Goal: Information Seeking & Learning: Learn about a topic

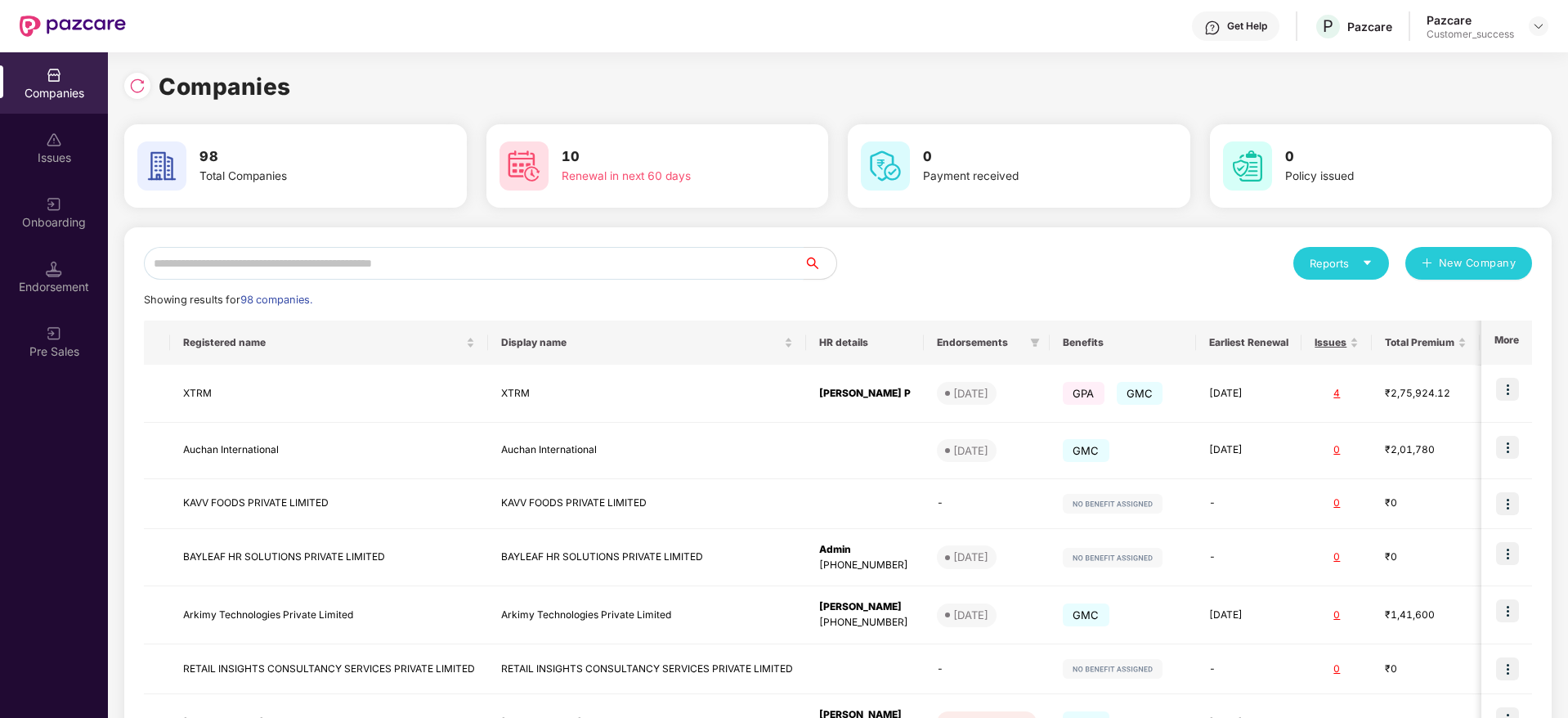
click at [649, 260] on input "text" at bounding box center [473, 263] width 659 height 32
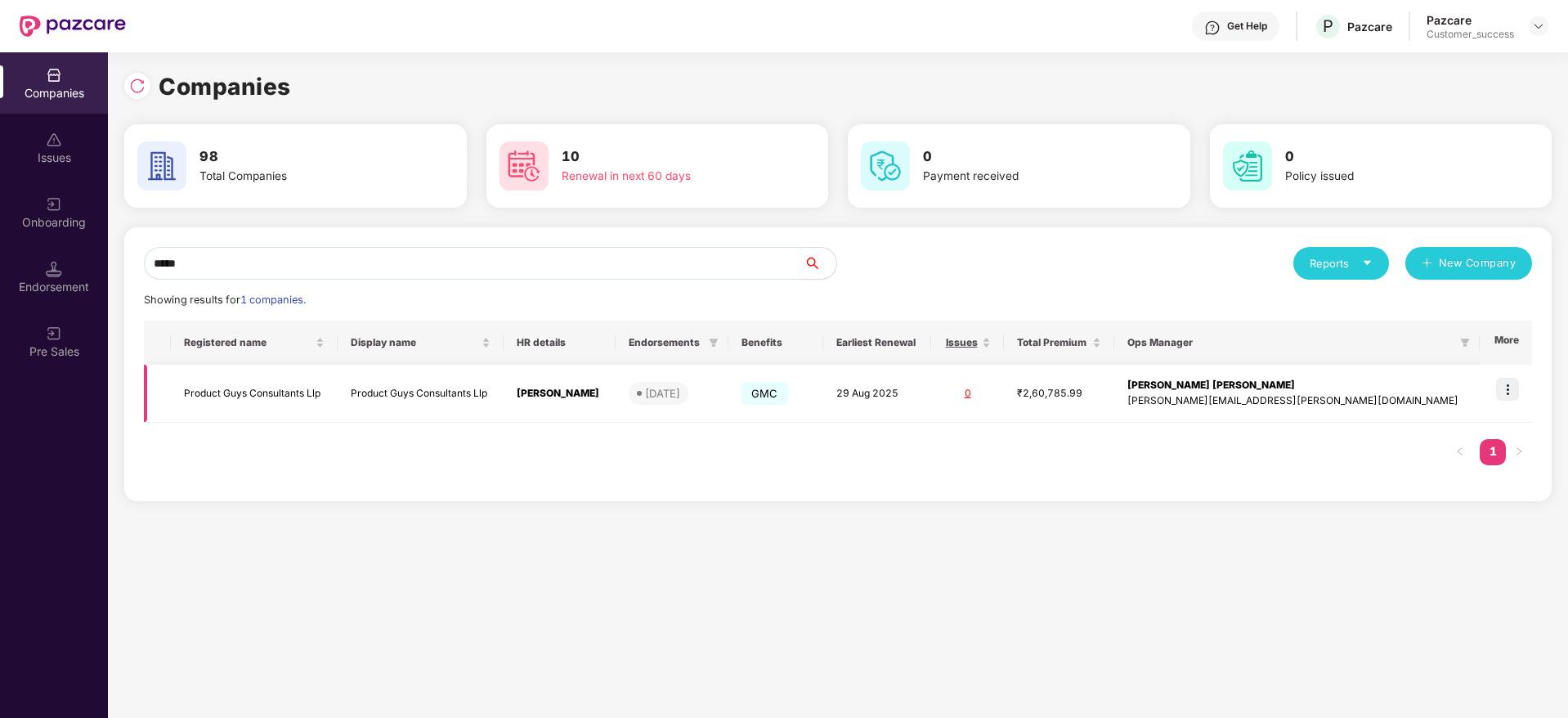
type input "*****"
click at [1502, 388] on img at bounding box center [1508, 390] width 23 height 23
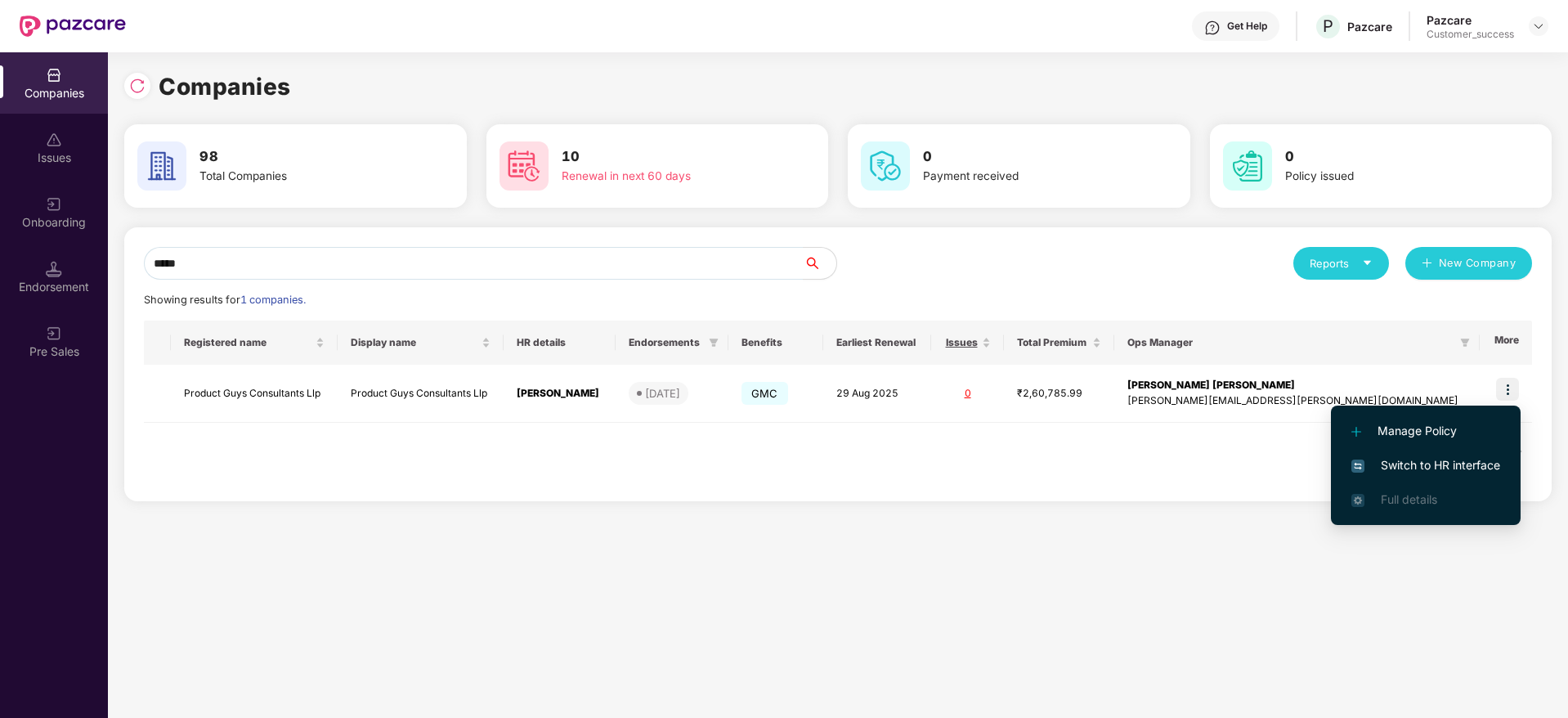
click at [1385, 466] on span "Switch to HR interface" at bounding box center [1425, 465] width 149 height 18
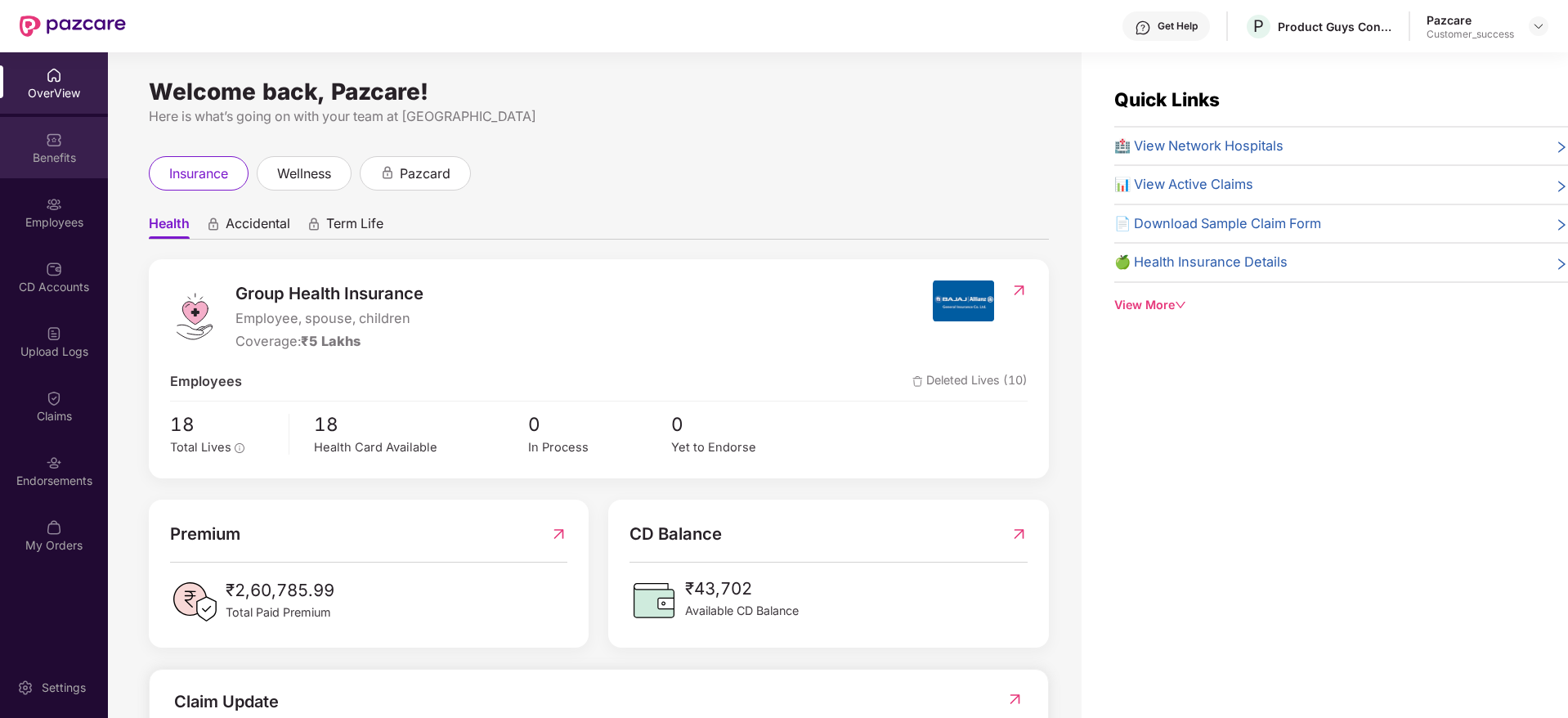
click at [61, 150] on div "Benefits" at bounding box center [54, 158] width 108 height 17
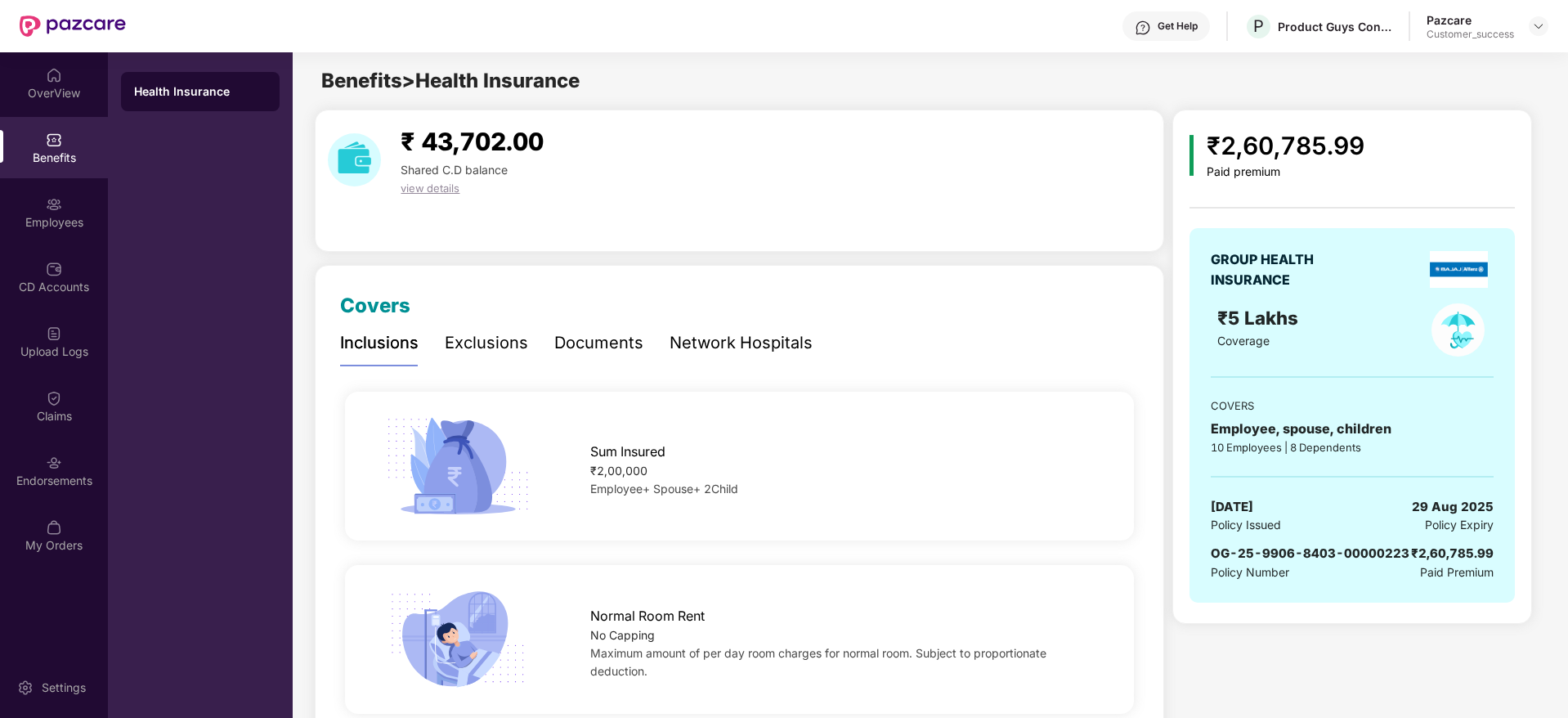
click at [604, 344] on div "Documents" at bounding box center [598, 343] width 89 height 26
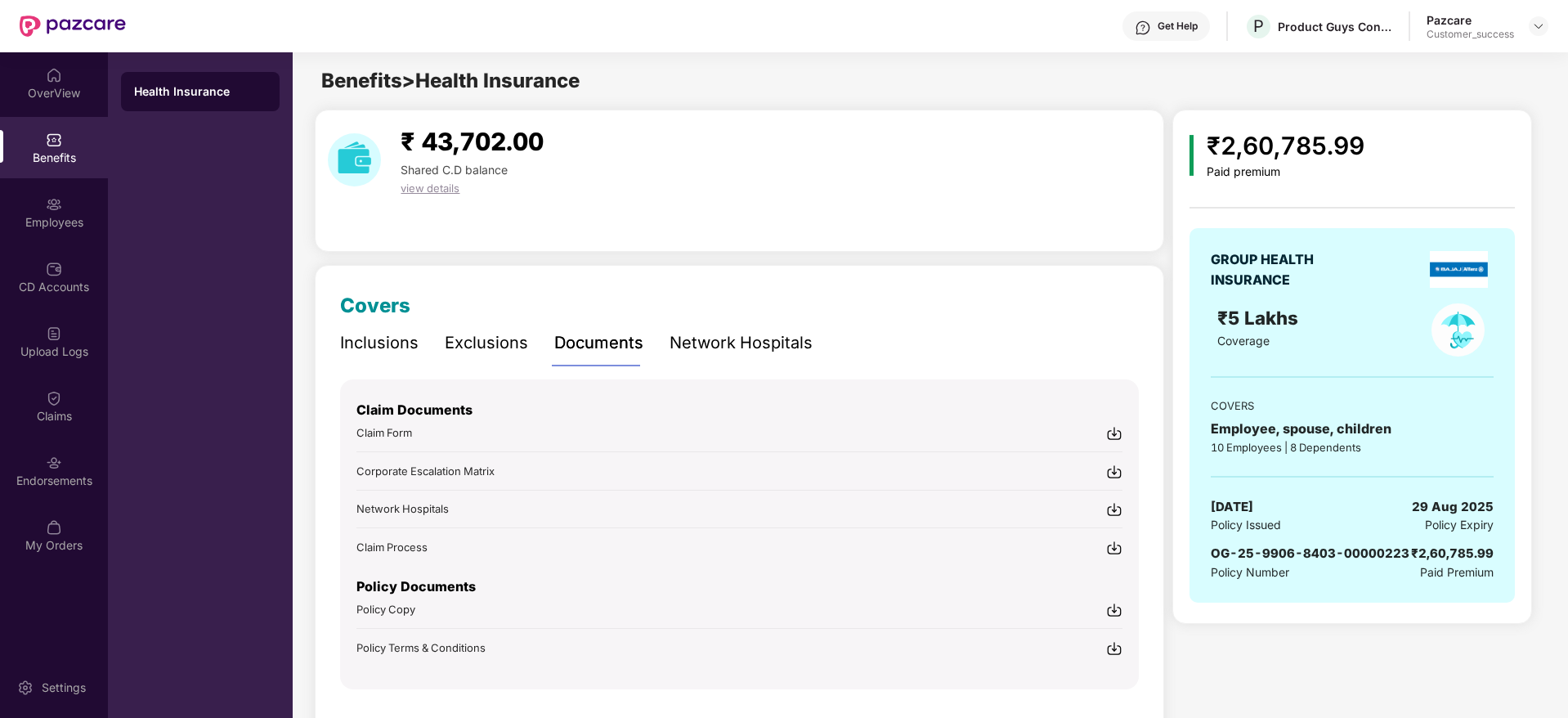
click at [1124, 612] on div "Claim Documents Claim Form Corporate Escalation Matrix Network Hospitals Claim …" at bounding box center [740, 534] width 799 height 310
click at [1115, 612] on img at bounding box center [1115, 611] width 17 height 17
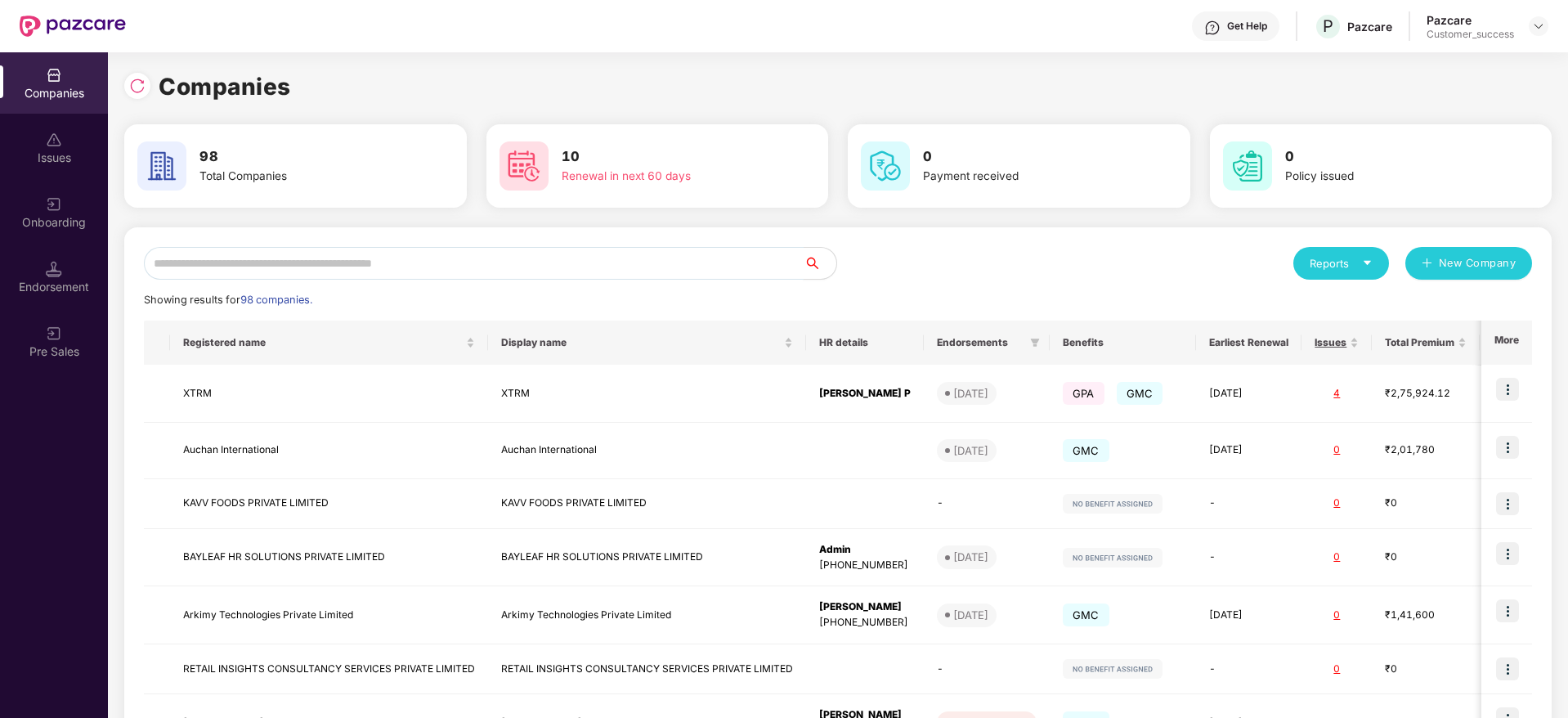
click at [306, 273] on input "text" at bounding box center [473, 263] width 659 height 32
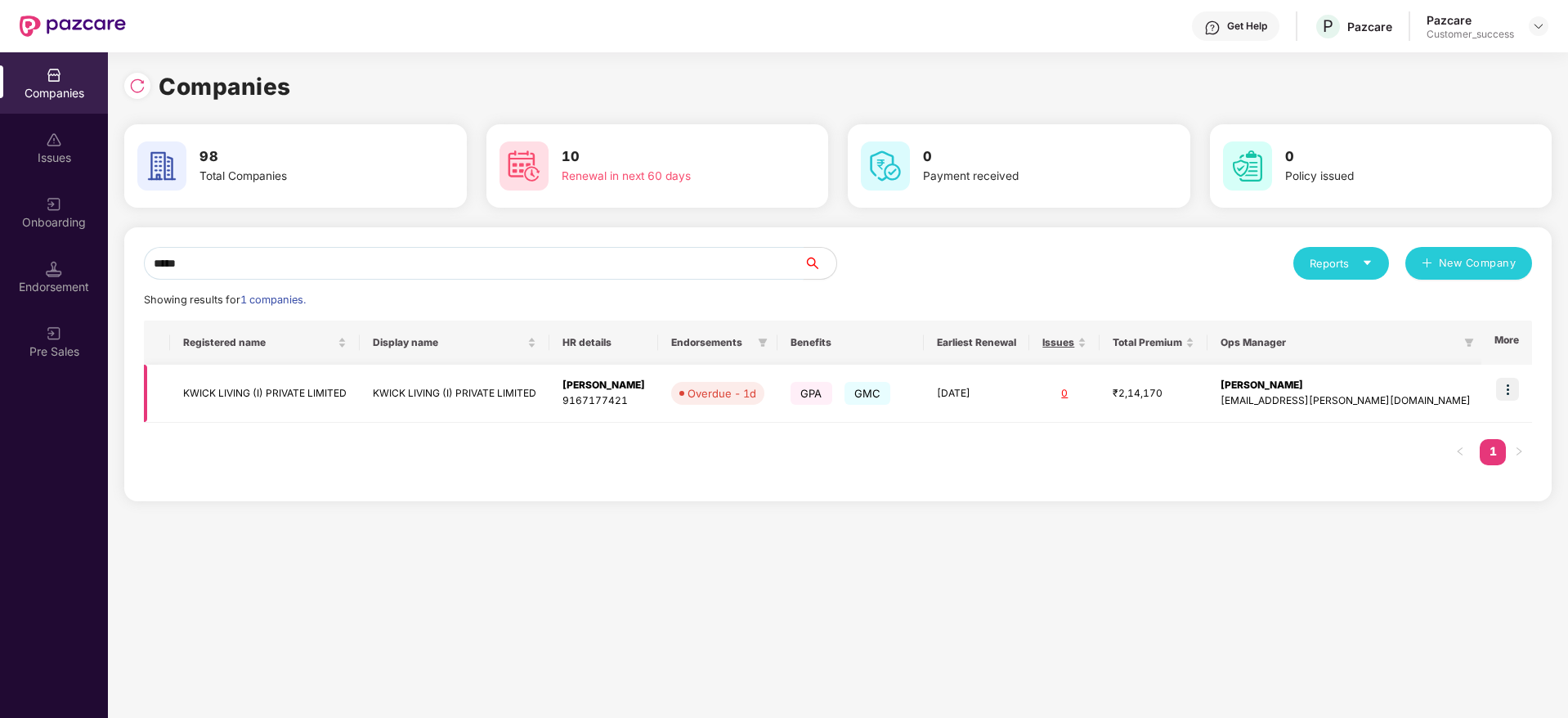
type input "*****"
click at [645, 395] on div "9167177421" at bounding box center [603, 401] width 82 height 16
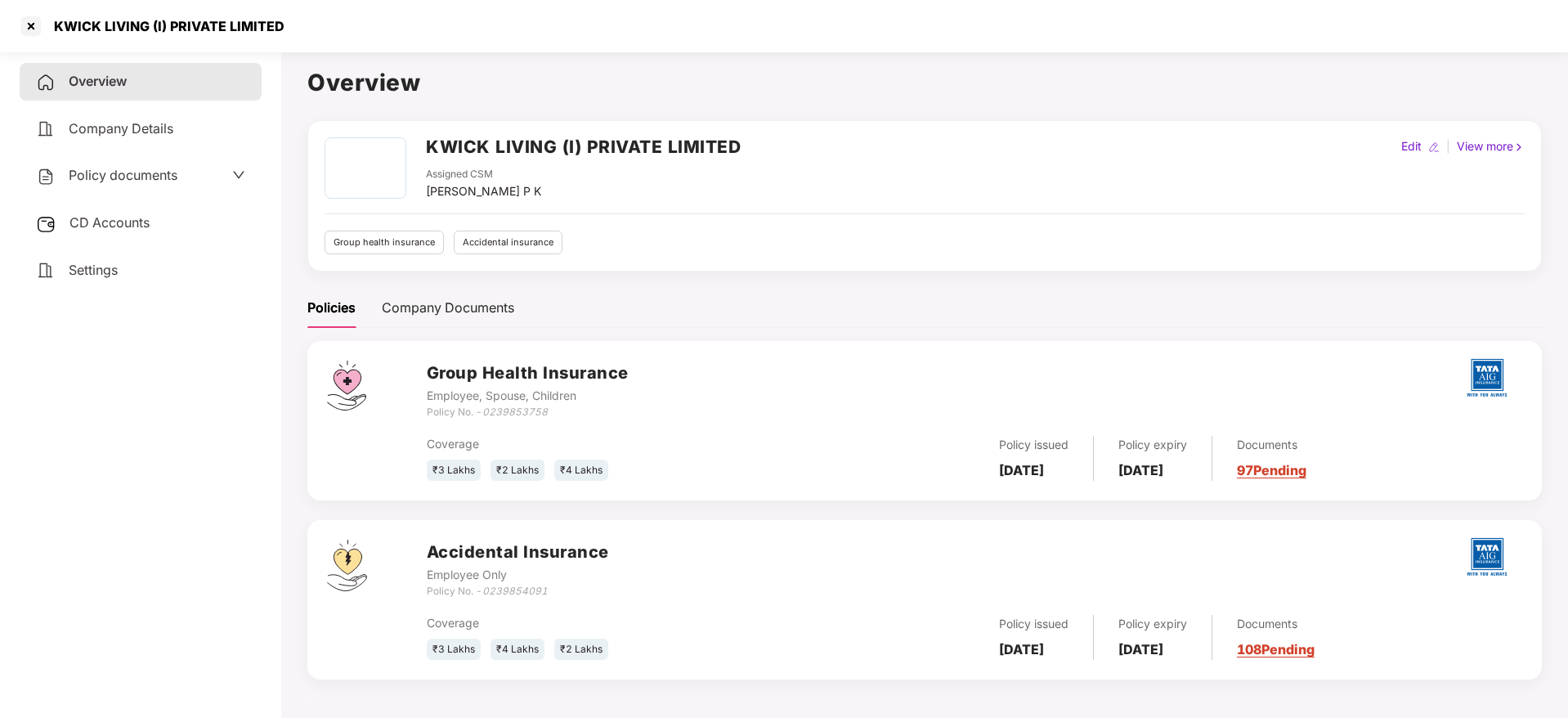
click at [161, 139] on div "Company Details" at bounding box center [140, 129] width 242 height 37
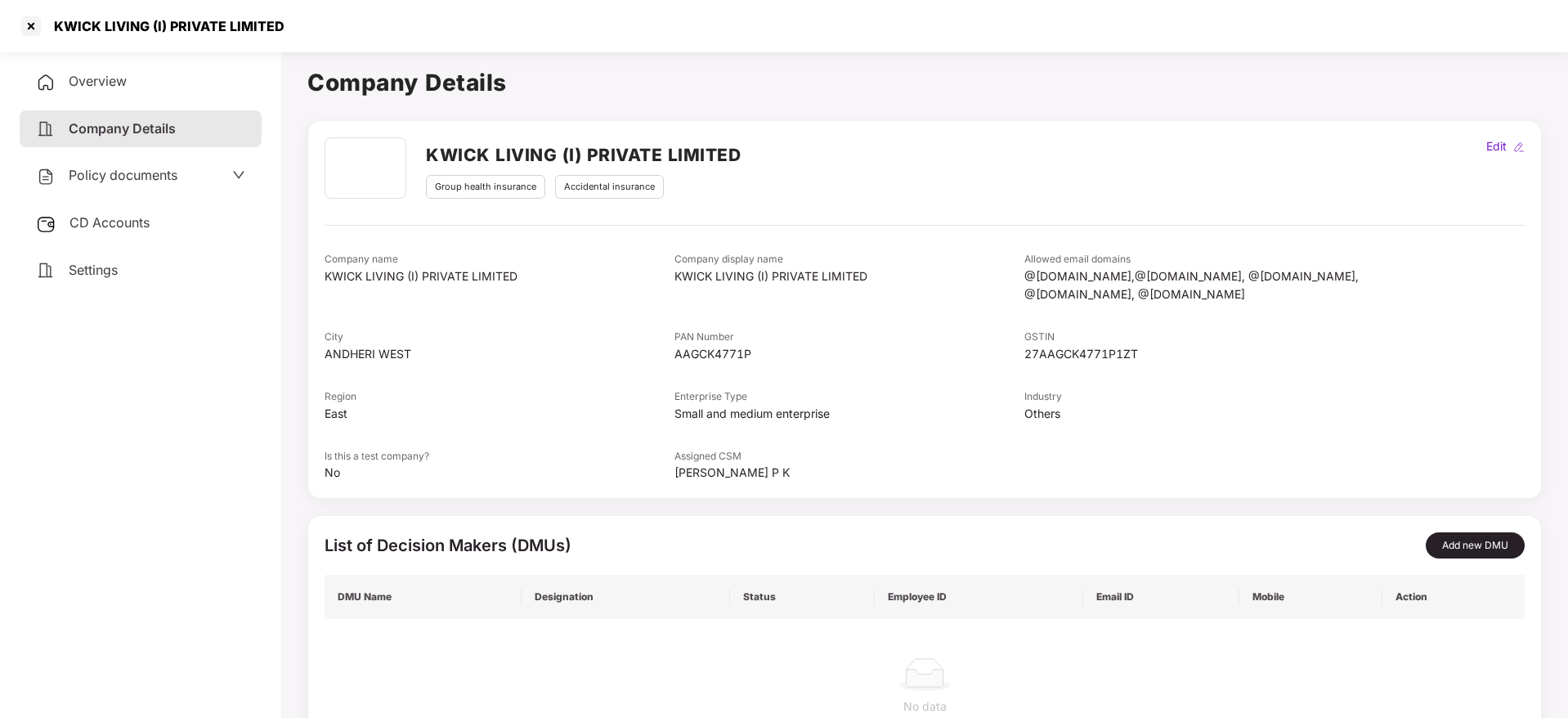
click at [147, 170] on span "Policy documents" at bounding box center [123, 175] width 109 height 17
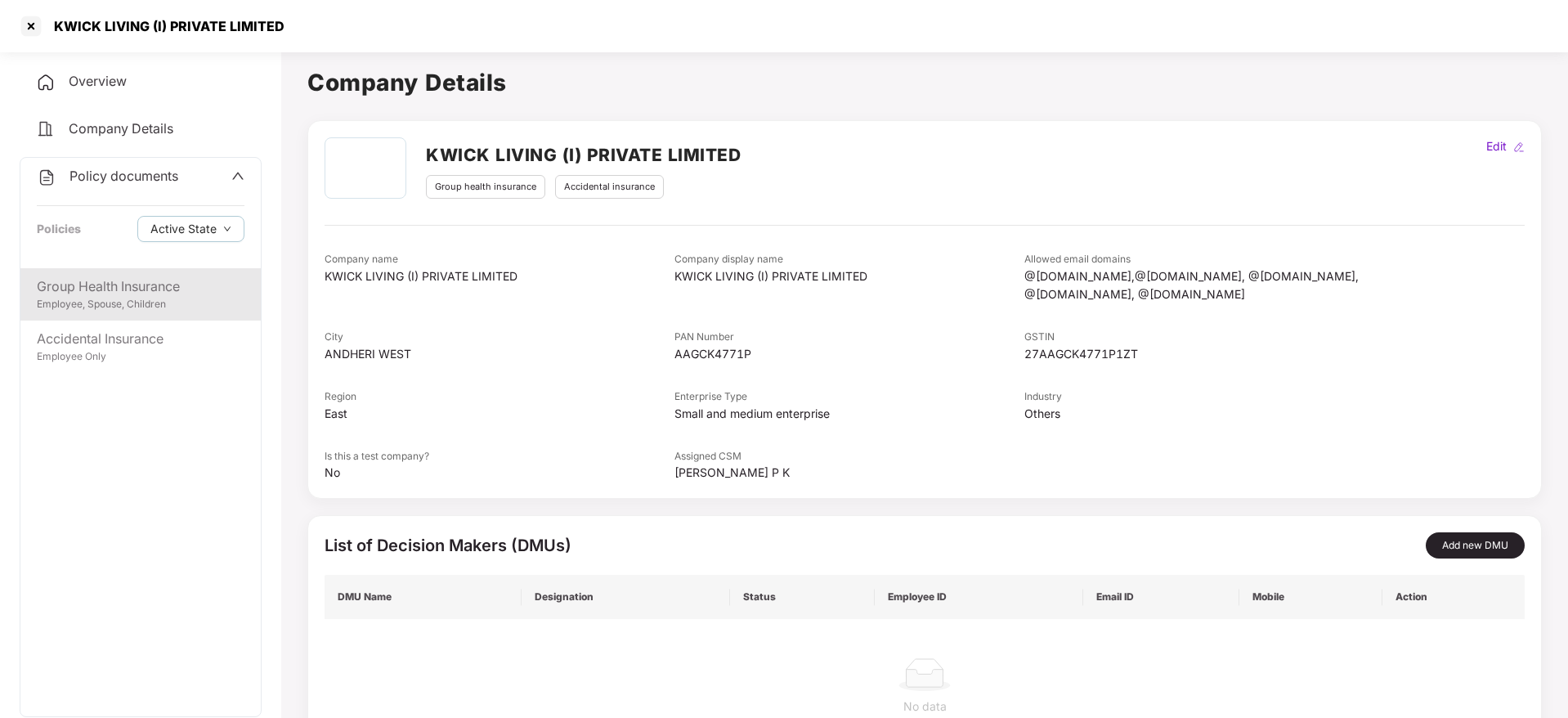
click at [117, 307] on div "Employee, Spouse, Children" at bounding box center [140, 304] width 208 height 16
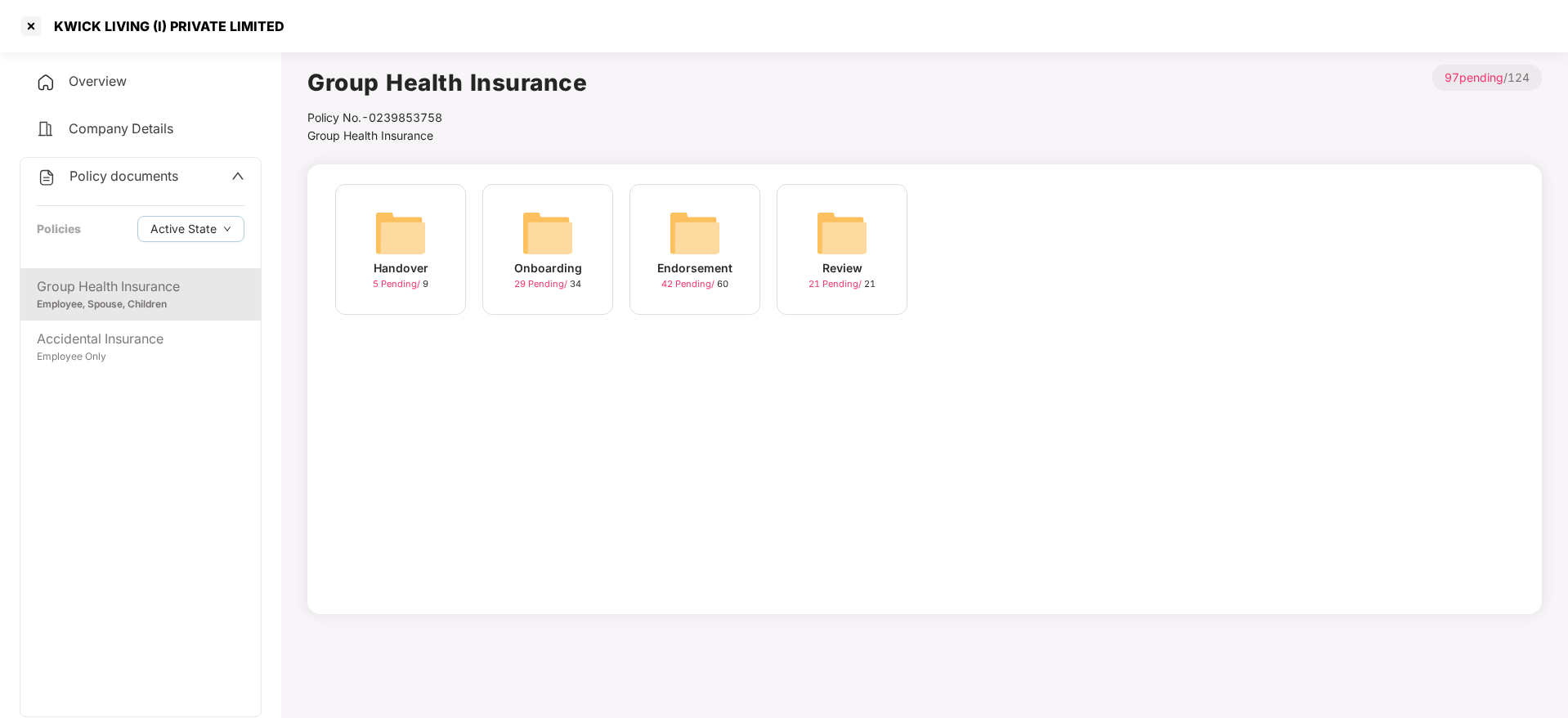
click at [702, 245] on img at bounding box center [694, 233] width 52 height 52
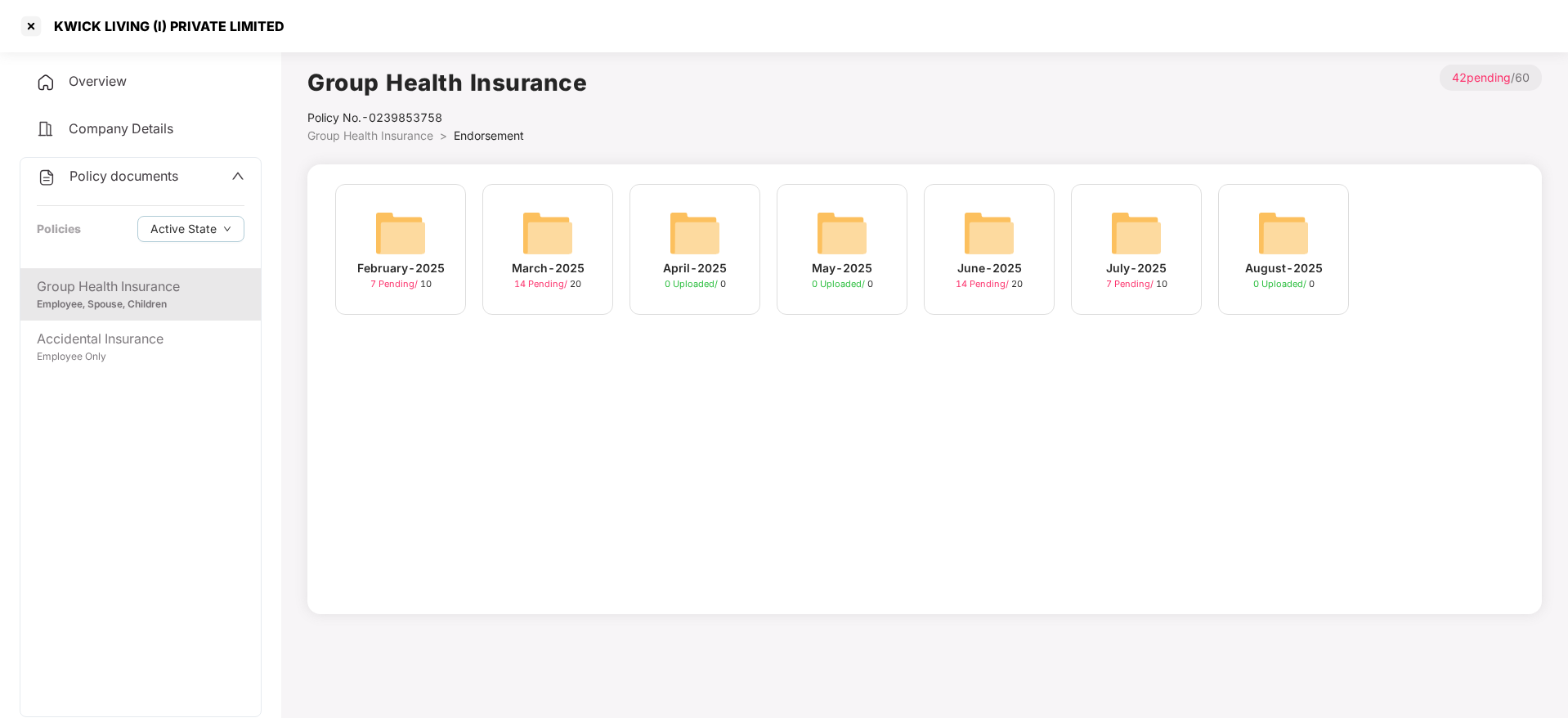
click at [1146, 265] on div "July-2025" at bounding box center [1136, 268] width 61 height 18
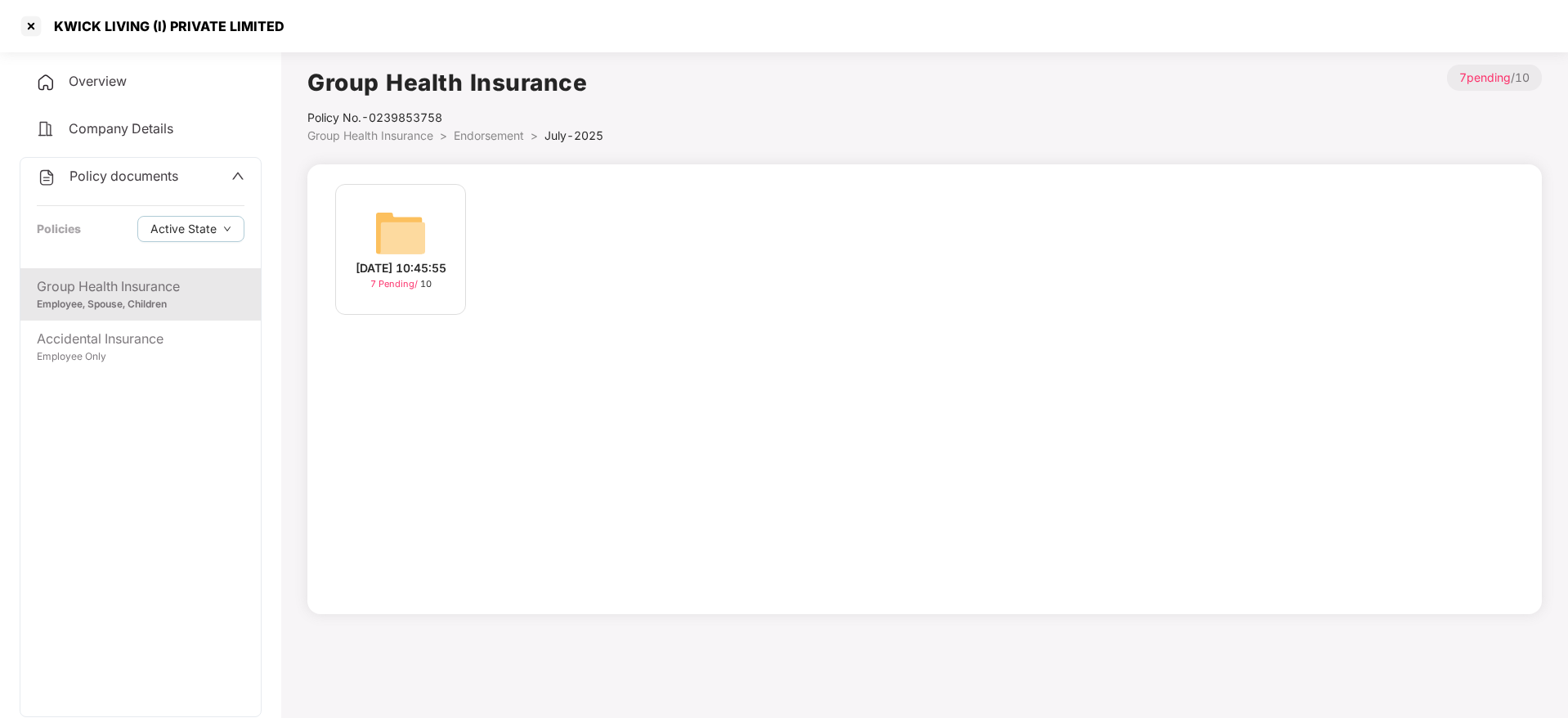
click at [440, 229] on div "[DATE] 10:45:55 7 Pending / 10" at bounding box center [401, 250] width 131 height 131
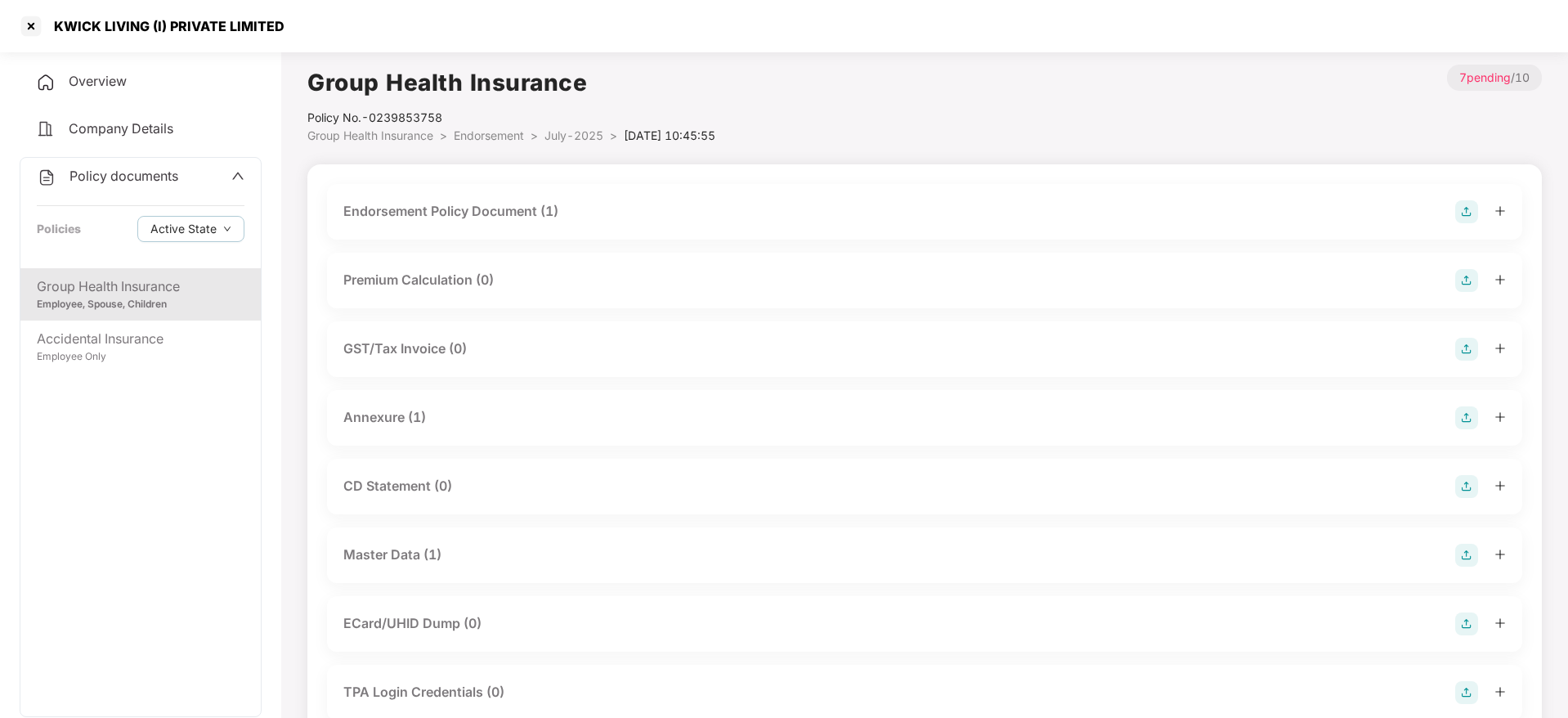
click at [388, 534] on div "Master Data (1)" at bounding box center [924, 555] width 1195 height 56
click at [388, 557] on div "Master Data (1)" at bounding box center [392, 555] width 98 height 21
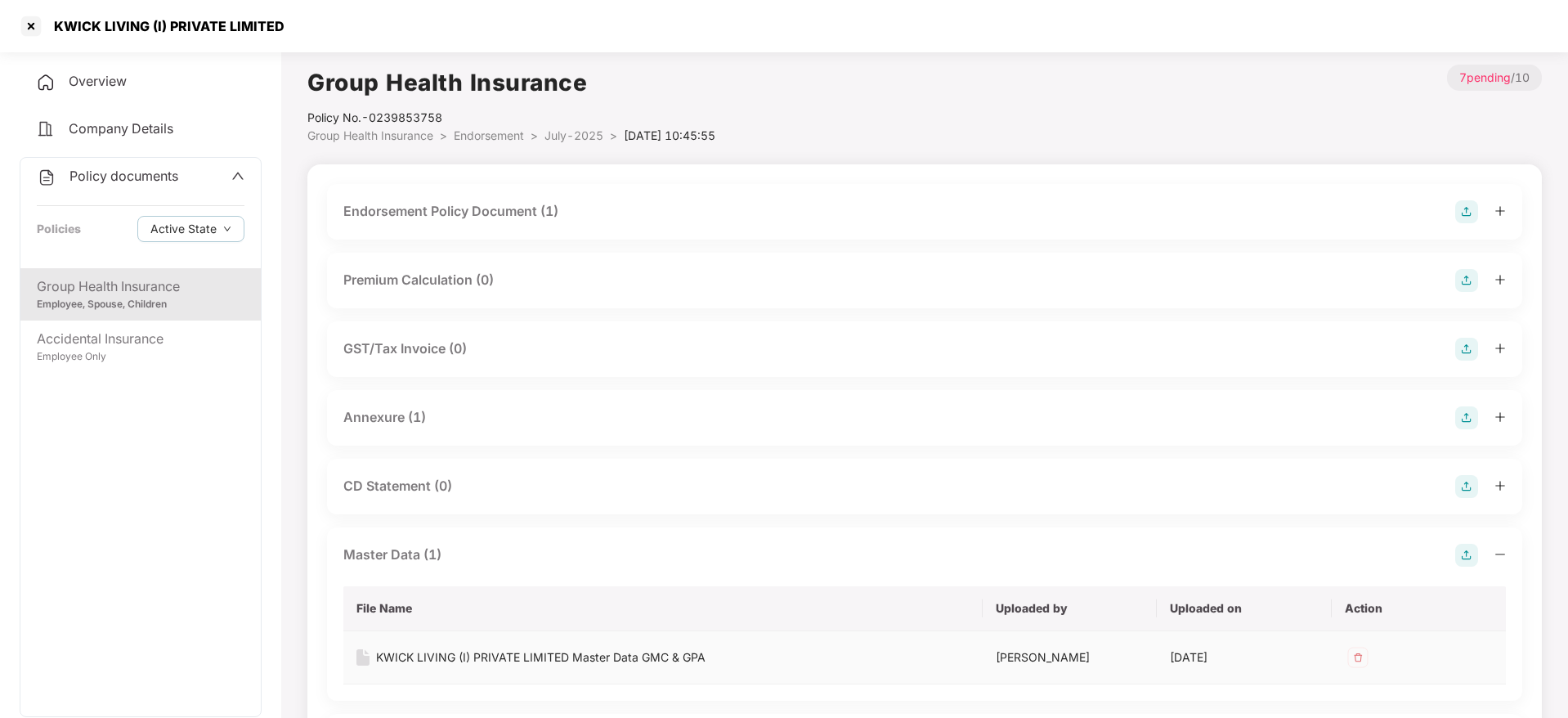
click at [438, 659] on div "KWICK LIVING (I) PRIVATE LIMITED Master Data GMC & GPA" at bounding box center [541, 658] width 330 height 18
click at [30, 27] on div at bounding box center [32, 27] width 27 height 27
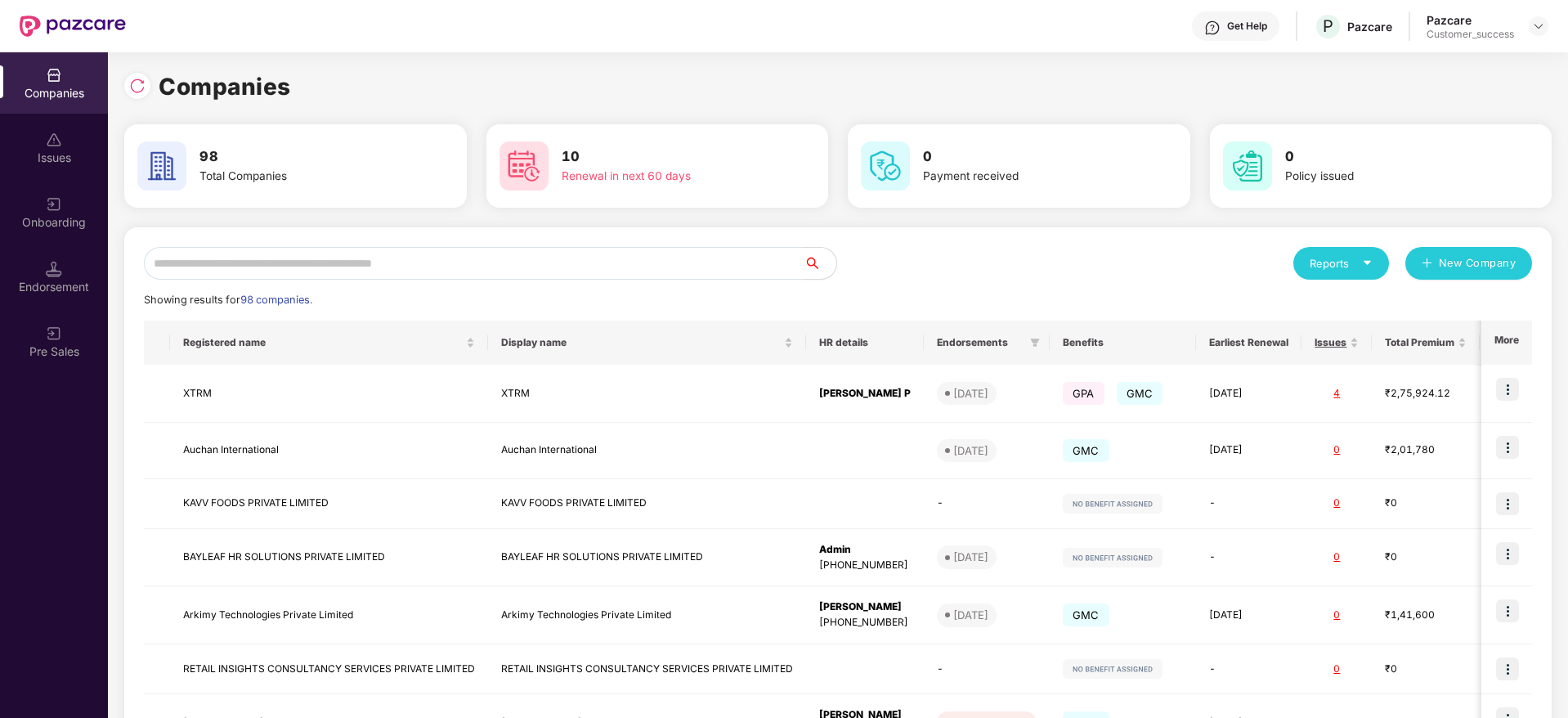
click at [250, 253] on input "text" at bounding box center [473, 263] width 659 height 32
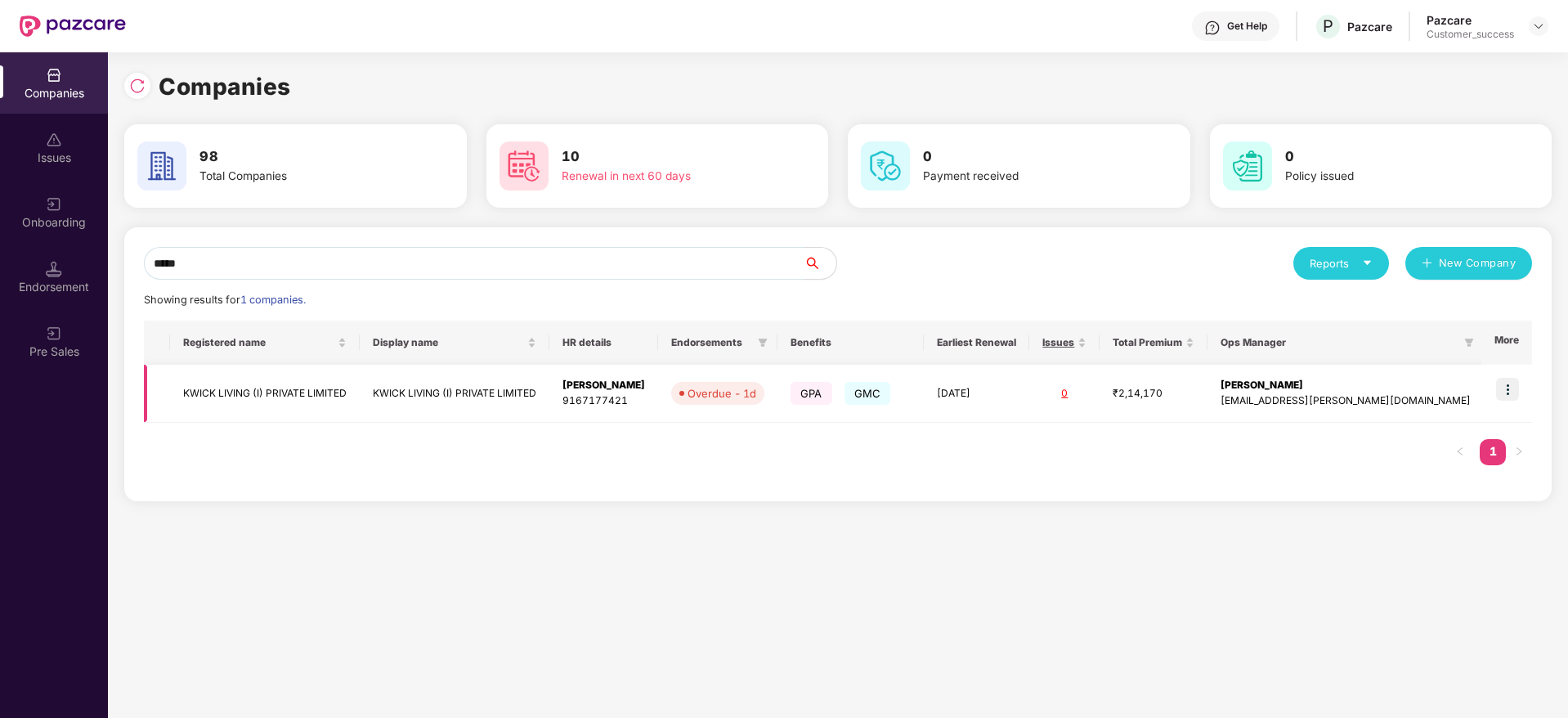
type input "*****"
click at [1497, 392] on td at bounding box center [1507, 394] width 51 height 58
click at [1507, 396] on img at bounding box center [1508, 390] width 23 height 23
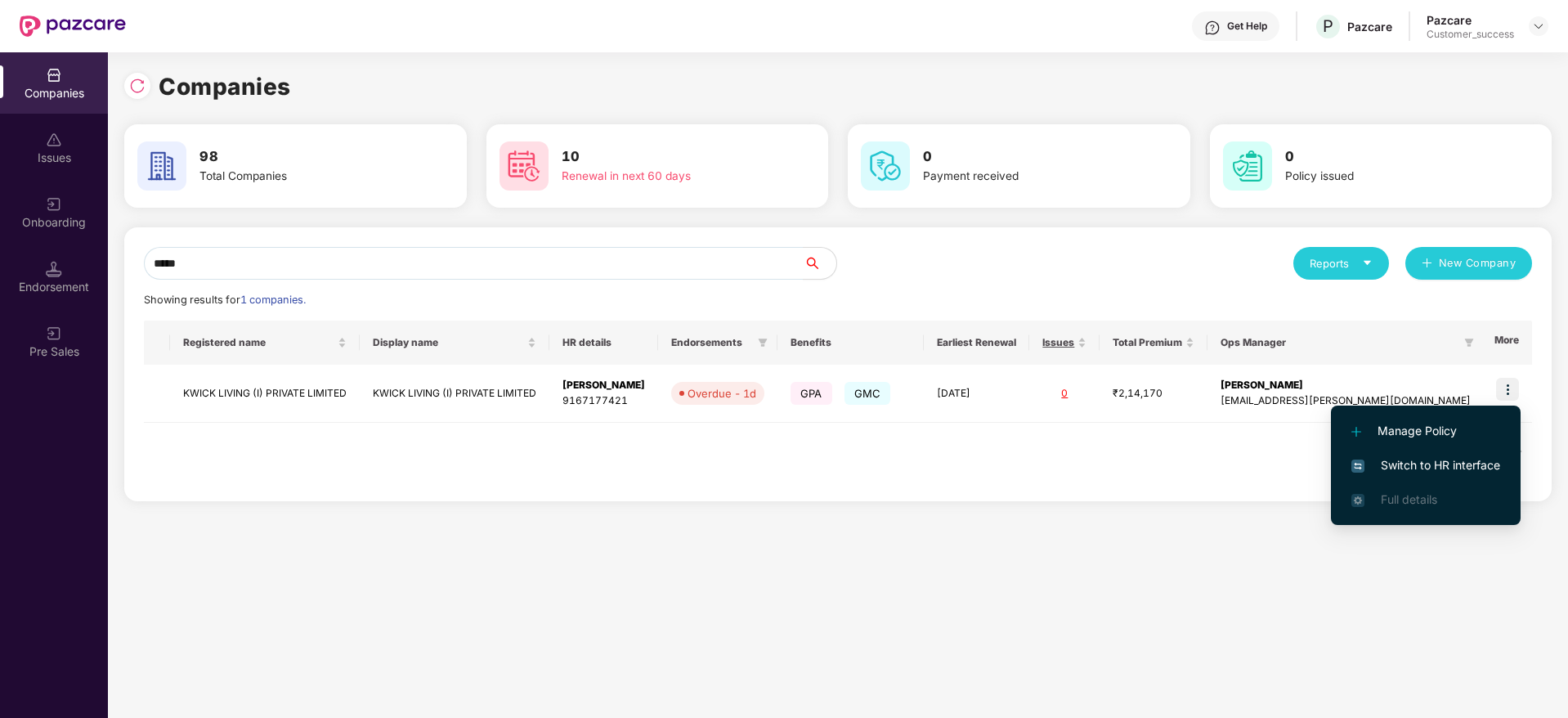
click at [1454, 465] on span "Switch to HR interface" at bounding box center [1425, 465] width 149 height 18
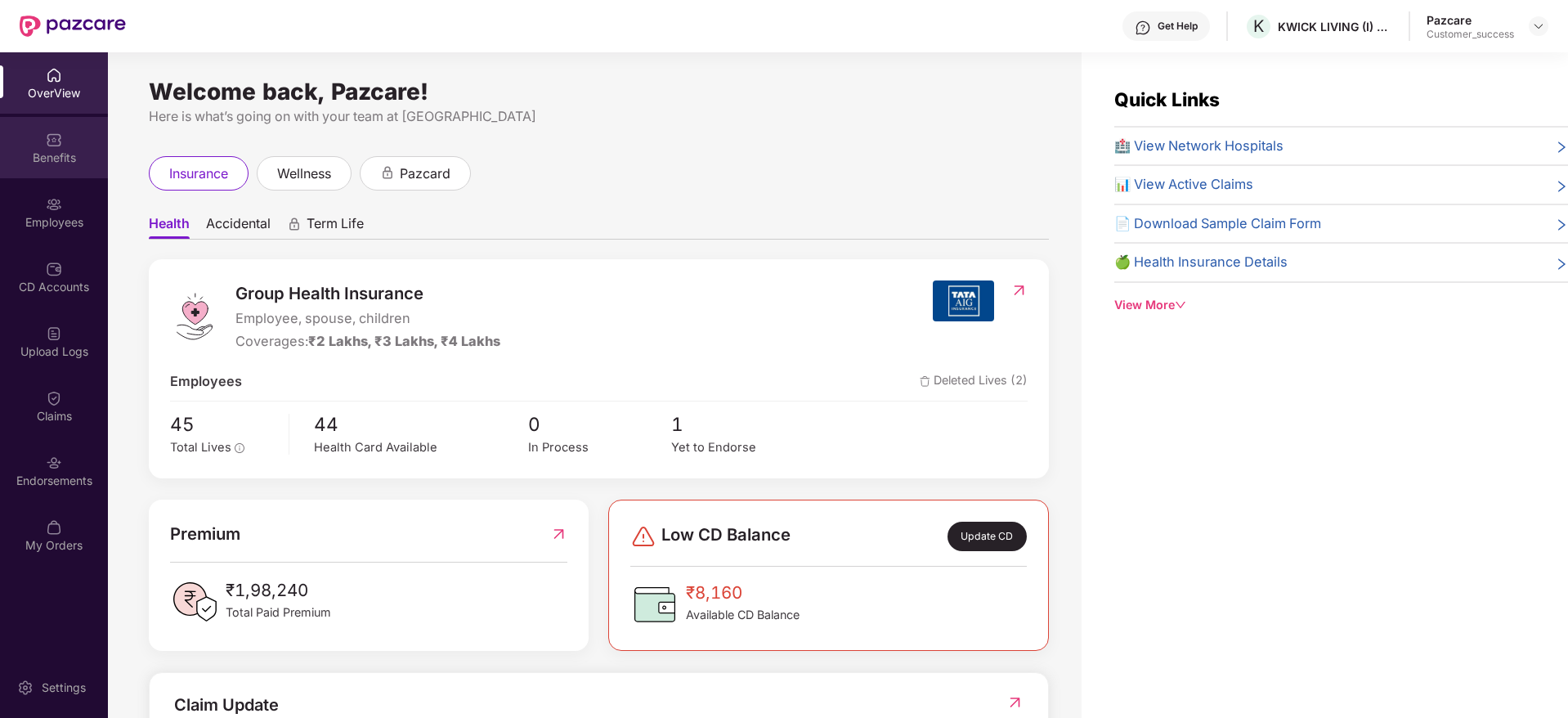
click at [63, 142] on div "Benefits" at bounding box center [54, 148] width 108 height 61
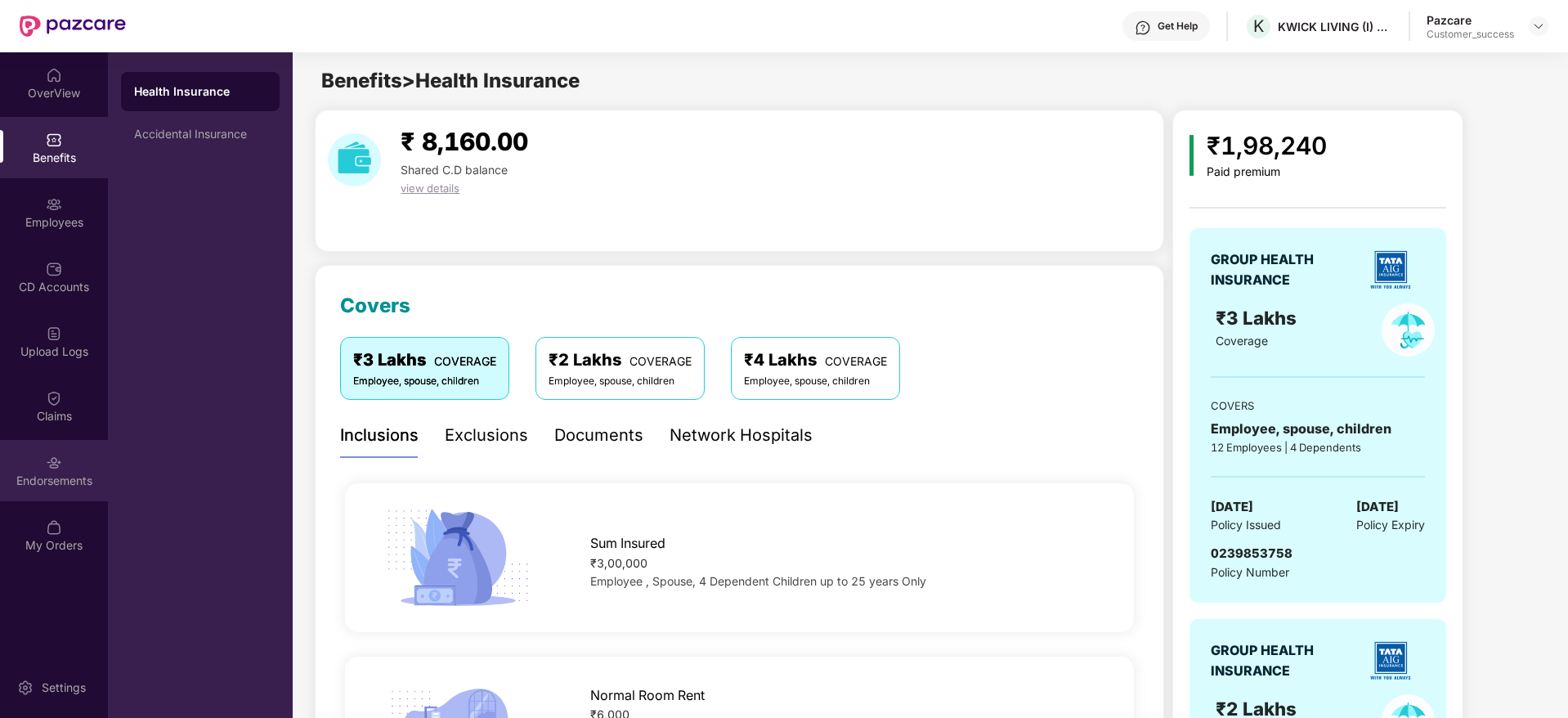
click at [32, 477] on div "Endorsements" at bounding box center [54, 481] width 108 height 17
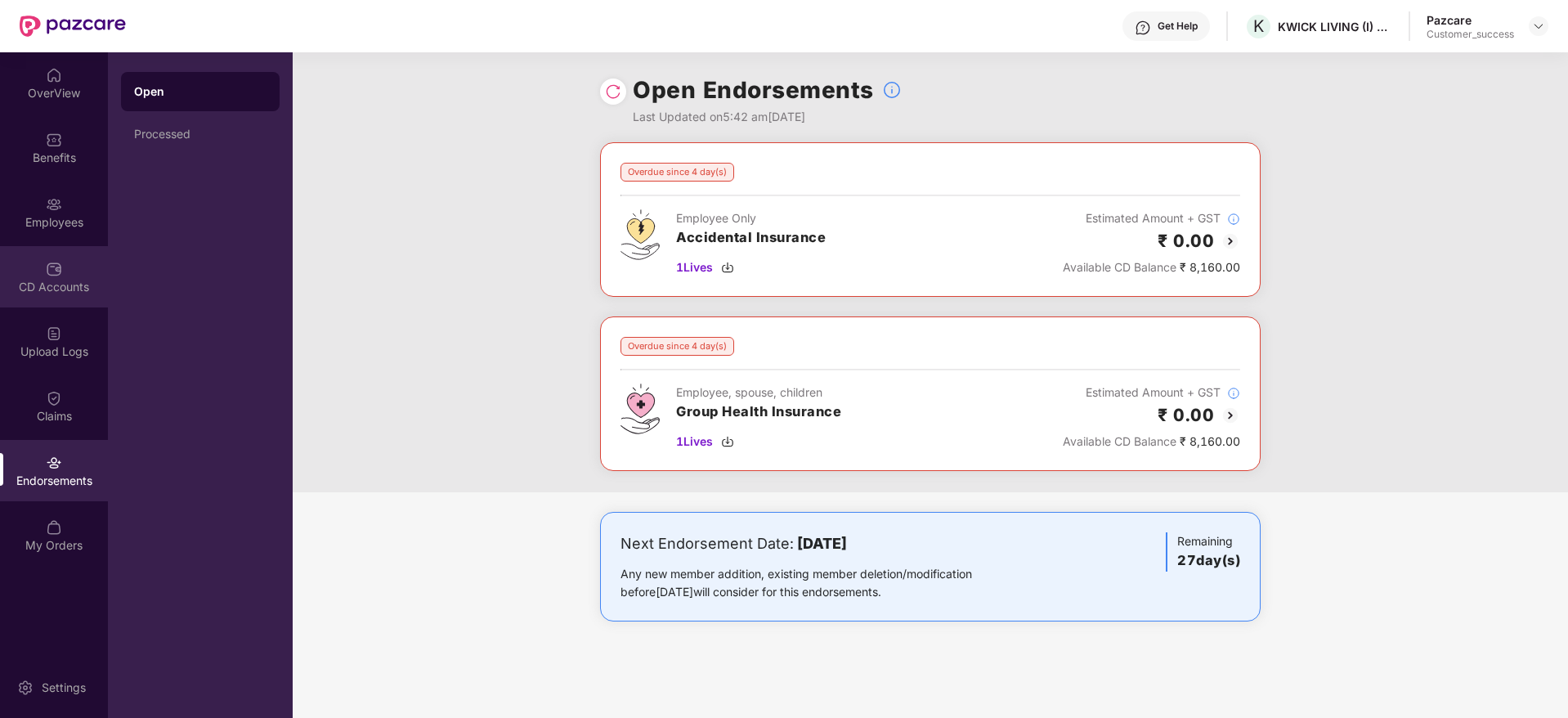
click at [47, 283] on div "CD Accounts" at bounding box center [54, 288] width 108 height 17
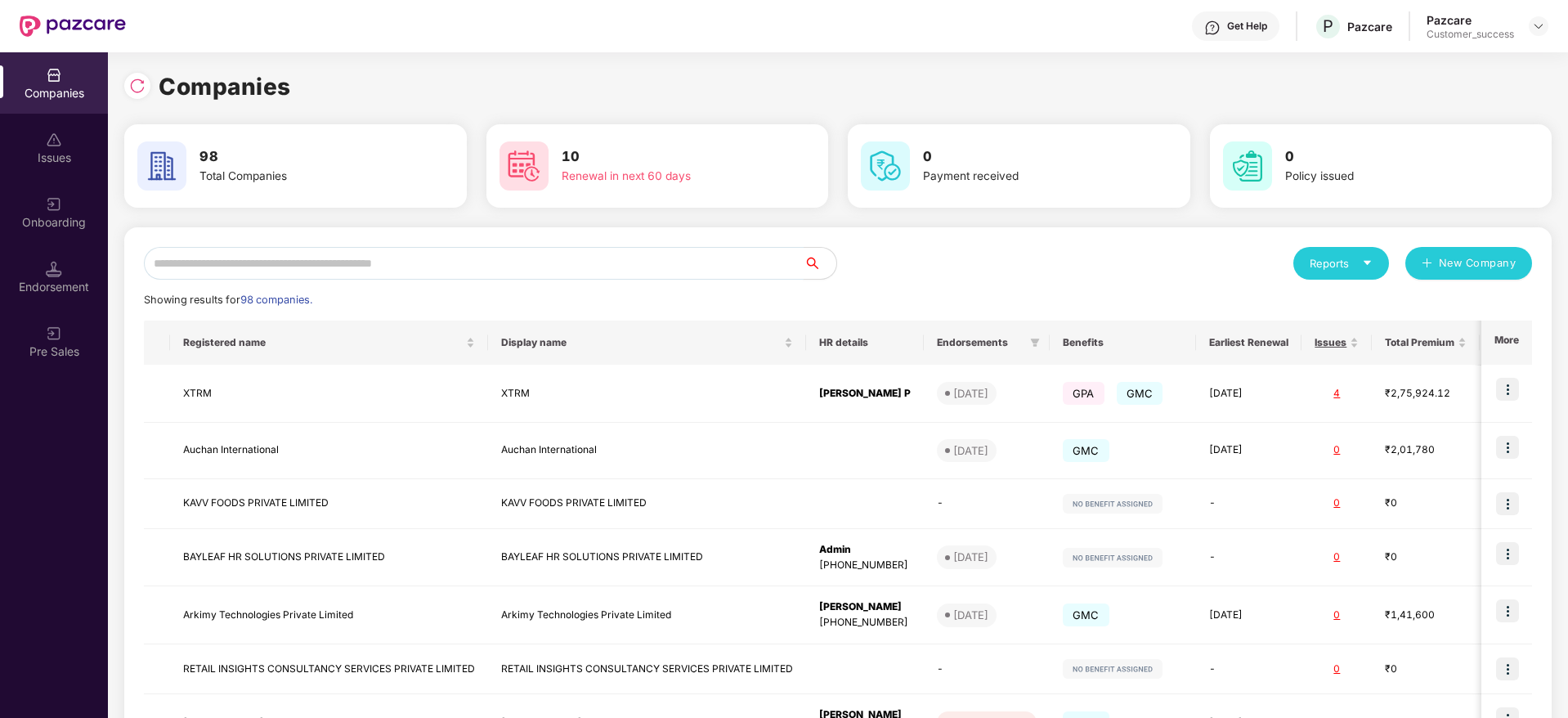
click at [204, 257] on input "text" at bounding box center [473, 263] width 659 height 32
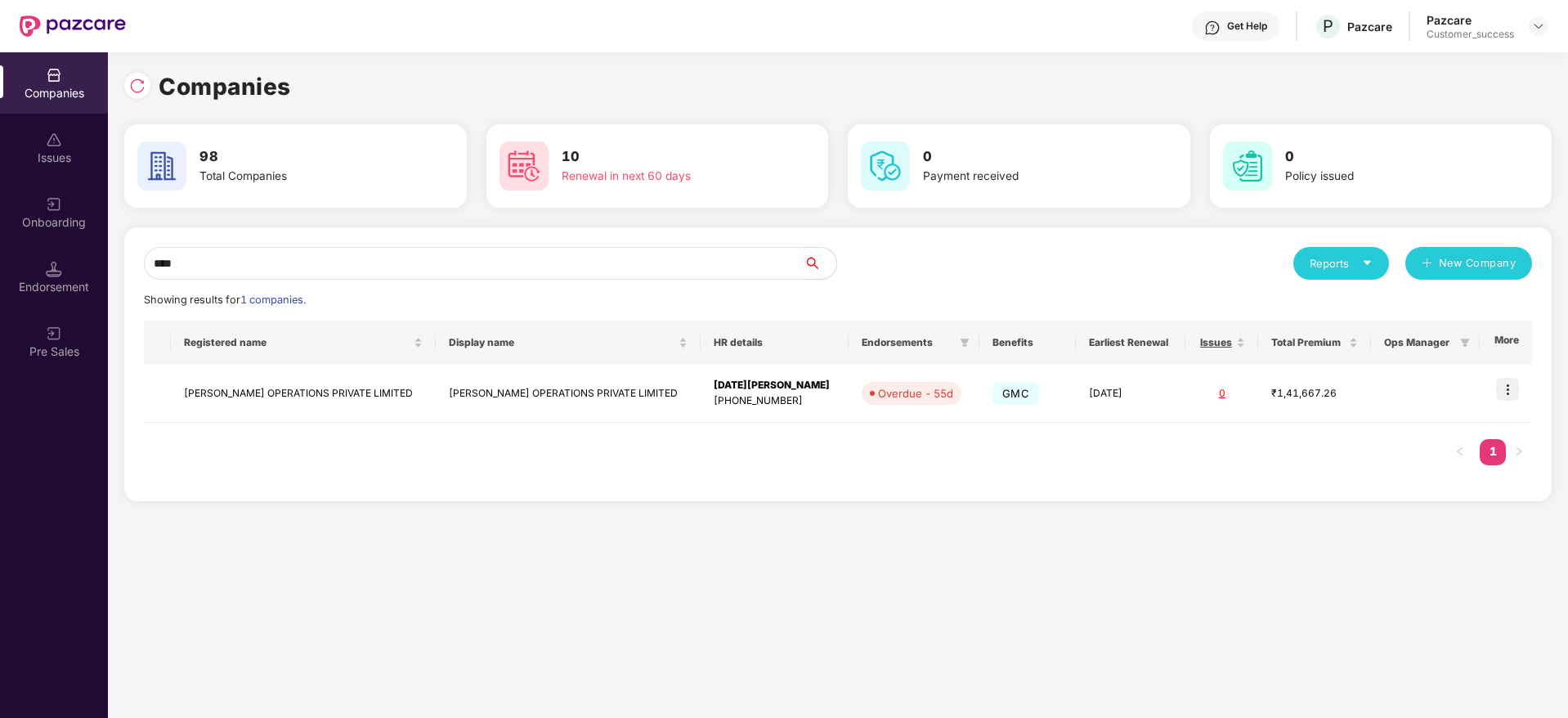
type input "****"
click at [1512, 382] on img at bounding box center [1508, 390] width 23 height 23
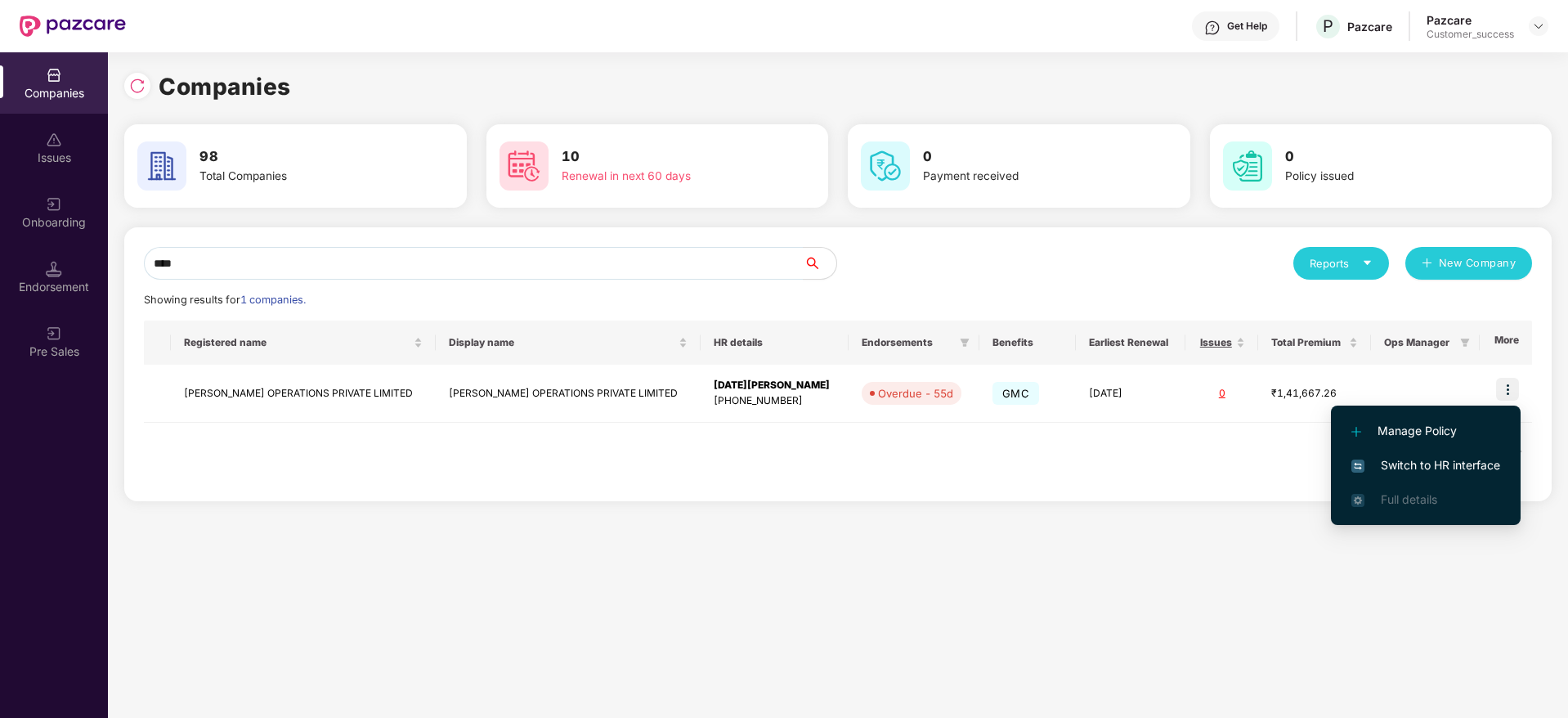
click at [1445, 459] on span "Switch to HR interface" at bounding box center [1425, 465] width 149 height 18
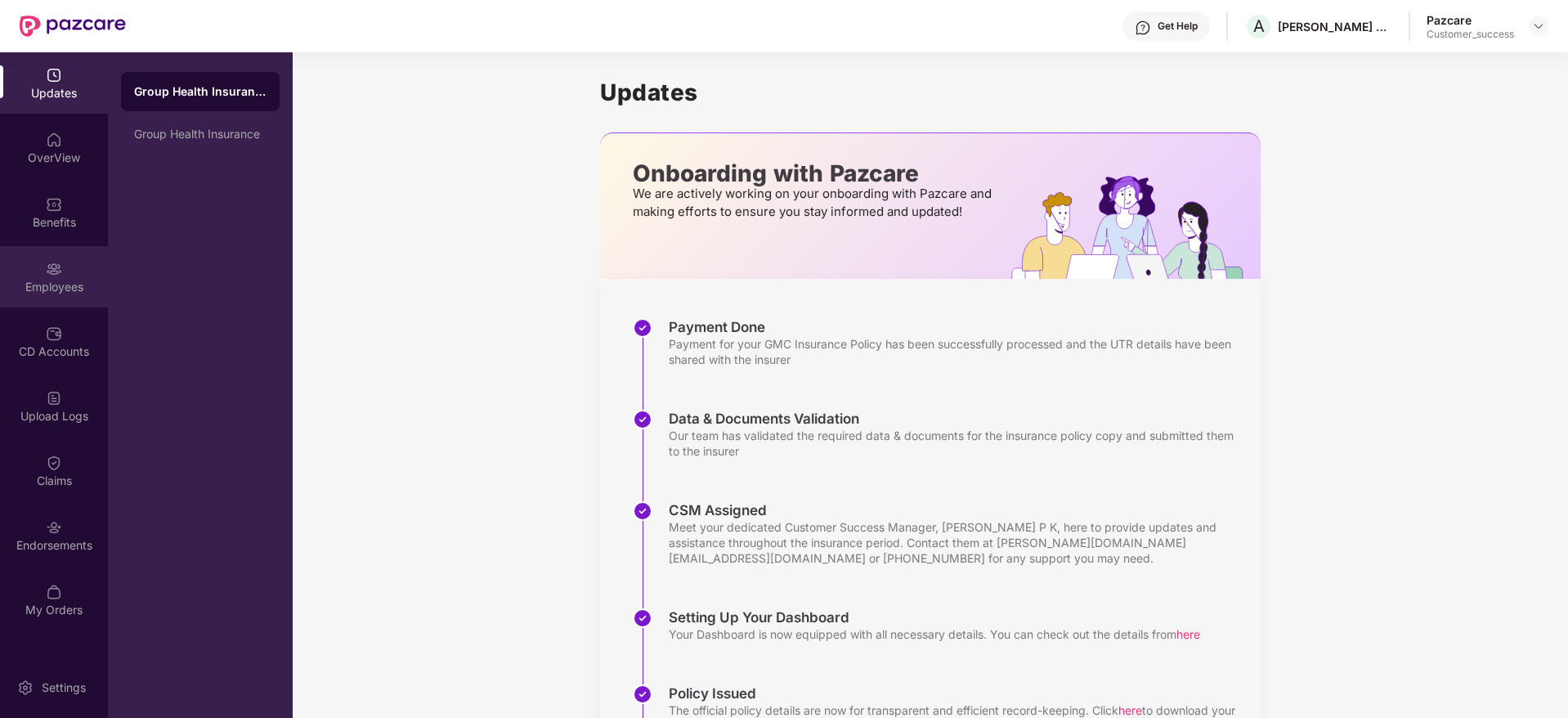
click at [54, 272] on img at bounding box center [54, 269] width 17 height 17
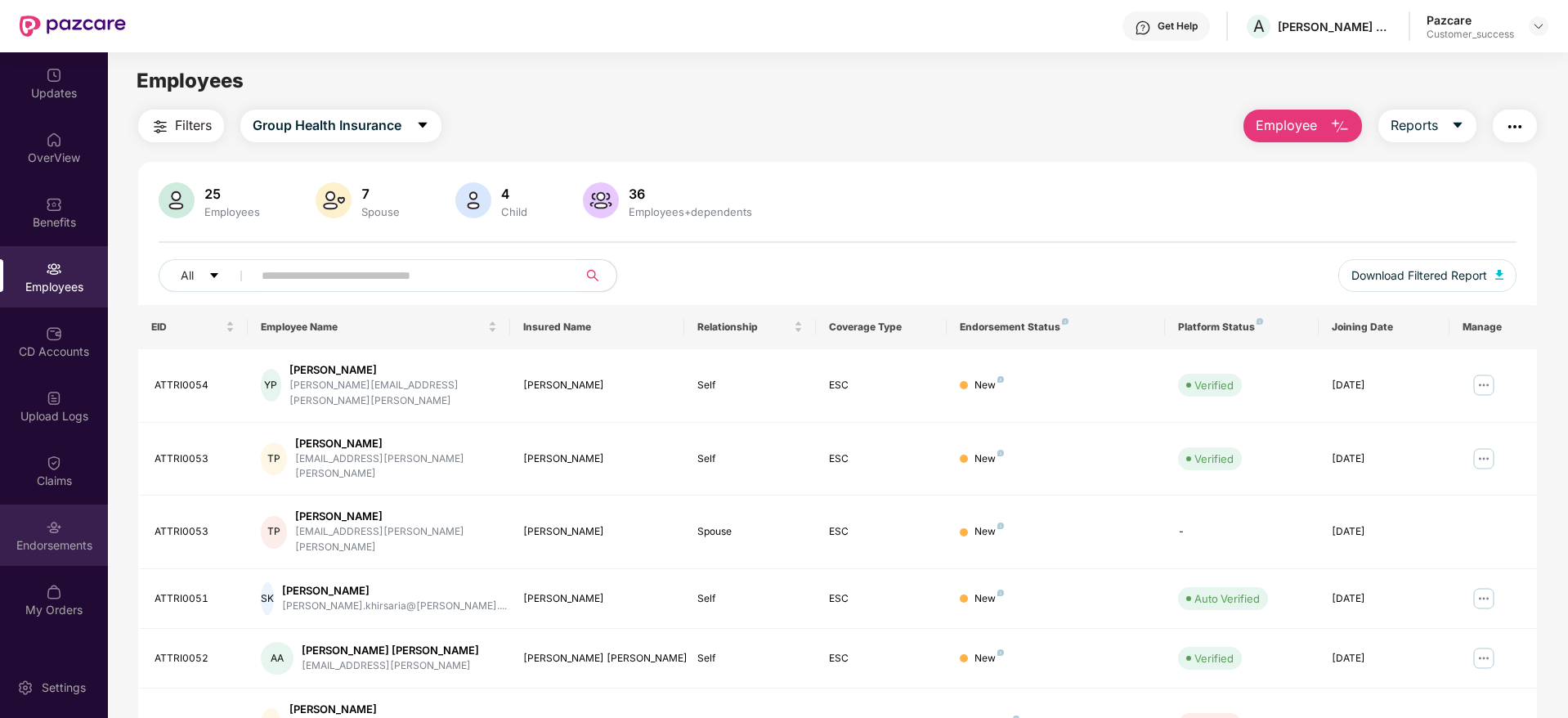
click at [34, 558] on div "Endorsements" at bounding box center [54, 535] width 108 height 61
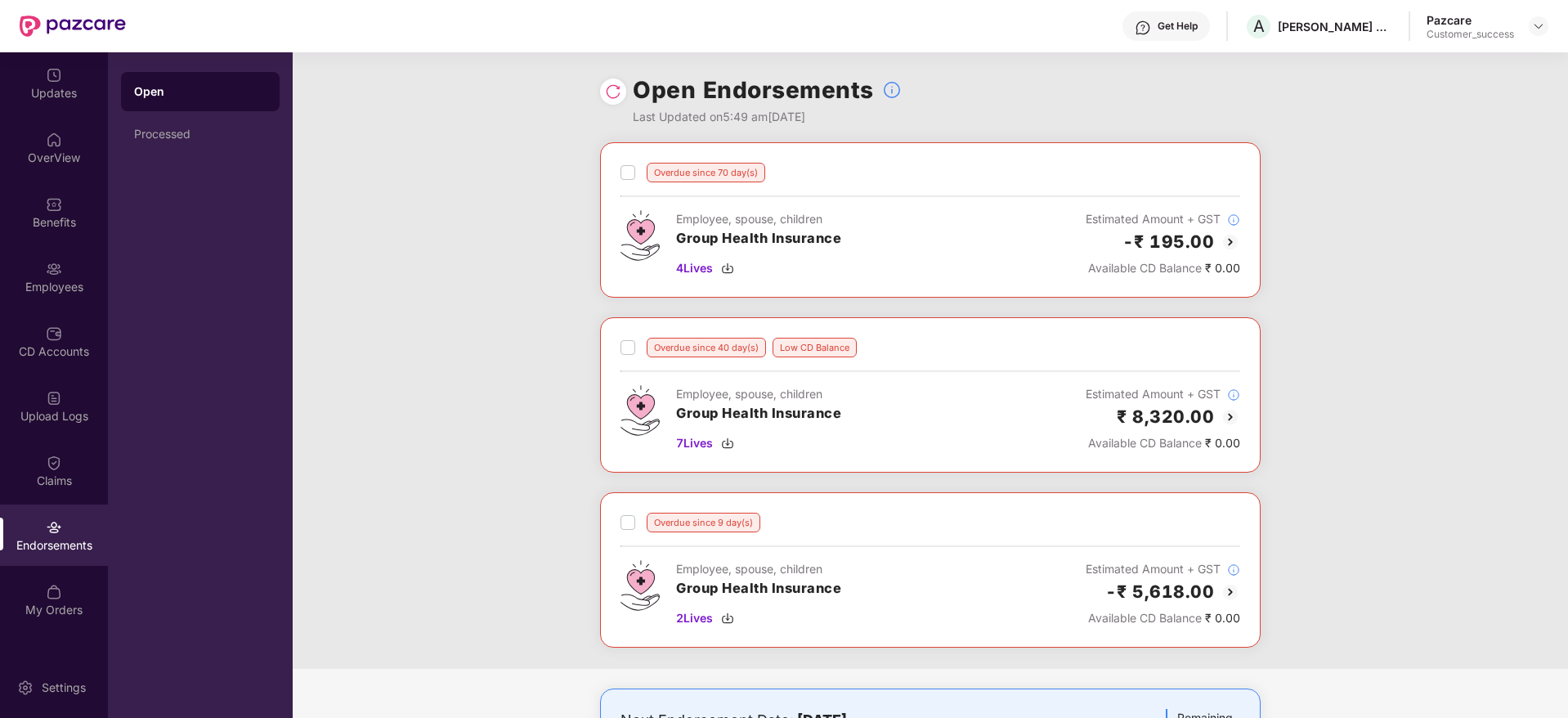
click at [1225, 418] on img at bounding box center [1231, 417] width 20 height 20
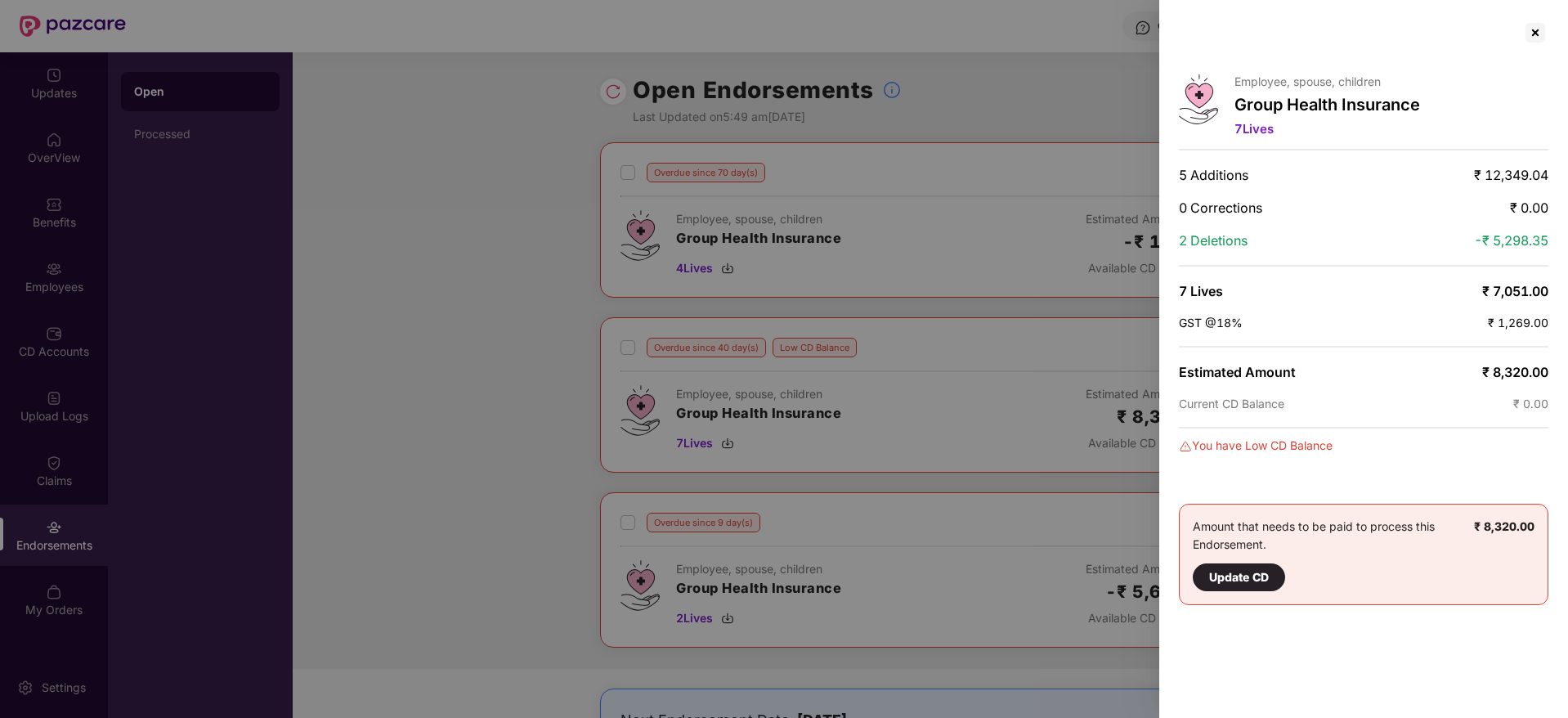
click at [884, 99] on div at bounding box center [784, 359] width 1568 height 718
click at [1534, 20] on div at bounding box center [1536, 33] width 27 height 27
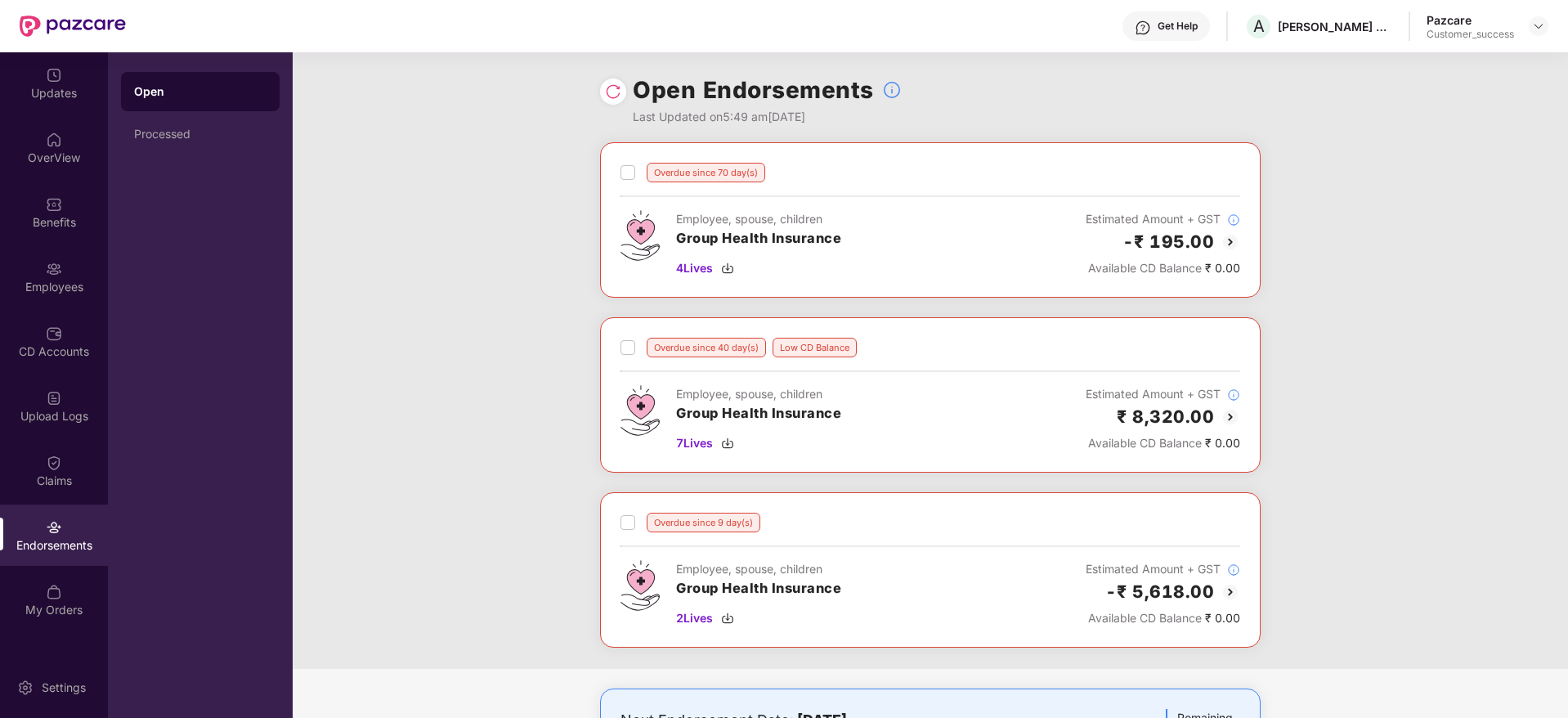
scroll to position [286, 0]
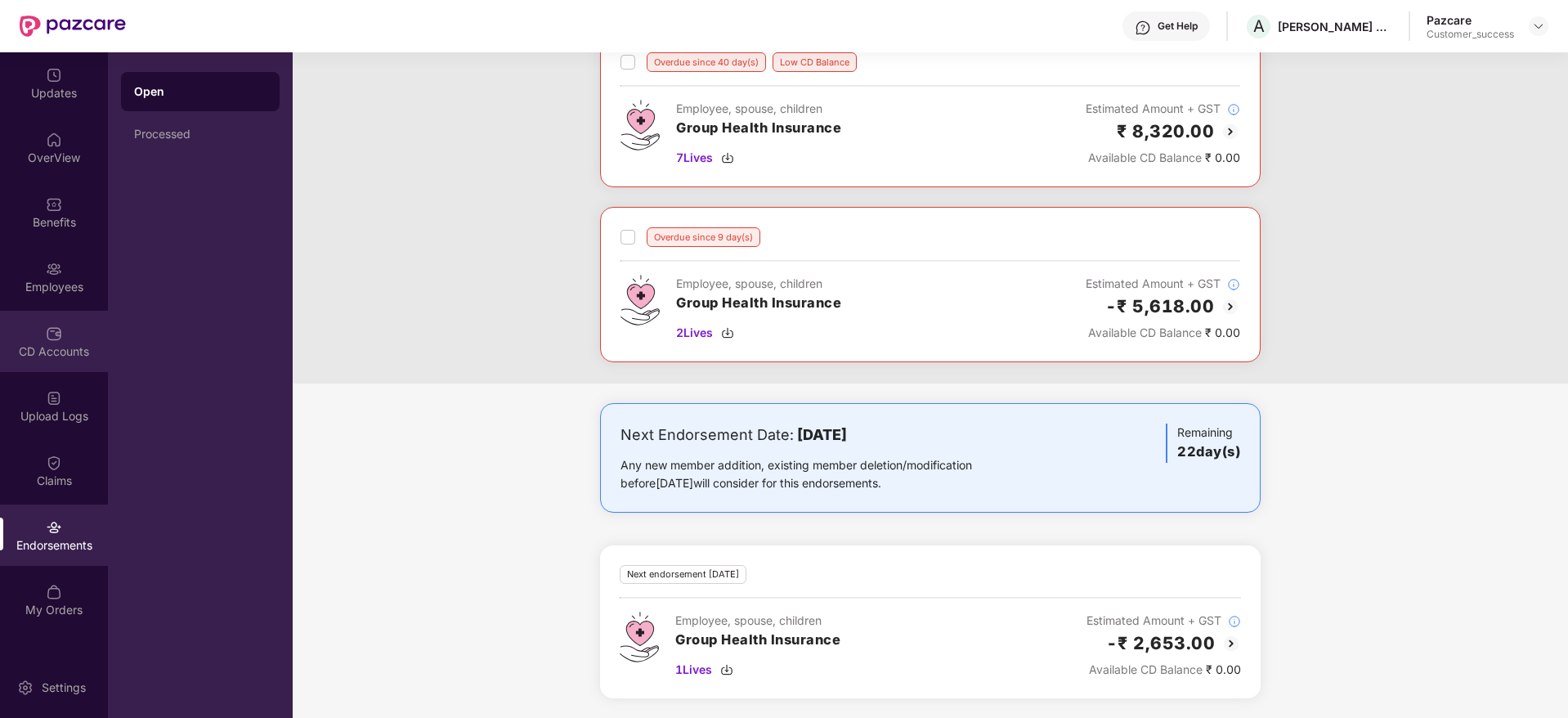
click at [22, 330] on div "CD Accounts" at bounding box center [54, 342] width 108 height 61
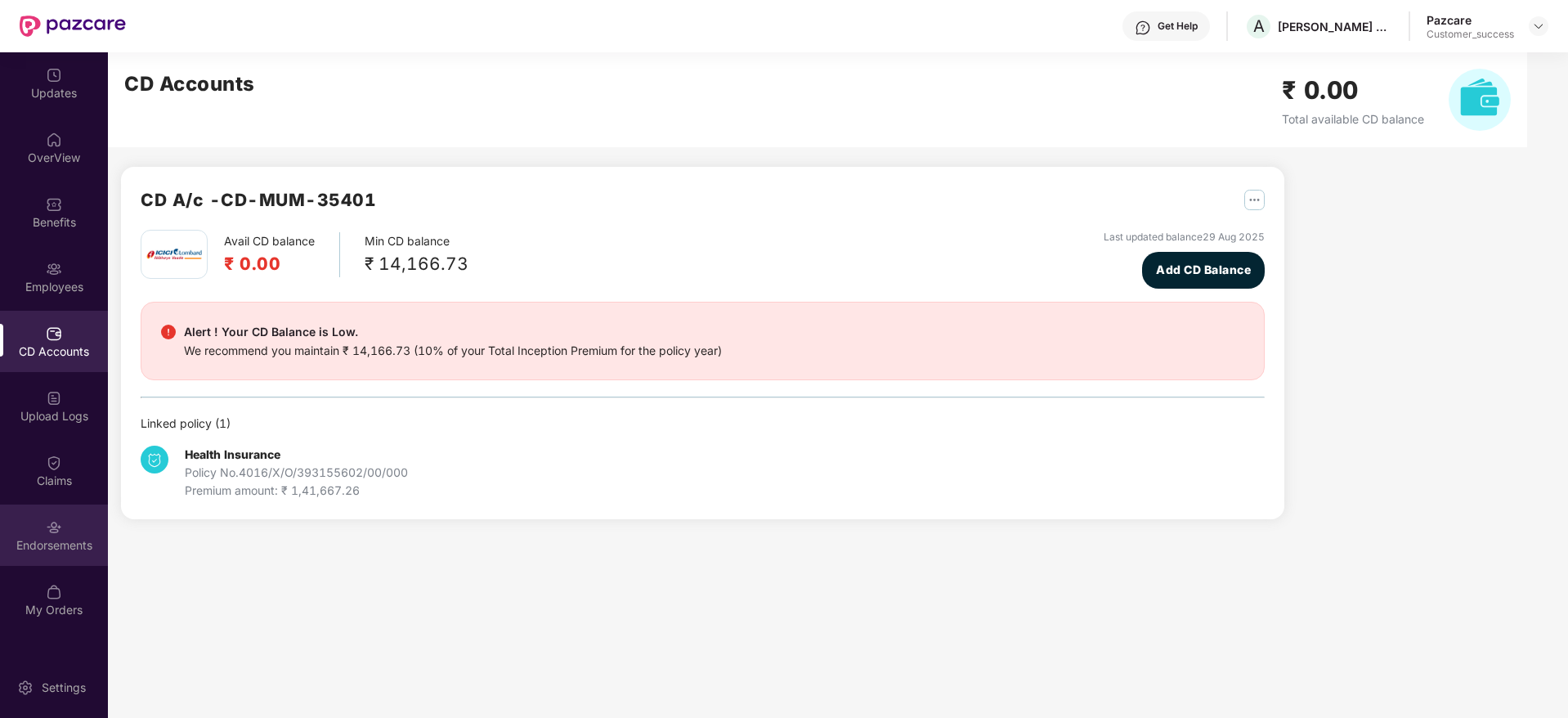
click at [46, 533] on img at bounding box center [54, 528] width 17 height 17
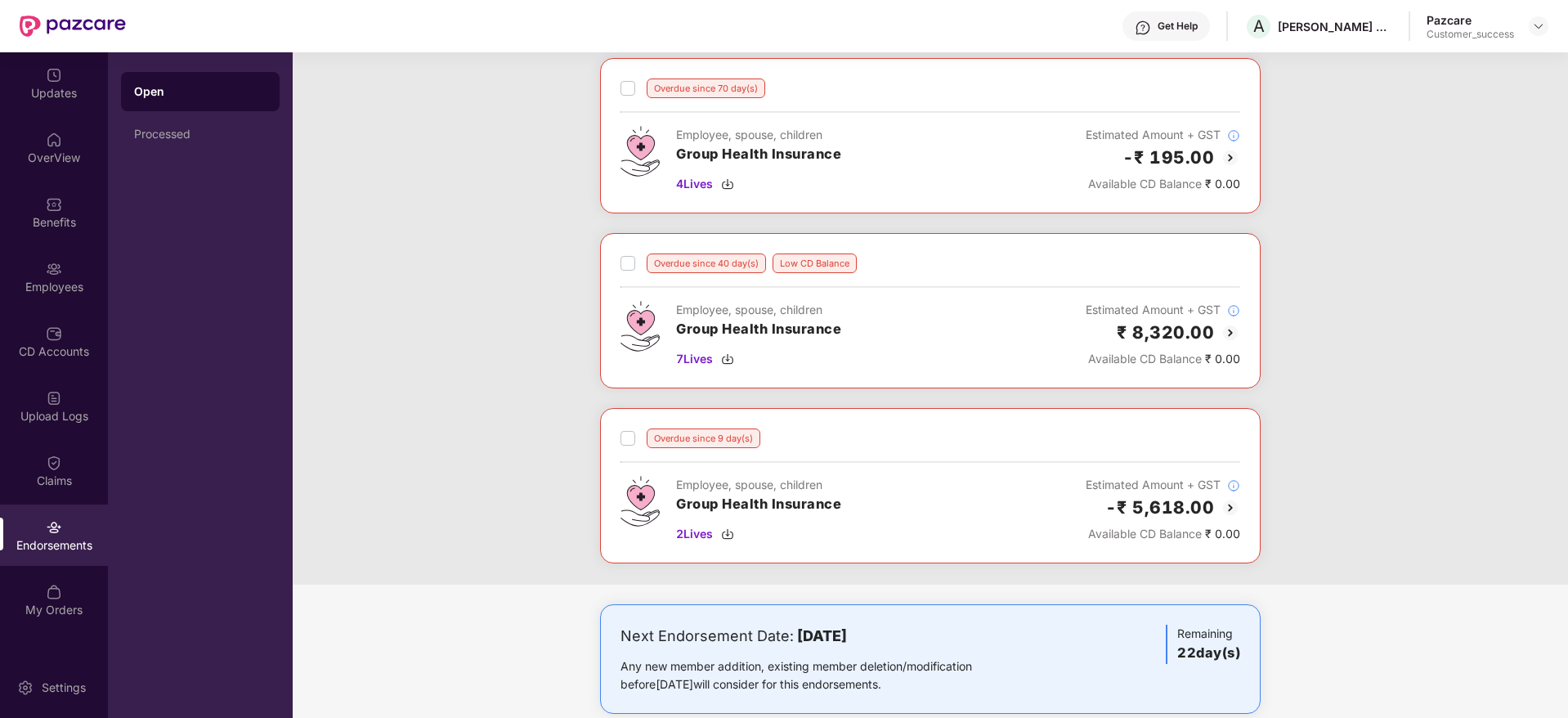
scroll to position [81, 0]
click at [1235, 338] on img at bounding box center [1231, 337] width 20 height 20
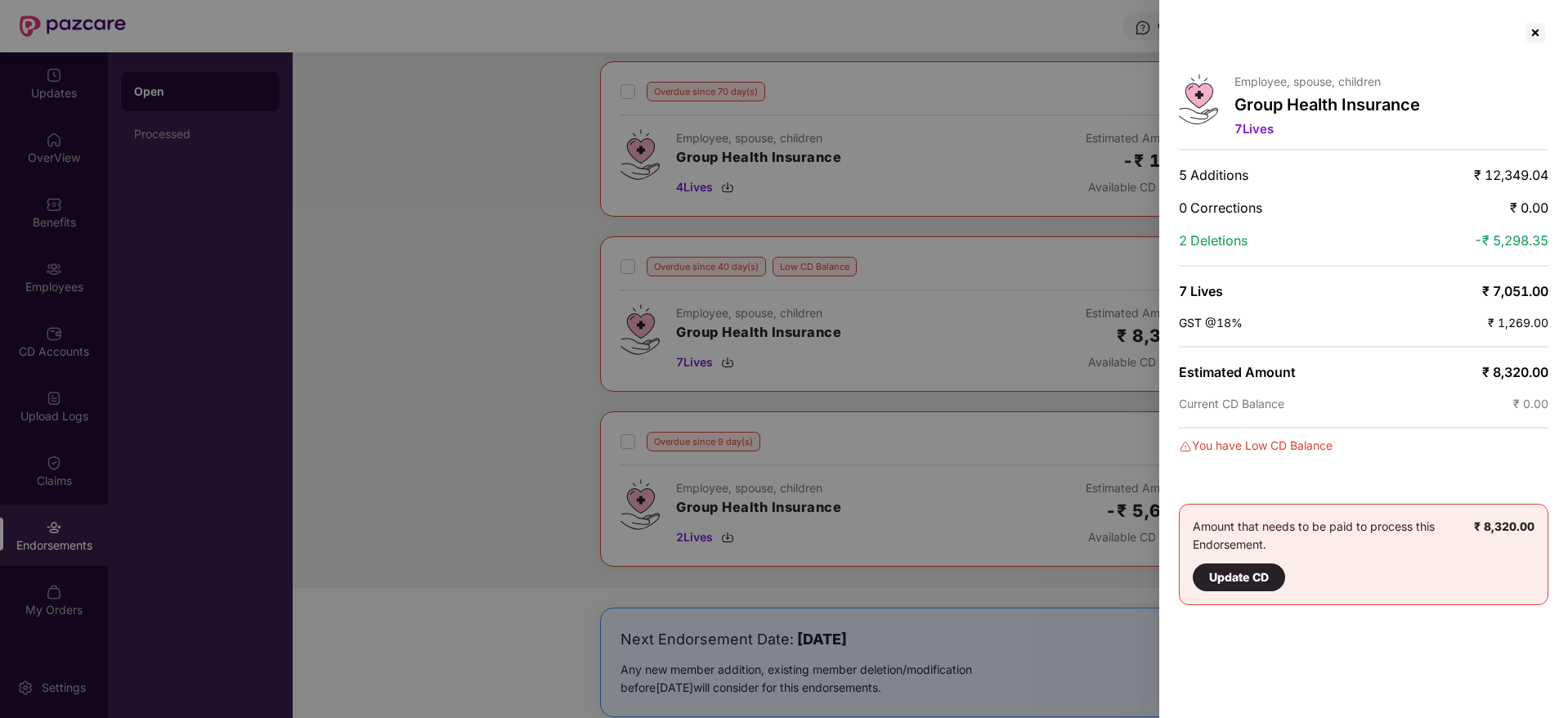
click at [1026, 219] on div at bounding box center [784, 359] width 1568 height 718
click at [1533, 33] on div at bounding box center [1536, 33] width 27 height 27
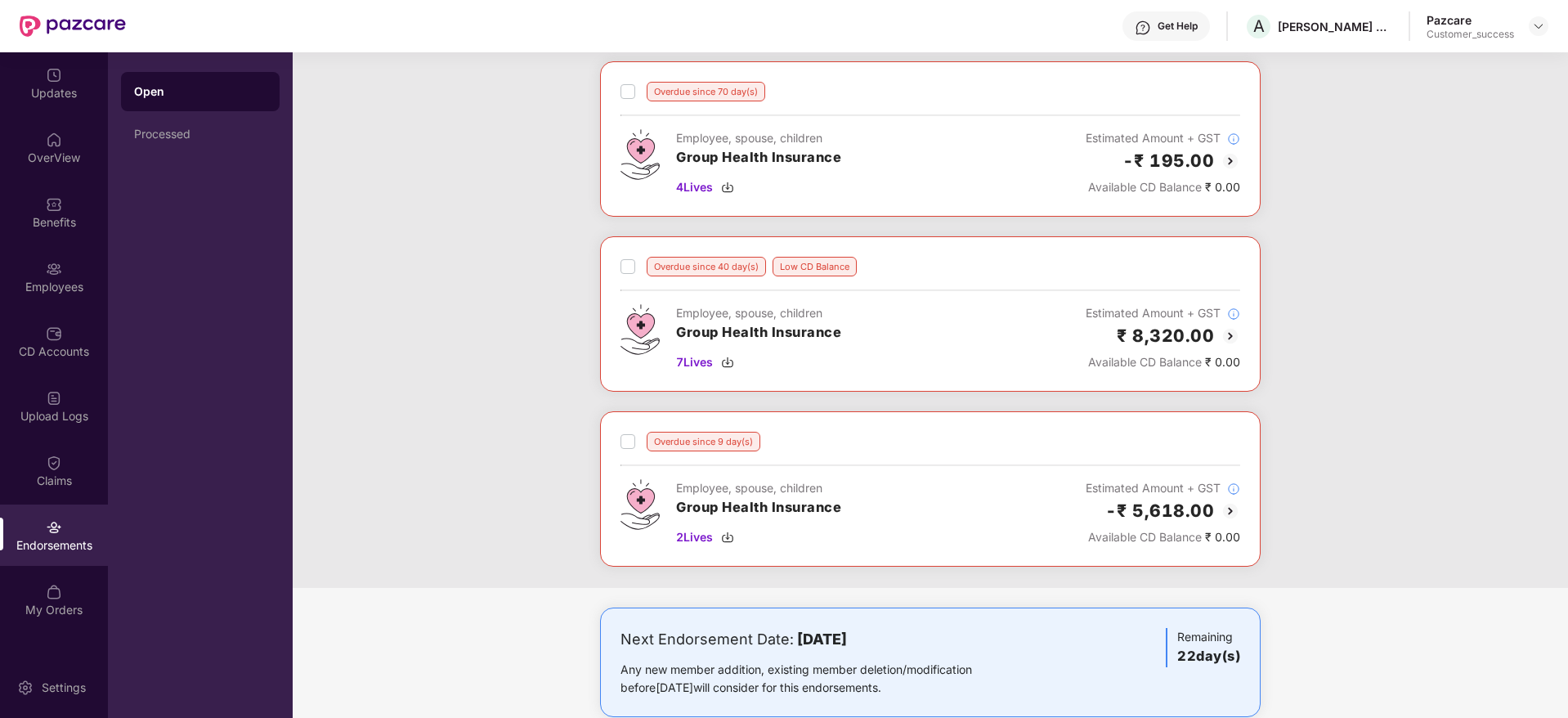
click at [1232, 165] on img at bounding box center [1231, 161] width 20 height 20
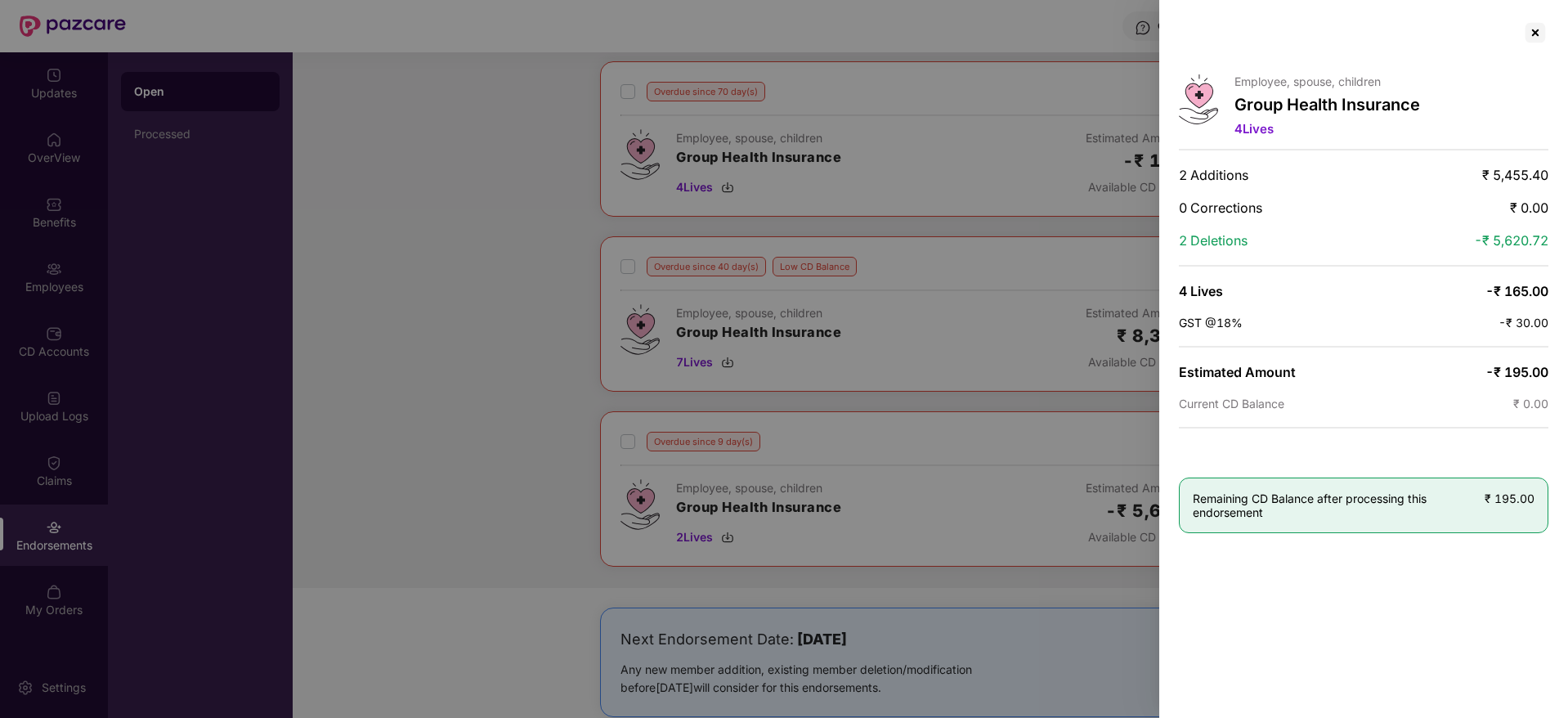
click at [1087, 78] on div at bounding box center [784, 359] width 1568 height 718
click at [1148, 61] on div at bounding box center [784, 359] width 1568 height 718
click at [1536, 29] on div at bounding box center [1536, 33] width 27 height 27
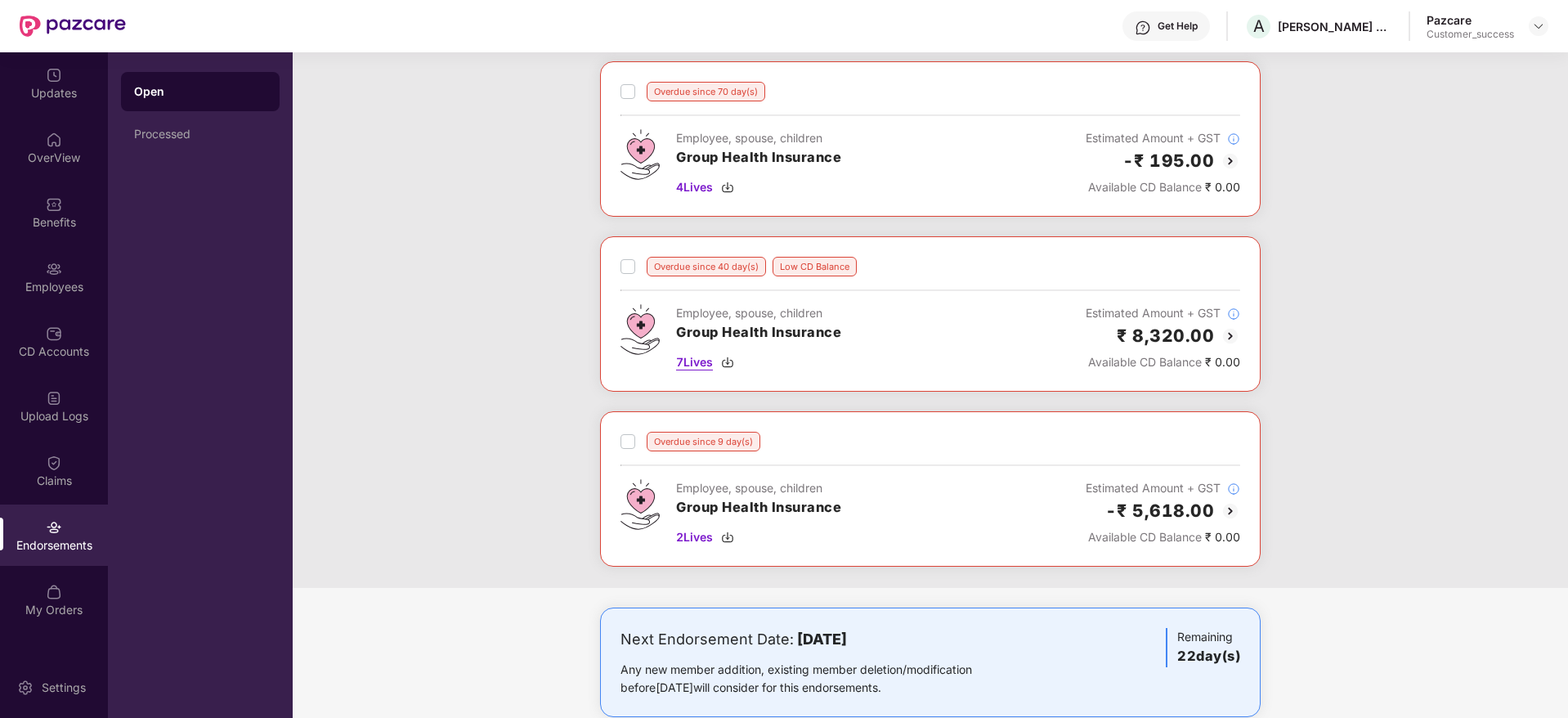
click at [728, 358] on img at bounding box center [728, 362] width 13 height 13
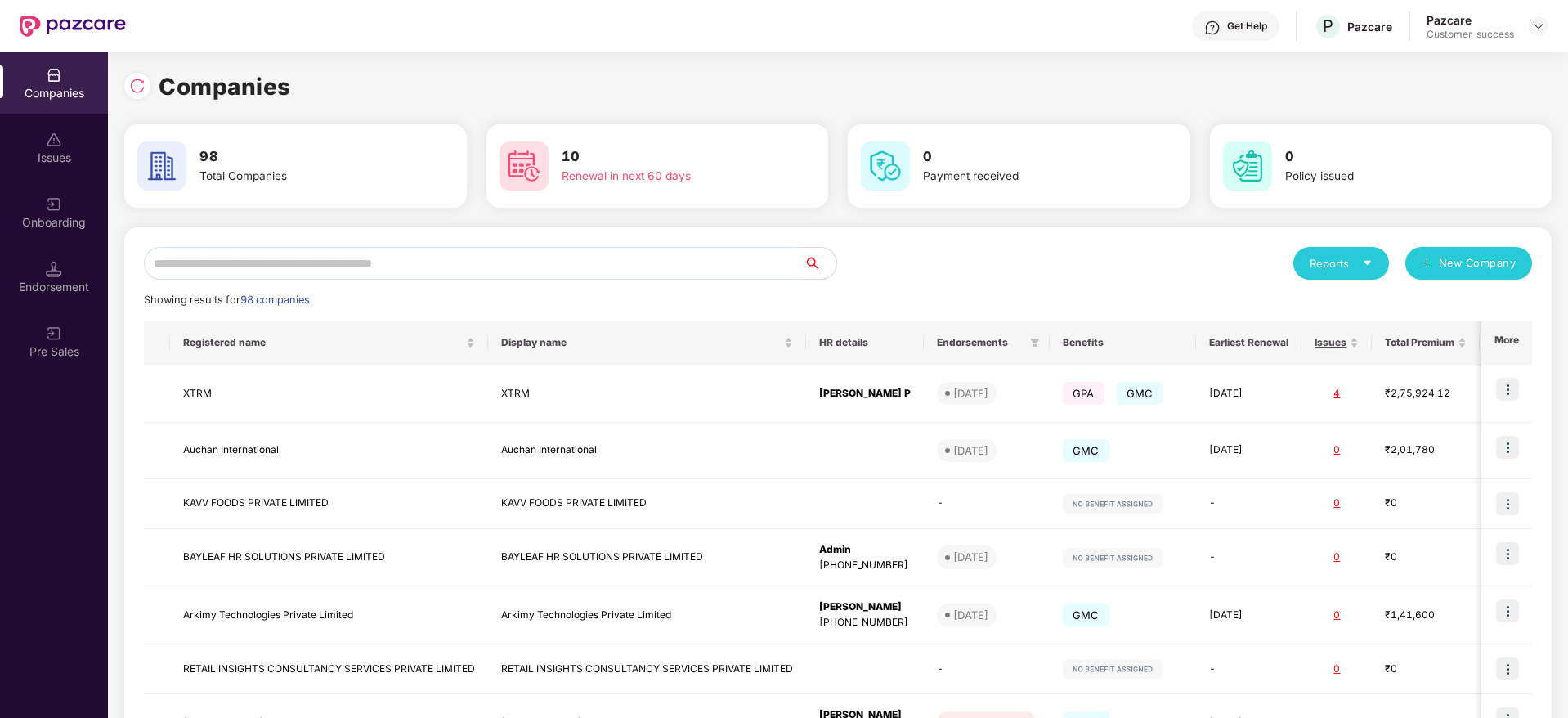
click at [282, 260] on input "text" at bounding box center [473, 263] width 659 height 32
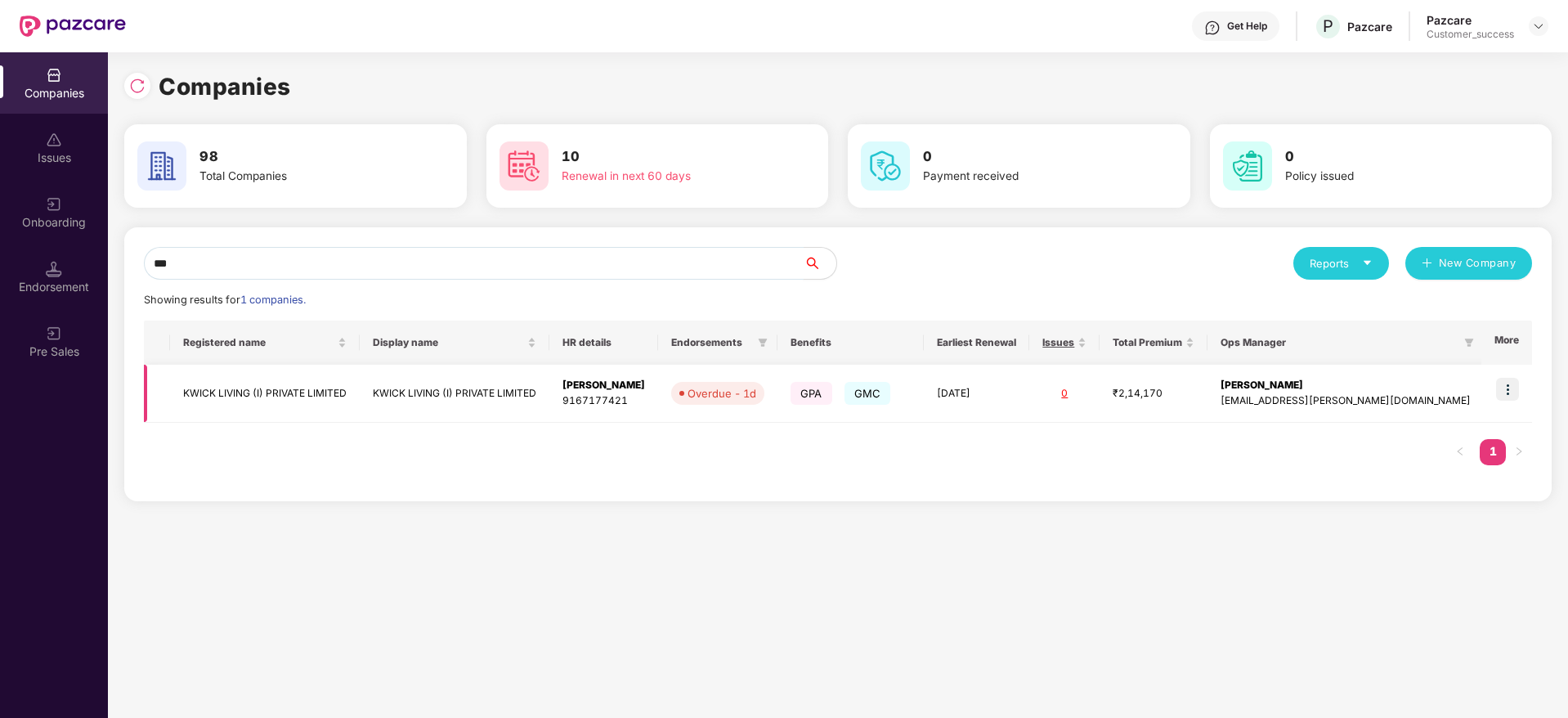
type input "***"
click at [1517, 401] on td at bounding box center [1507, 394] width 51 height 58
click at [1511, 391] on img at bounding box center [1508, 390] width 23 height 23
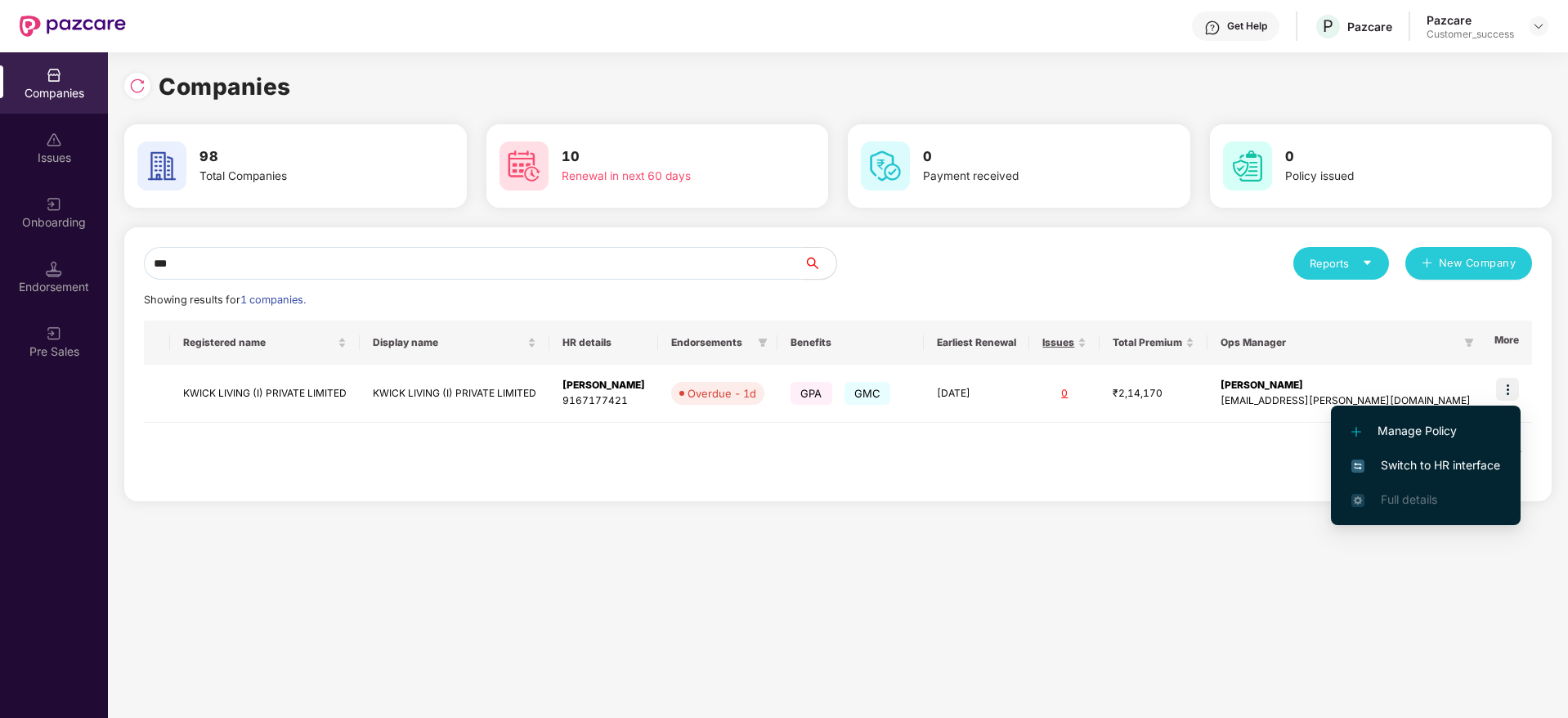
click at [1474, 468] on span "Switch to HR interface" at bounding box center [1425, 465] width 149 height 18
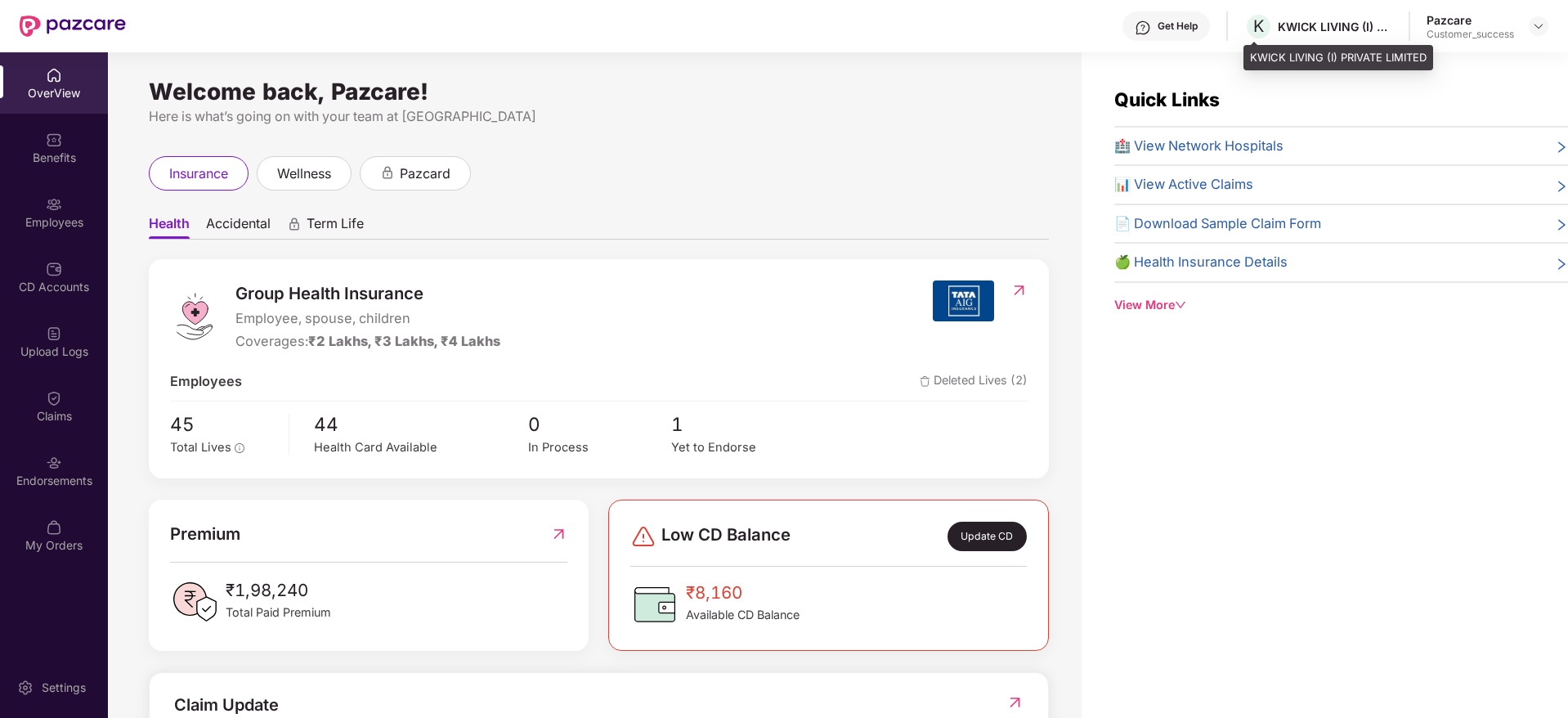
click at [1335, 29] on div "KWICK LIVING (I) PRIVATE LIMITED" at bounding box center [1335, 27] width 115 height 16
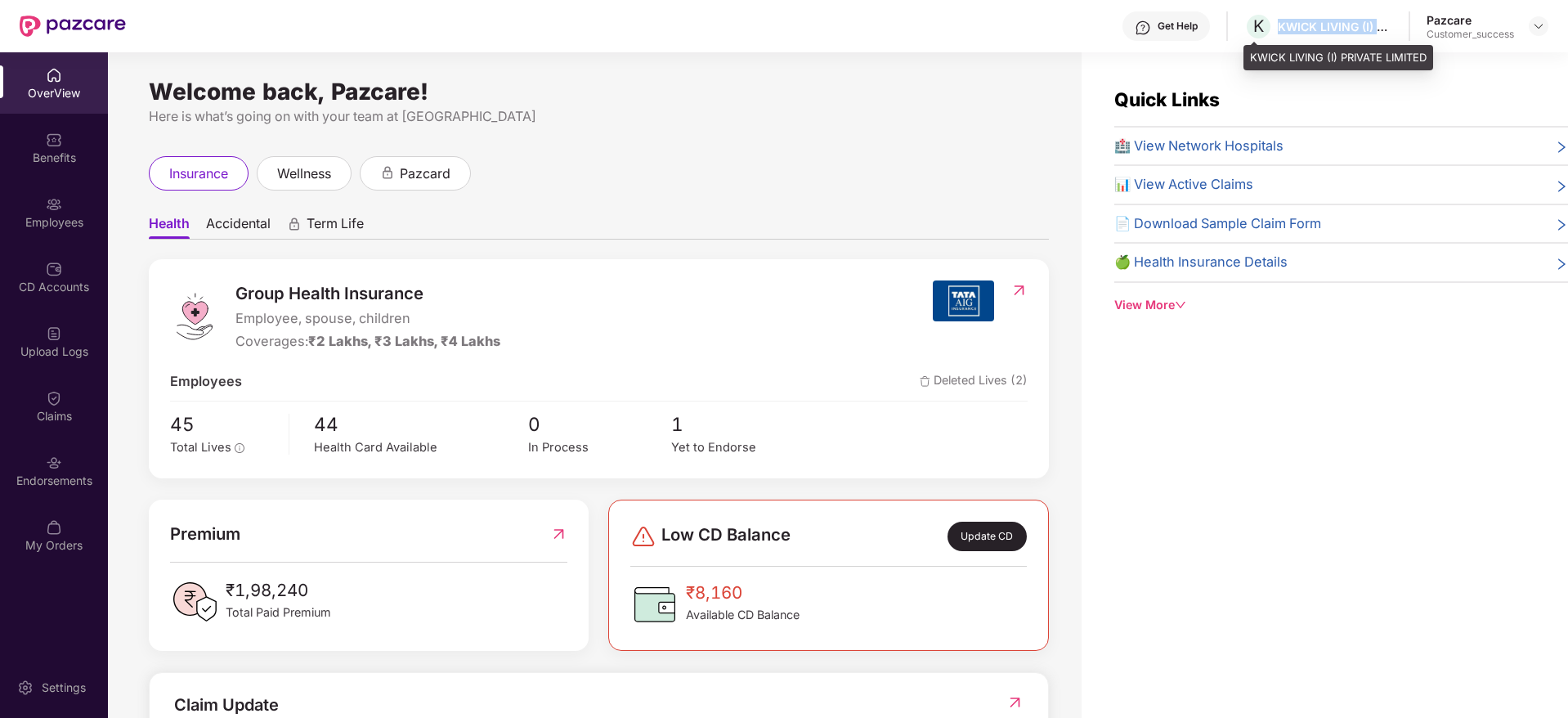
click at [1335, 29] on div "KWICK LIVING (I) PRIVATE LIMITED" at bounding box center [1335, 27] width 115 height 16
copy div "KWICK LIVING (I) PRIVATE LIMITED"
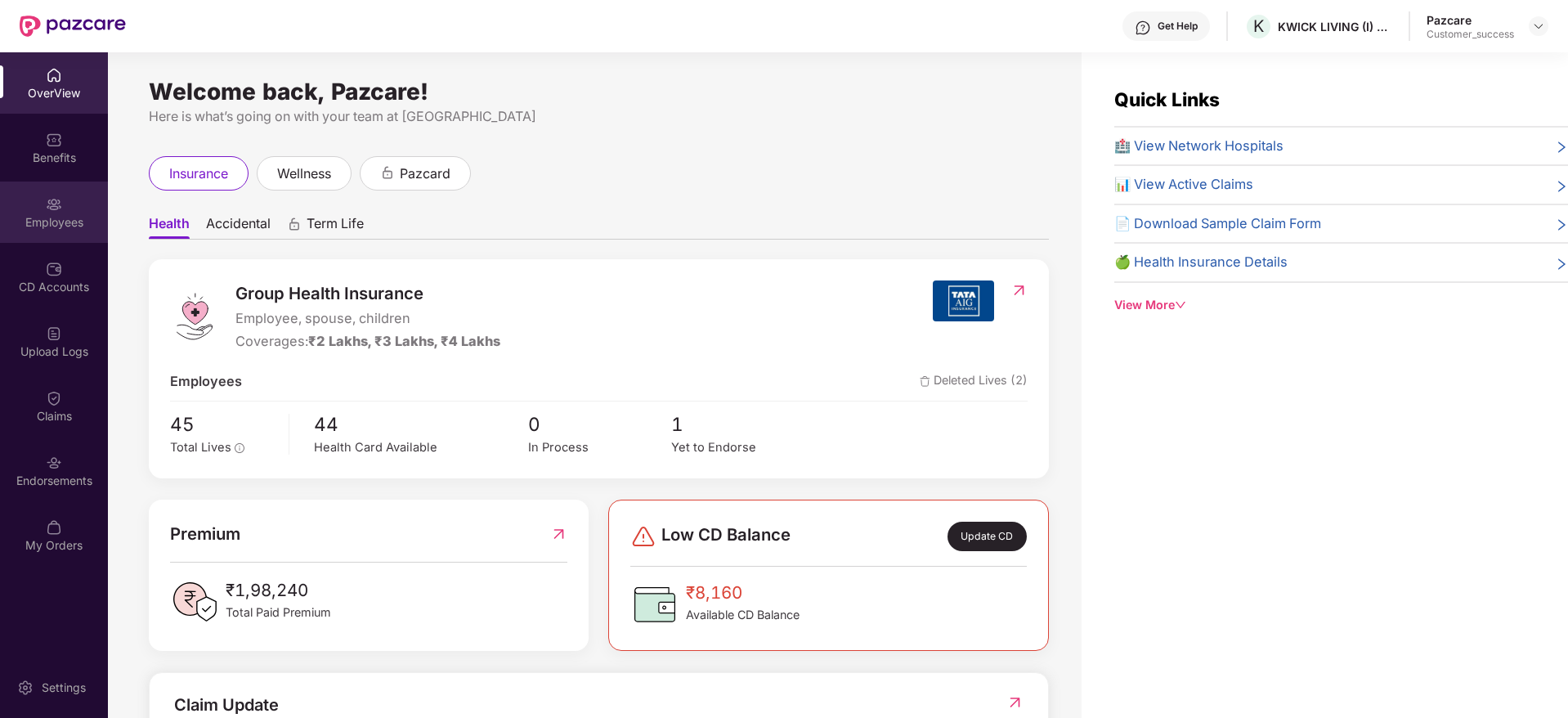
click at [27, 215] on div "Employees" at bounding box center [54, 223] width 108 height 17
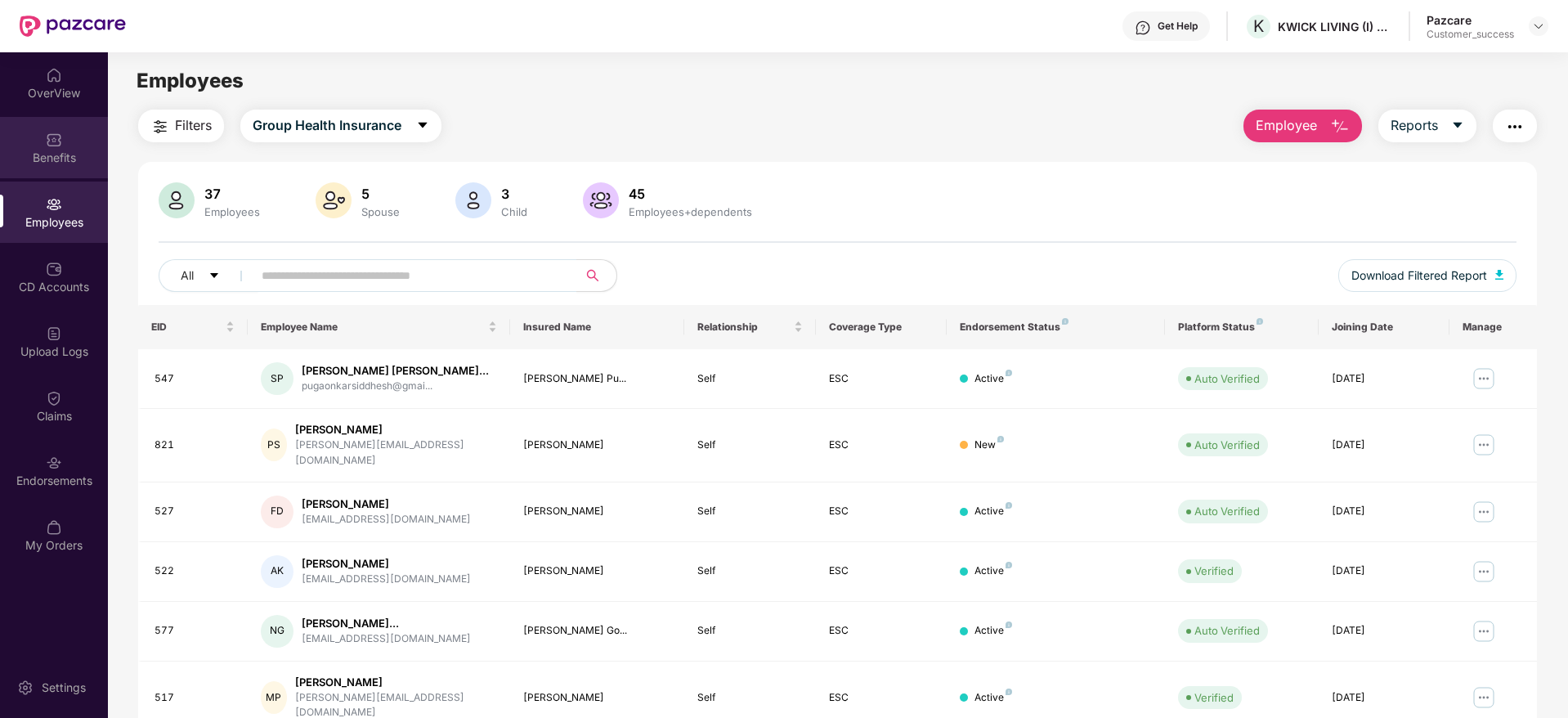
click at [55, 159] on div "Benefits" at bounding box center [54, 158] width 108 height 17
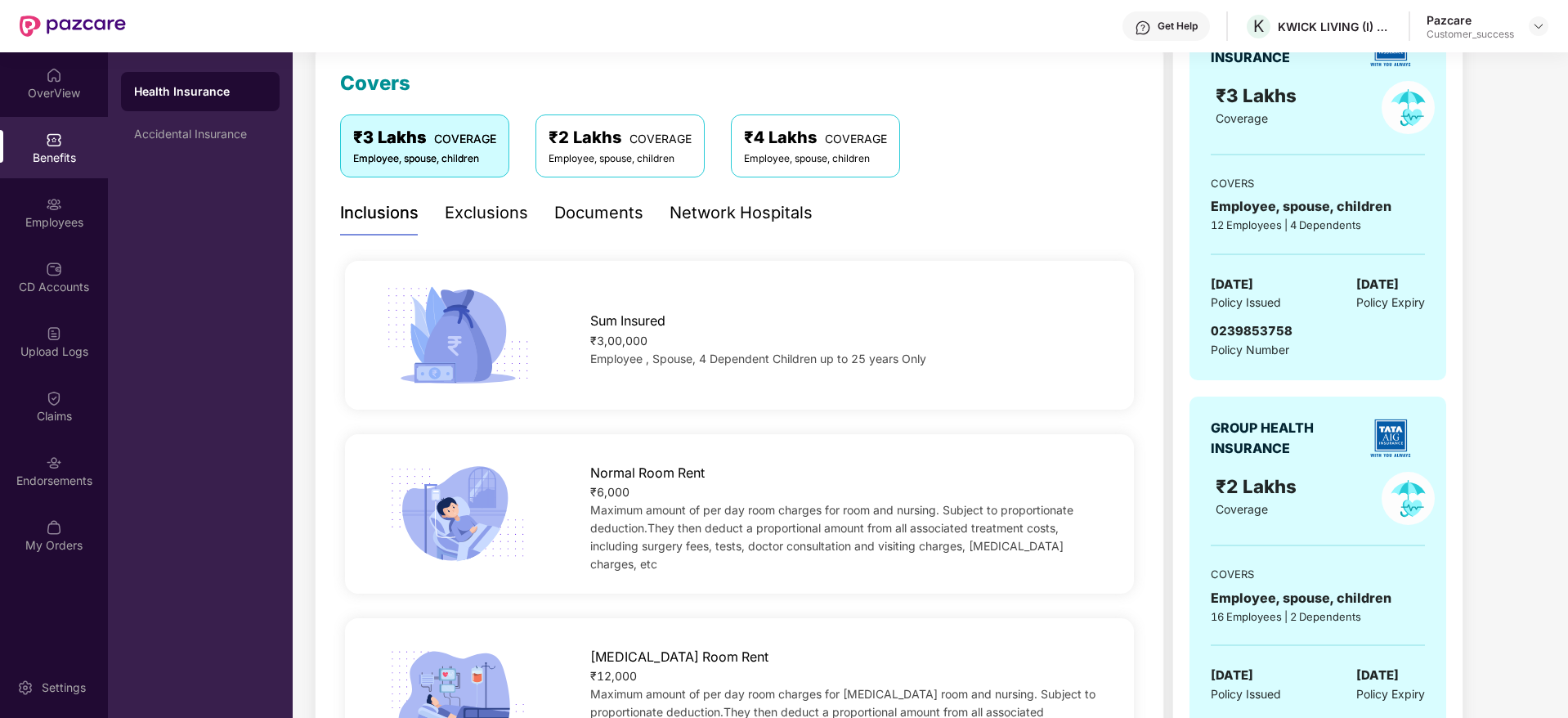
scroll to position [224, 0]
click at [1247, 333] on span "0239853758" at bounding box center [1252, 330] width 81 height 16
copy span "0239853758"
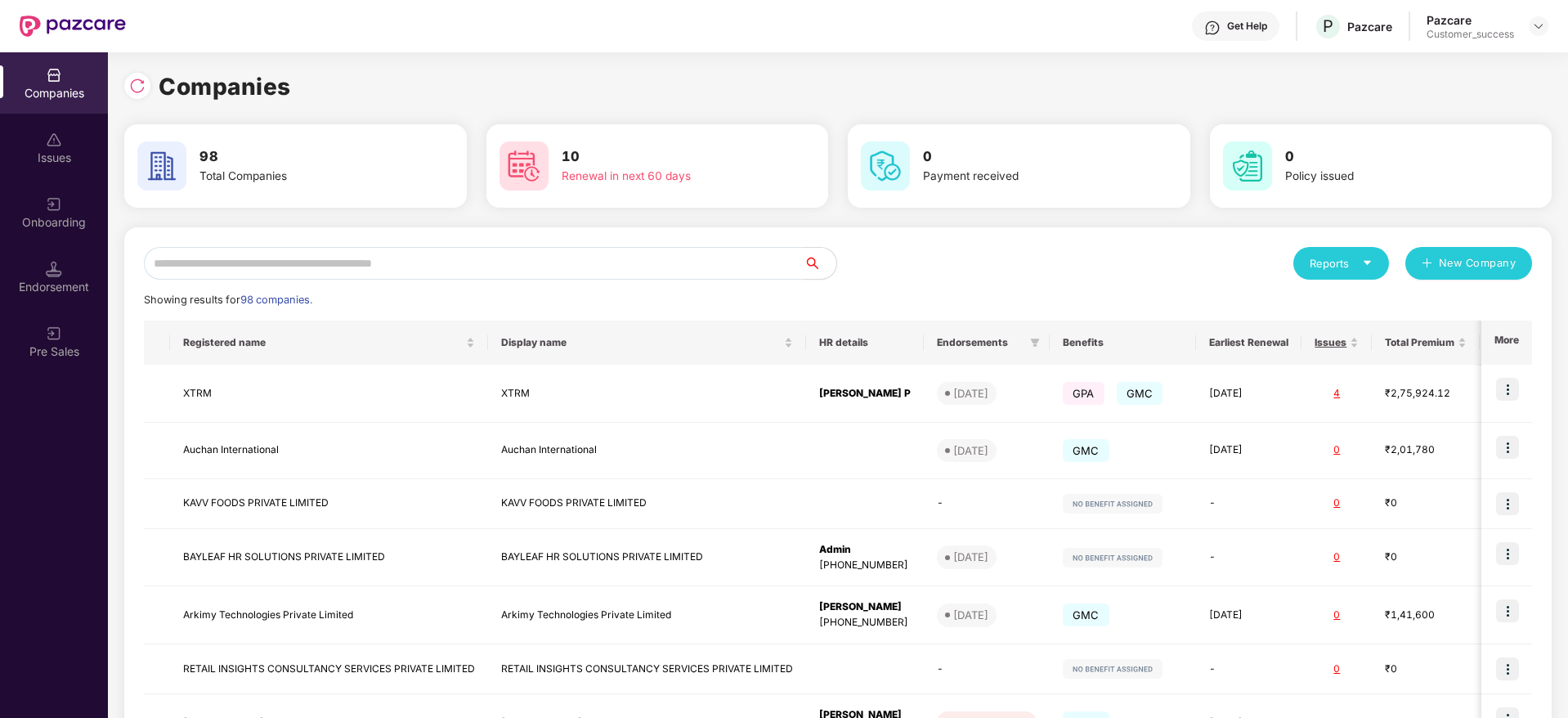
click at [189, 263] on input "text" at bounding box center [473, 263] width 659 height 32
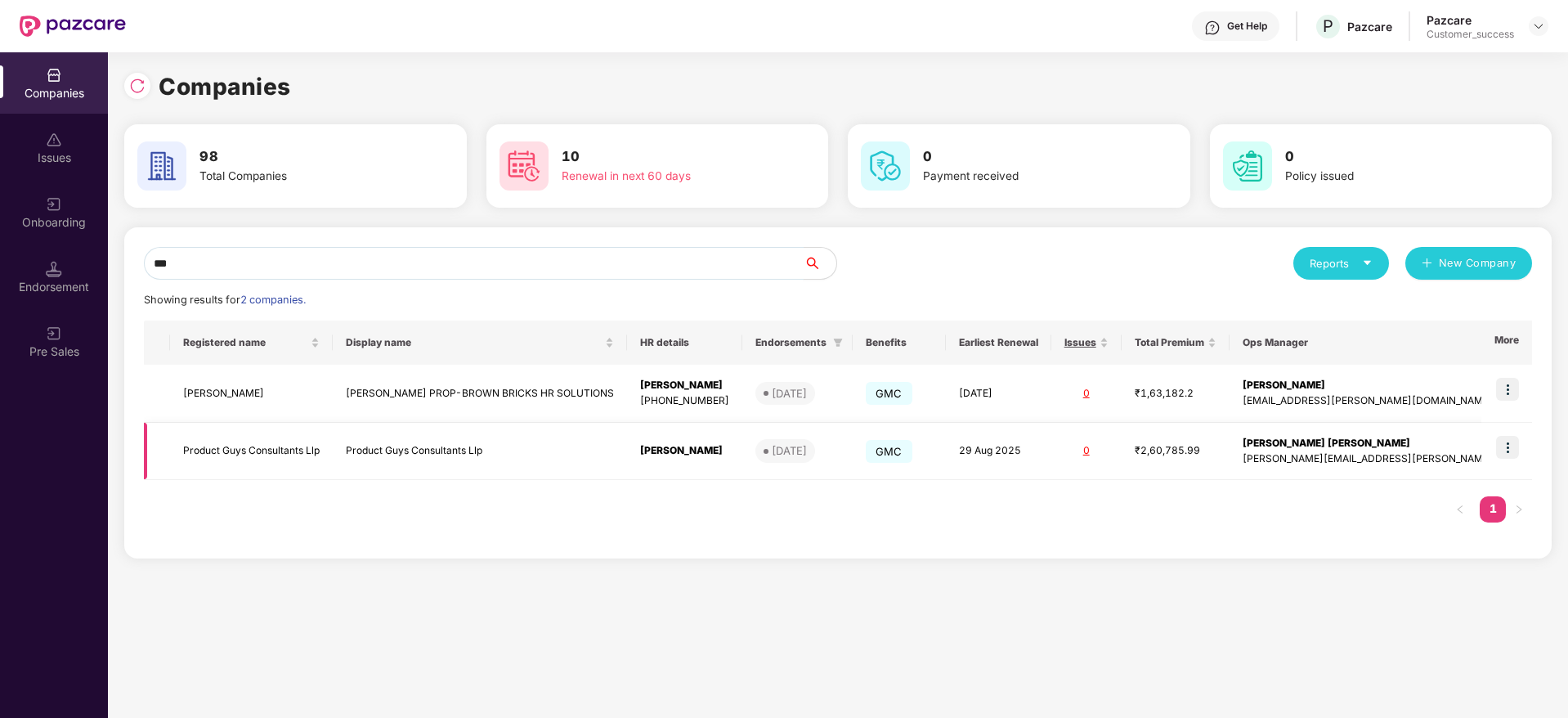
type input "***"
click at [1503, 449] on img at bounding box center [1508, 448] width 23 height 23
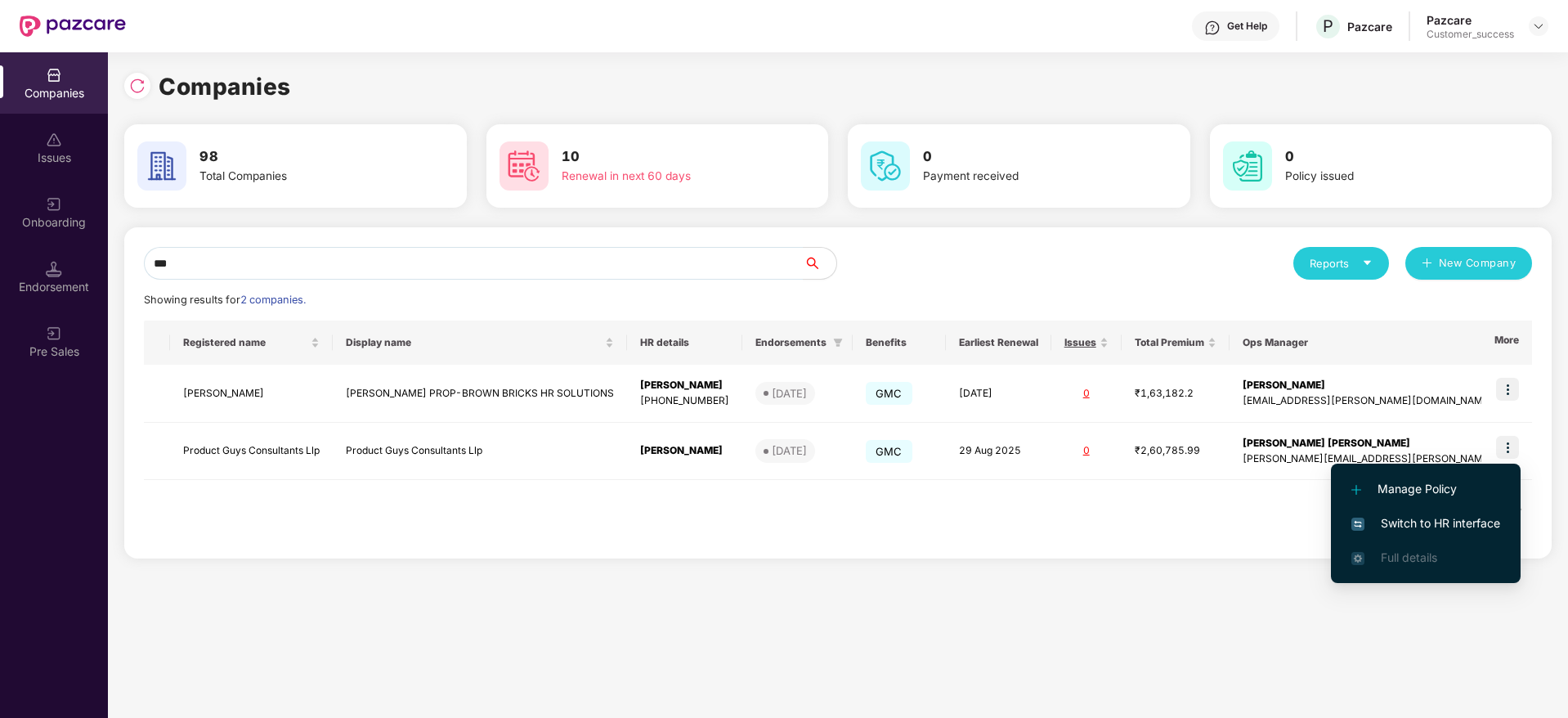
click at [1409, 515] on span "Switch to HR interface" at bounding box center [1425, 524] width 149 height 18
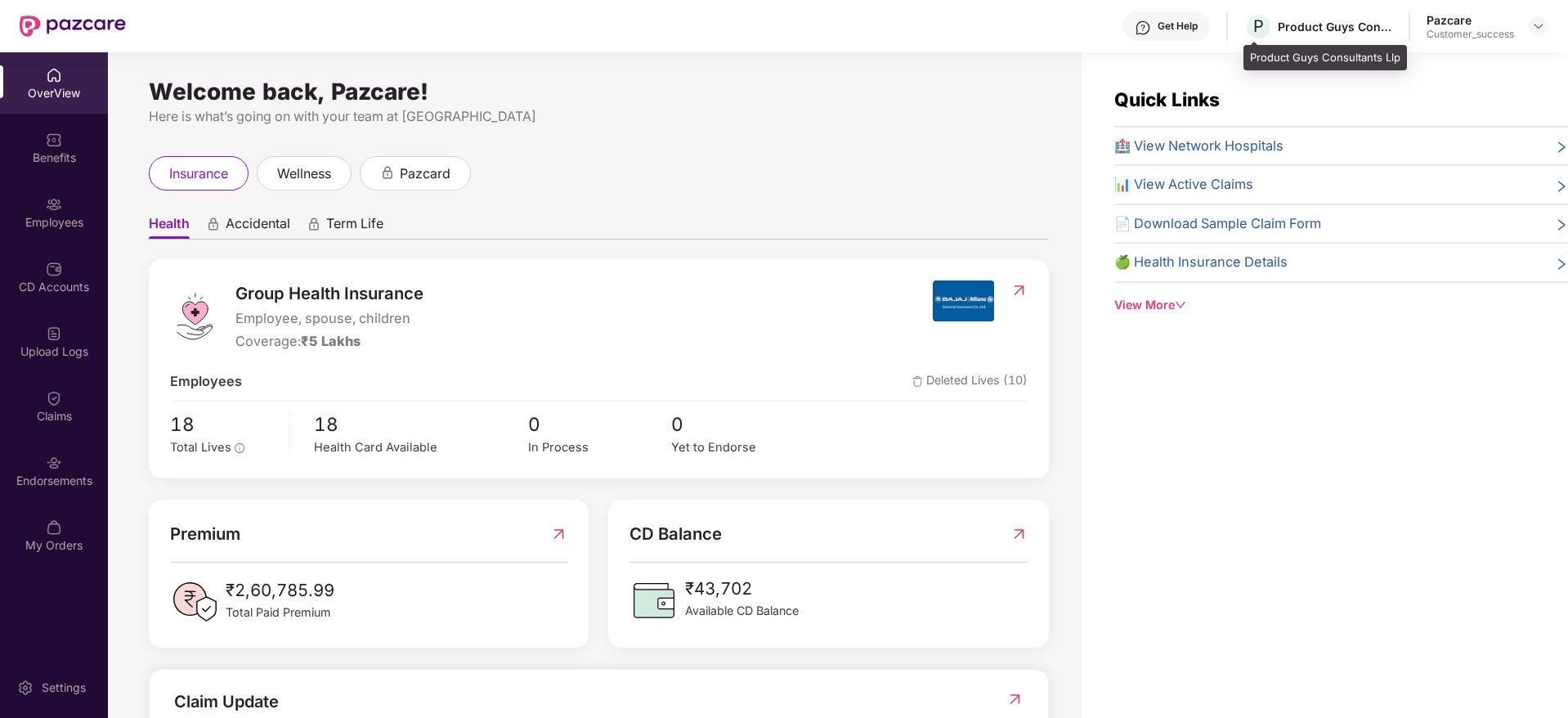
click at [1328, 26] on div "Product Guys Consultants Llp" at bounding box center [1335, 27] width 115 height 16
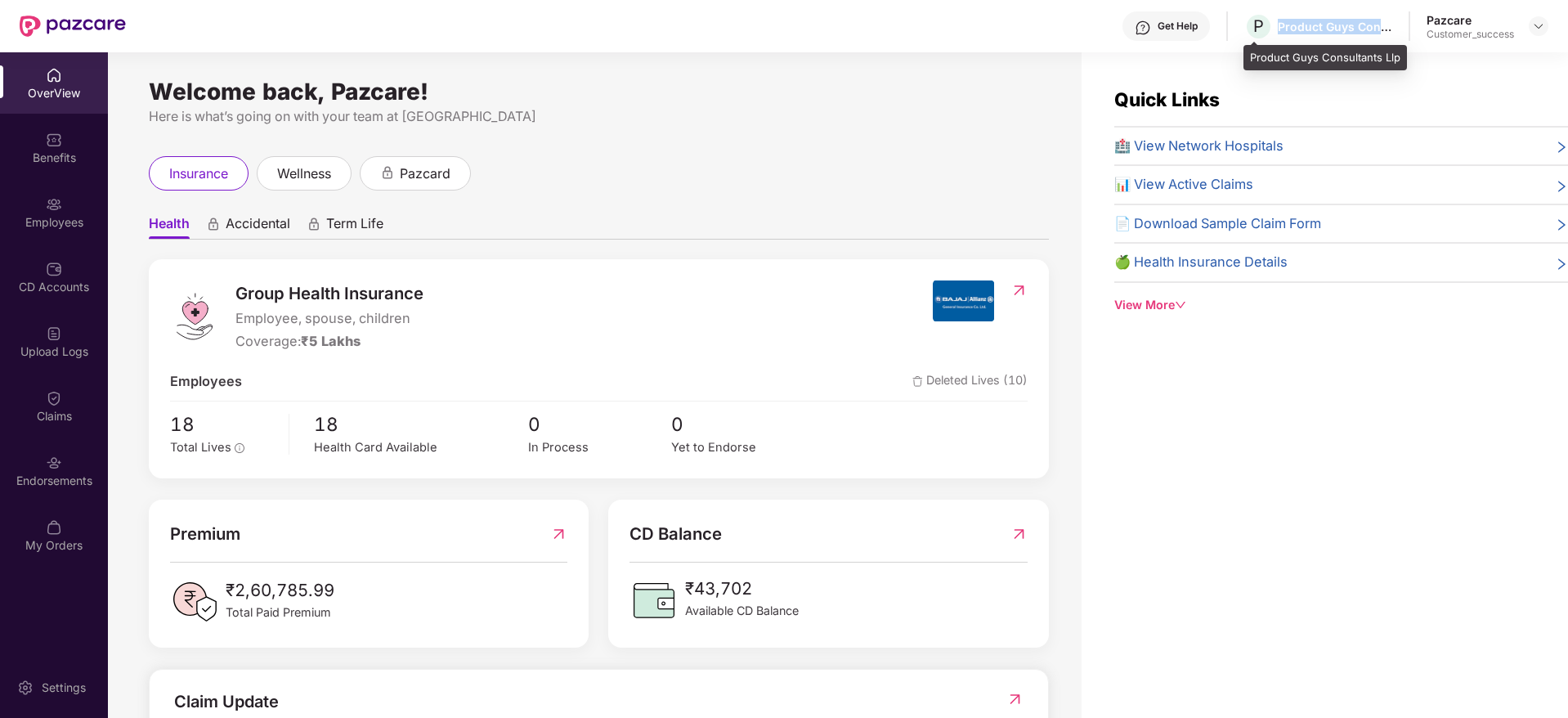
click at [1328, 26] on div "Product Guys Consultants Llp" at bounding box center [1335, 27] width 115 height 16
copy div "Product Guys Consultants Llp"
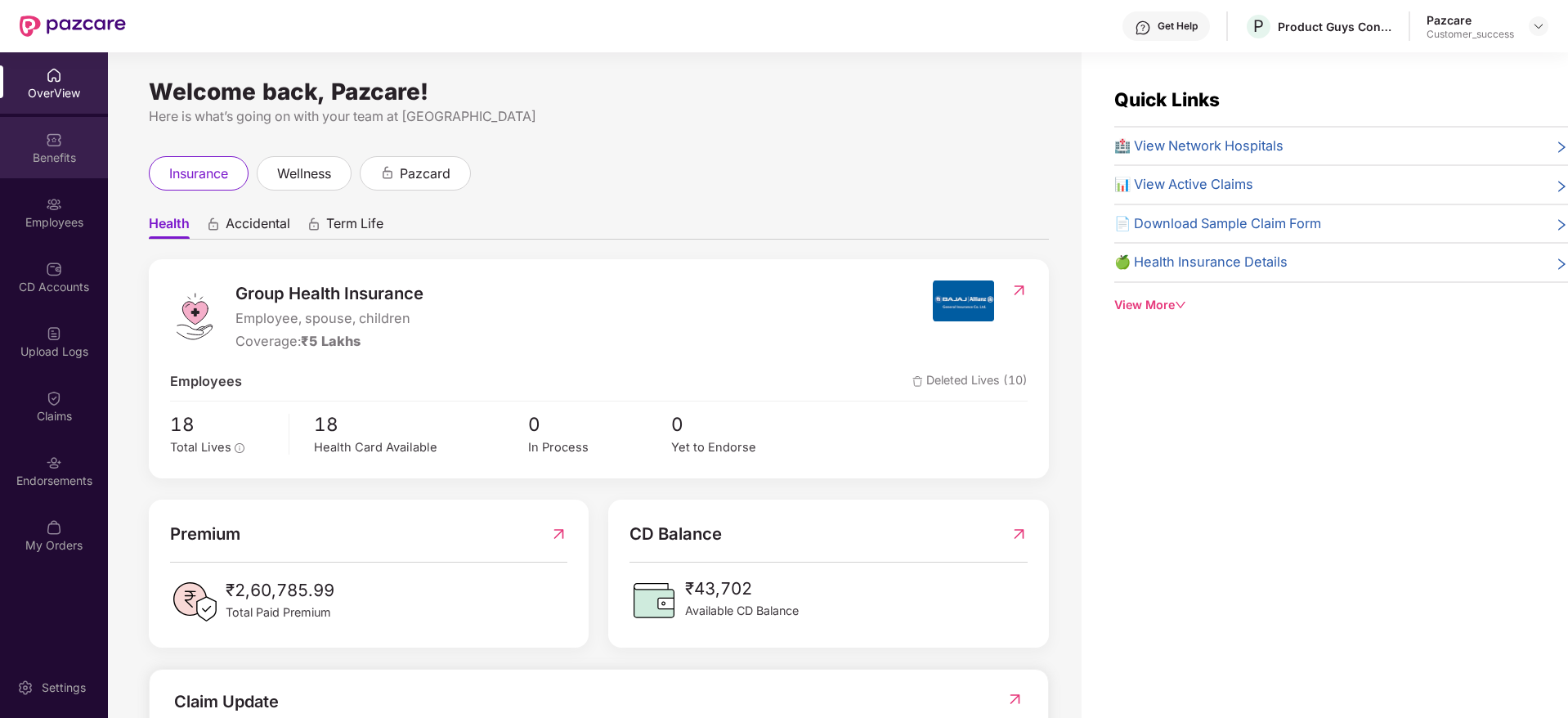
click at [33, 160] on div "Benefits" at bounding box center [54, 158] width 108 height 17
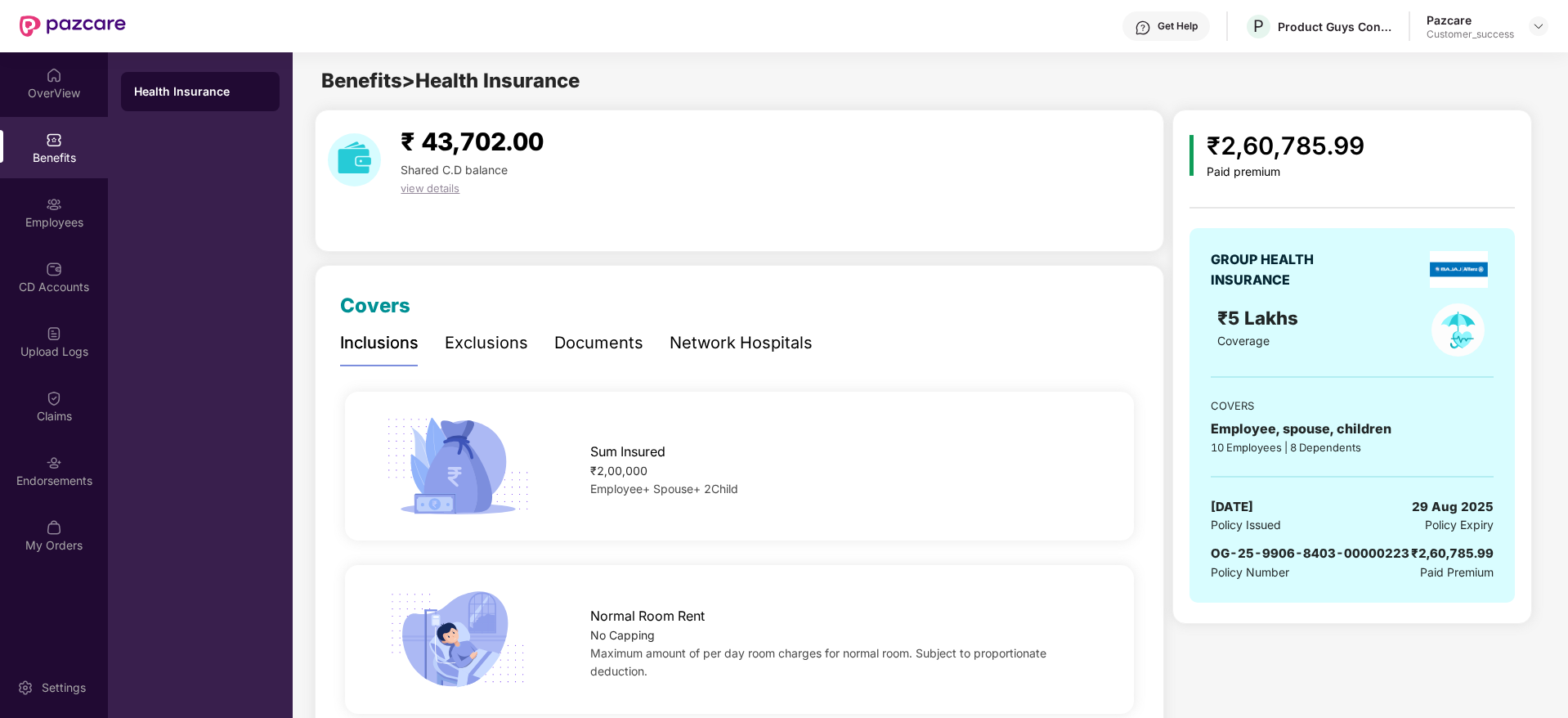
click at [1259, 565] on span "Policy Number" at bounding box center [1250, 572] width 79 height 14
click at [1259, 553] on span "OG-25-9906-8403-00000223" at bounding box center [1310, 553] width 198 height 16
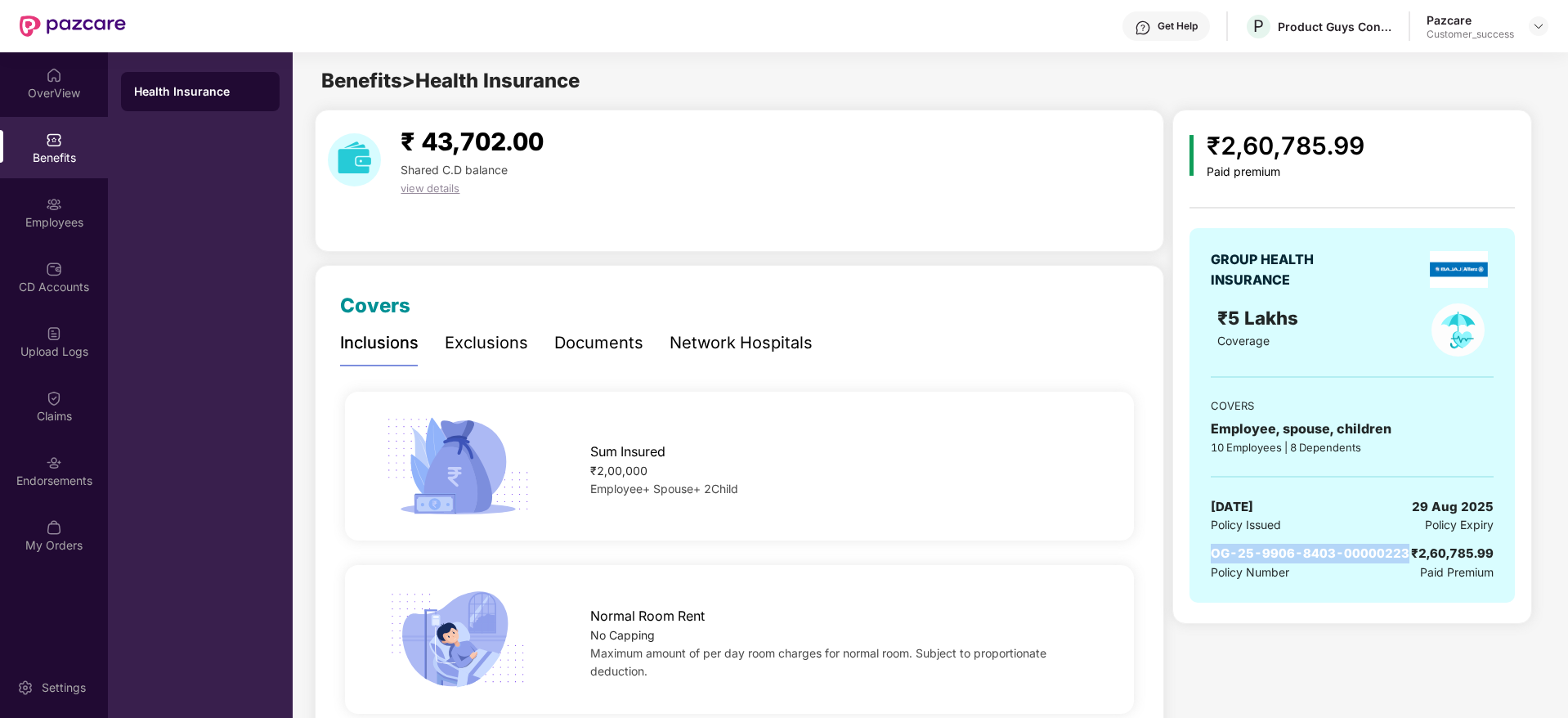
click at [1259, 553] on span "OG-25-9906-8403-00000223" at bounding box center [1310, 553] width 198 height 16
copy span "OG-25-9906-8403-00000223"
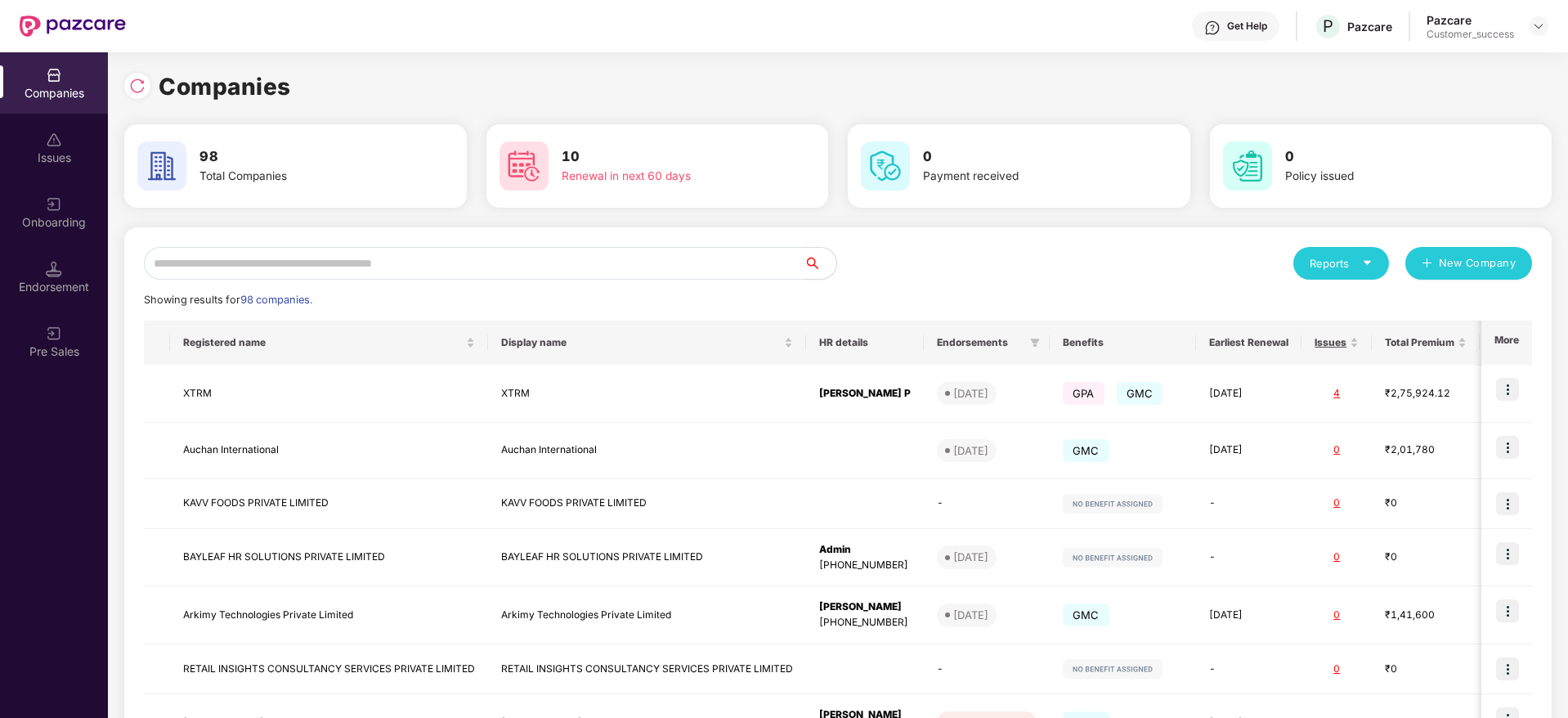
click at [308, 257] on input "text" at bounding box center [473, 263] width 659 height 32
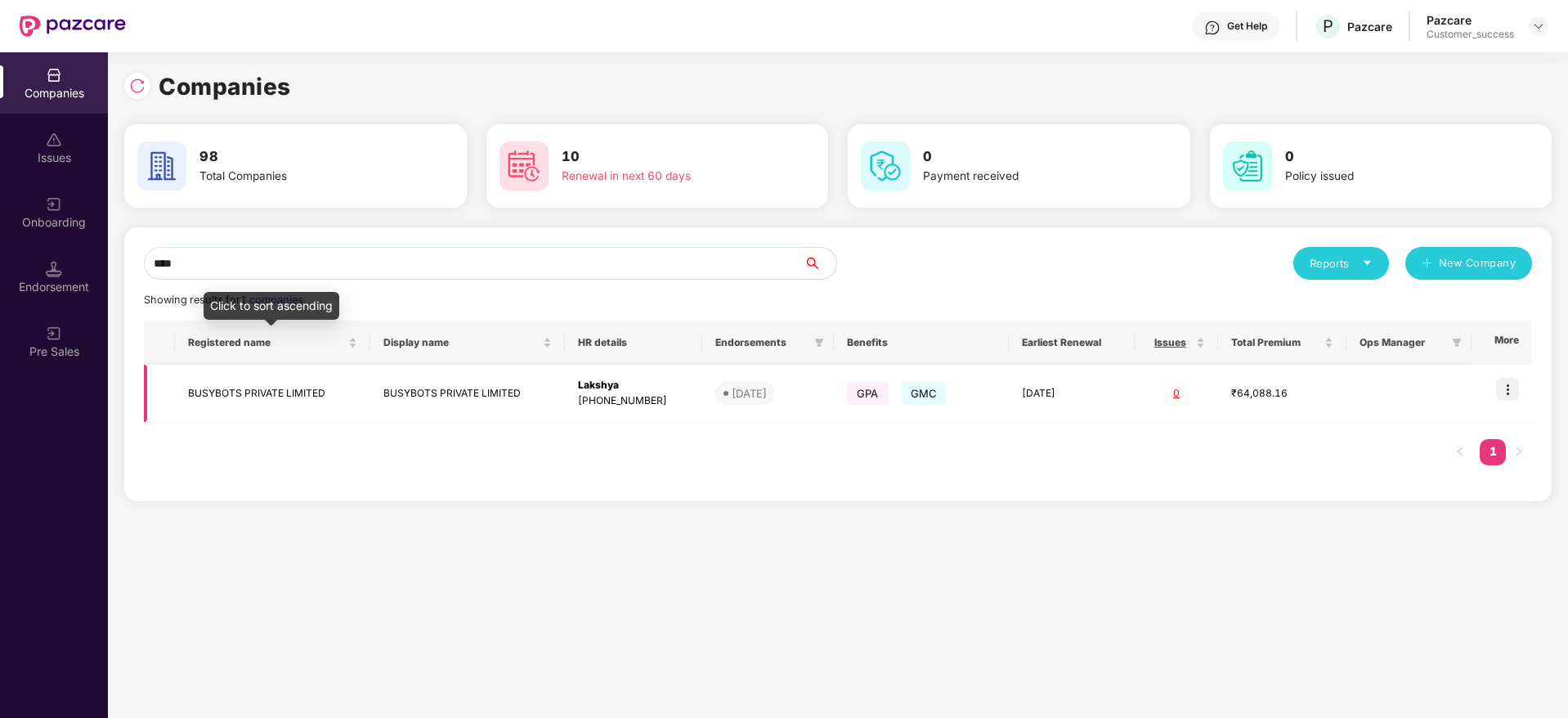
type input "****"
click at [321, 404] on td "BUSYBOTS PRIVATE LIMITED" at bounding box center [272, 394] width 194 height 58
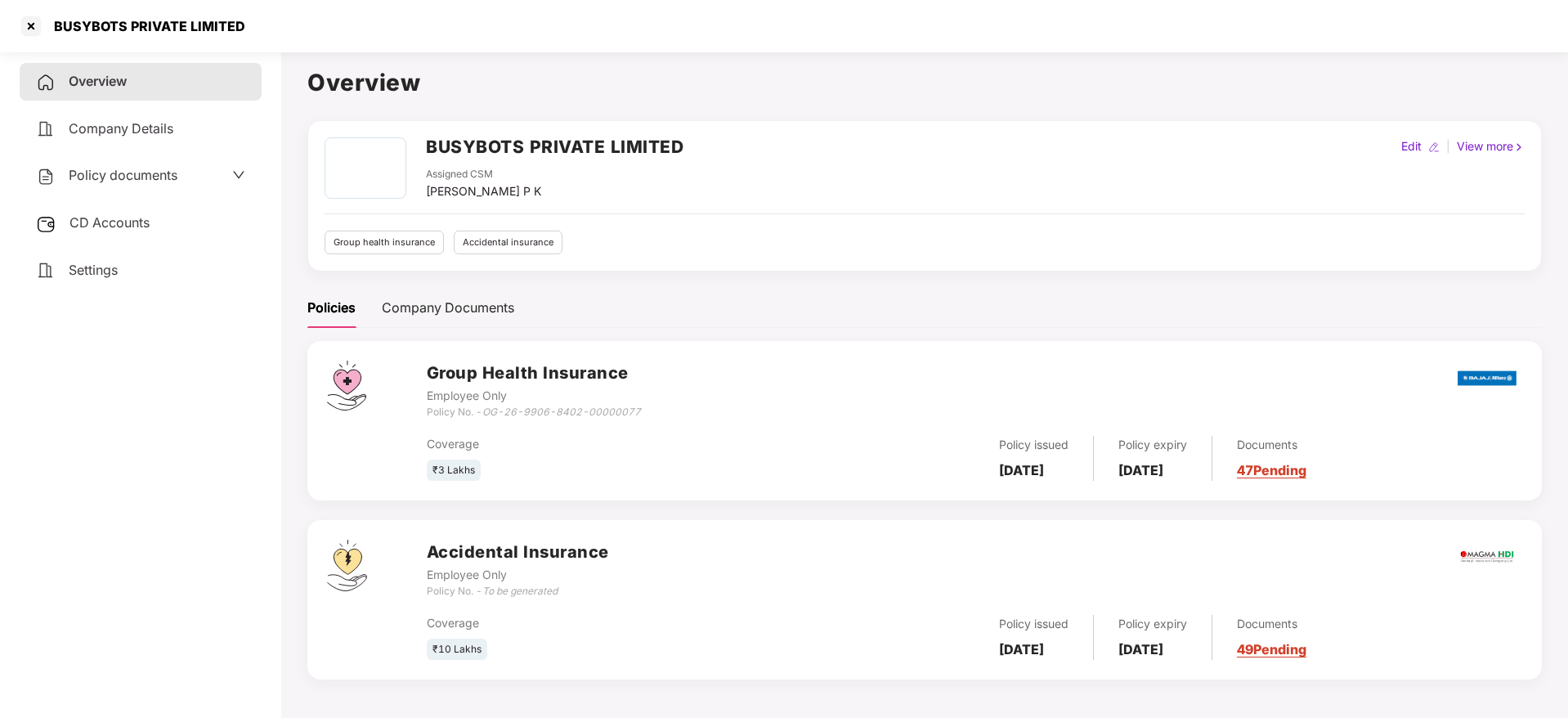
click at [141, 215] on span "CD Accounts" at bounding box center [110, 223] width 80 height 17
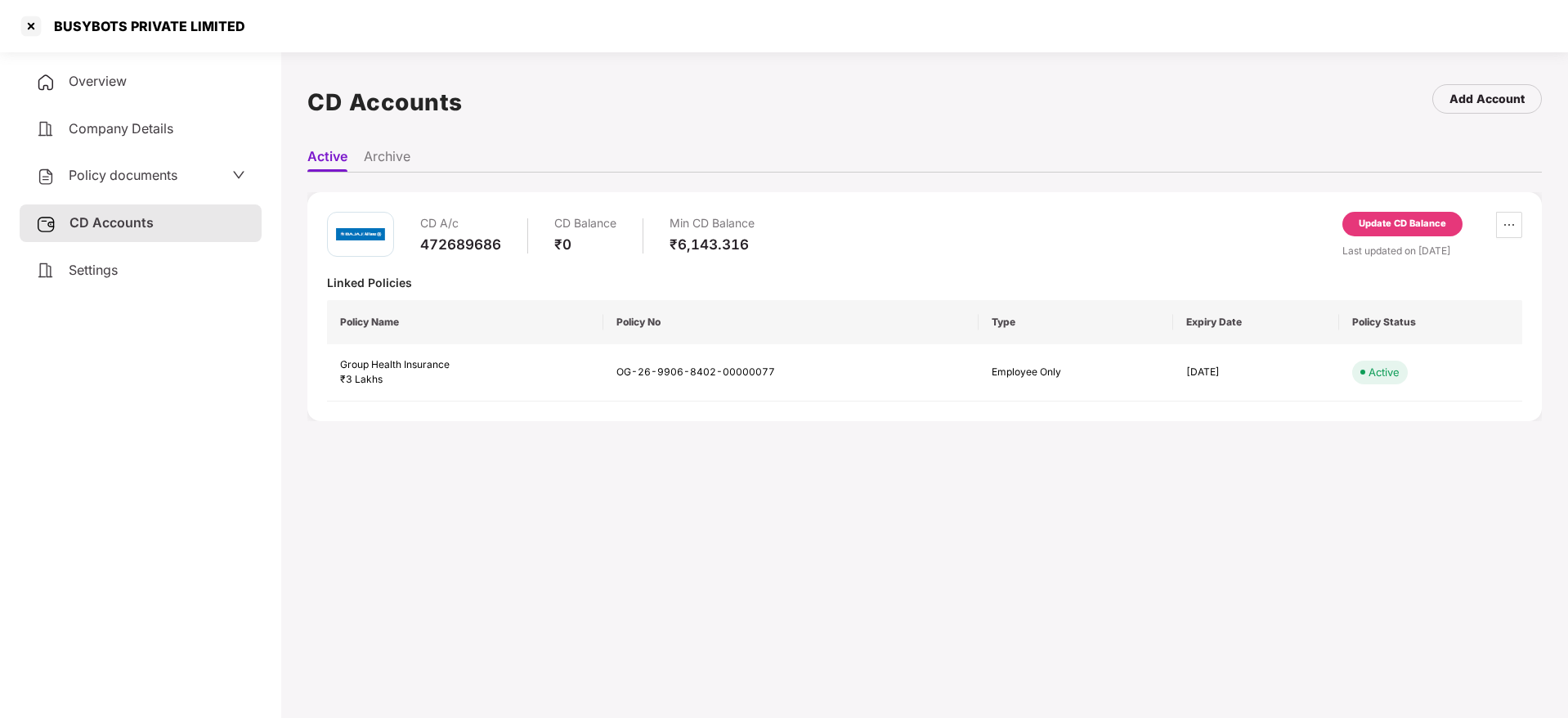
click at [143, 175] on span "Policy documents" at bounding box center [123, 175] width 109 height 17
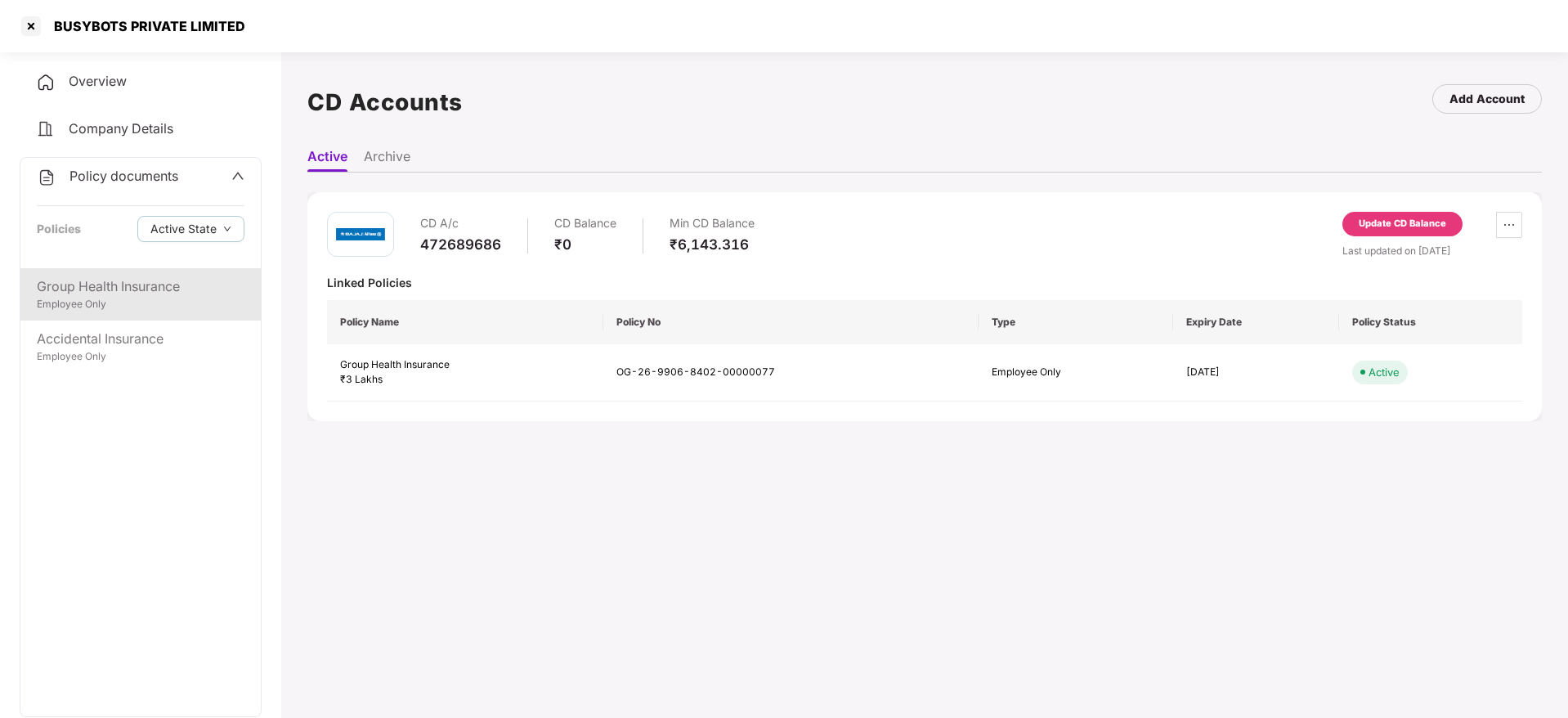
click at [125, 300] on div "Employee Only" at bounding box center [140, 304] width 208 height 16
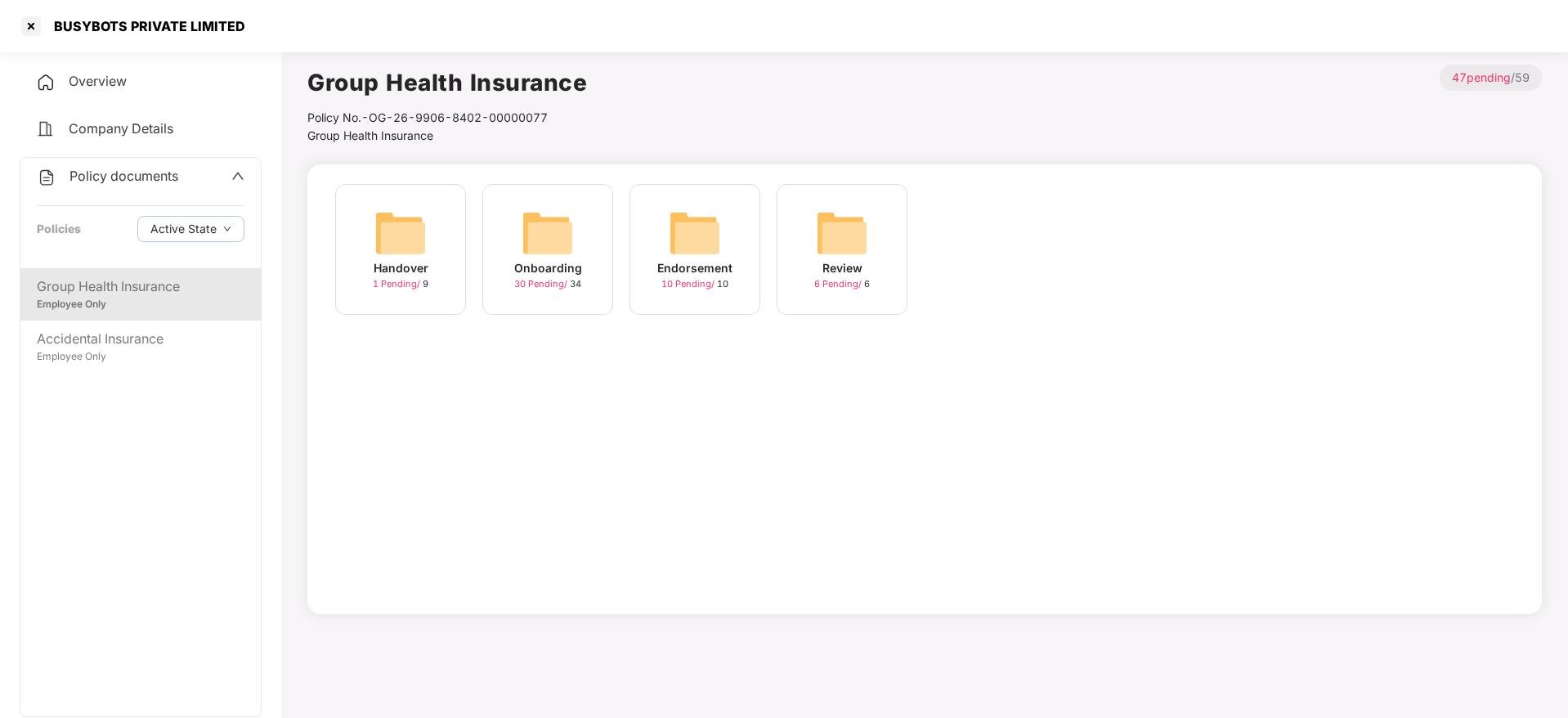
click at [540, 278] on div "30 Pending / 34" at bounding box center [547, 284] width 67 height 14
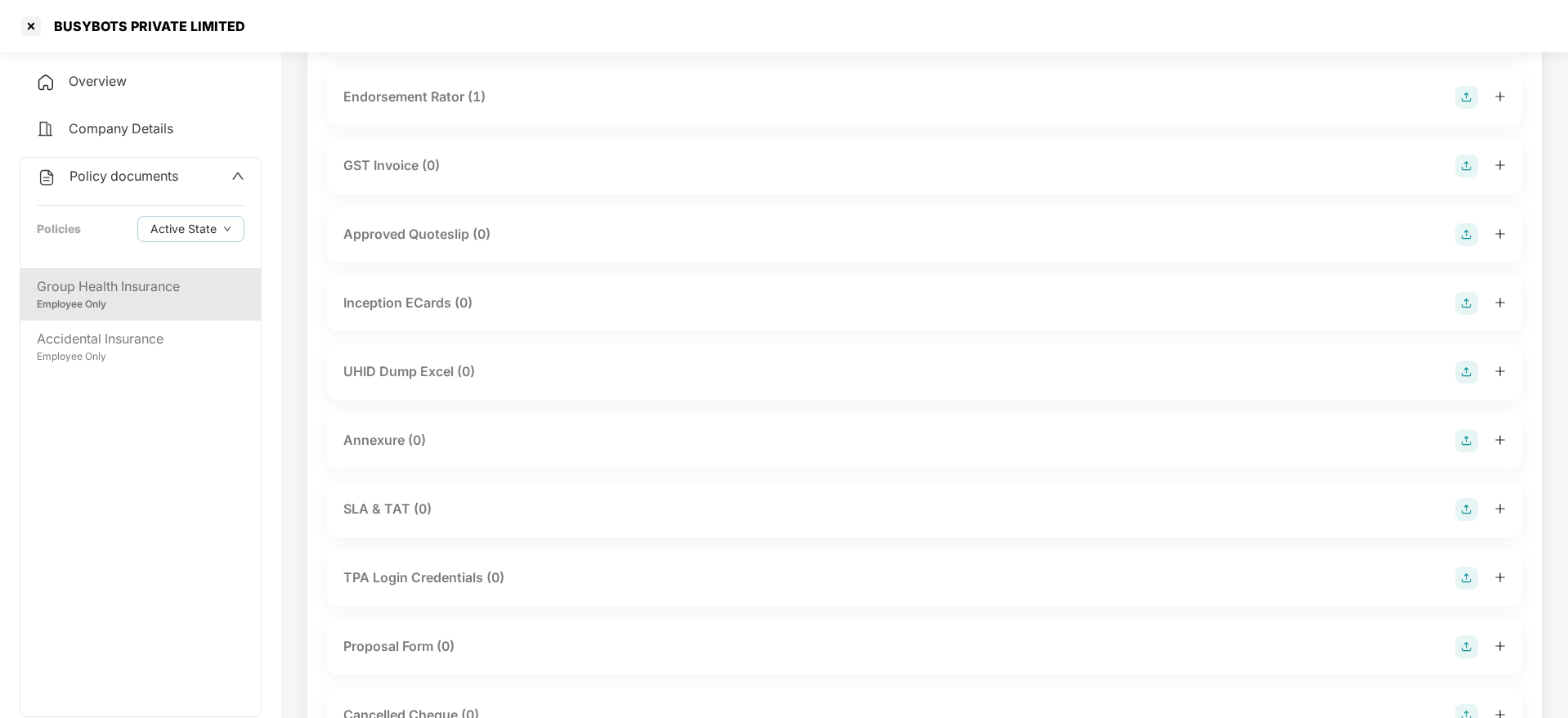
scroll to position [528, 0]
click at [27, 26] on div at bounding box center [32, 27] width 27 height 27
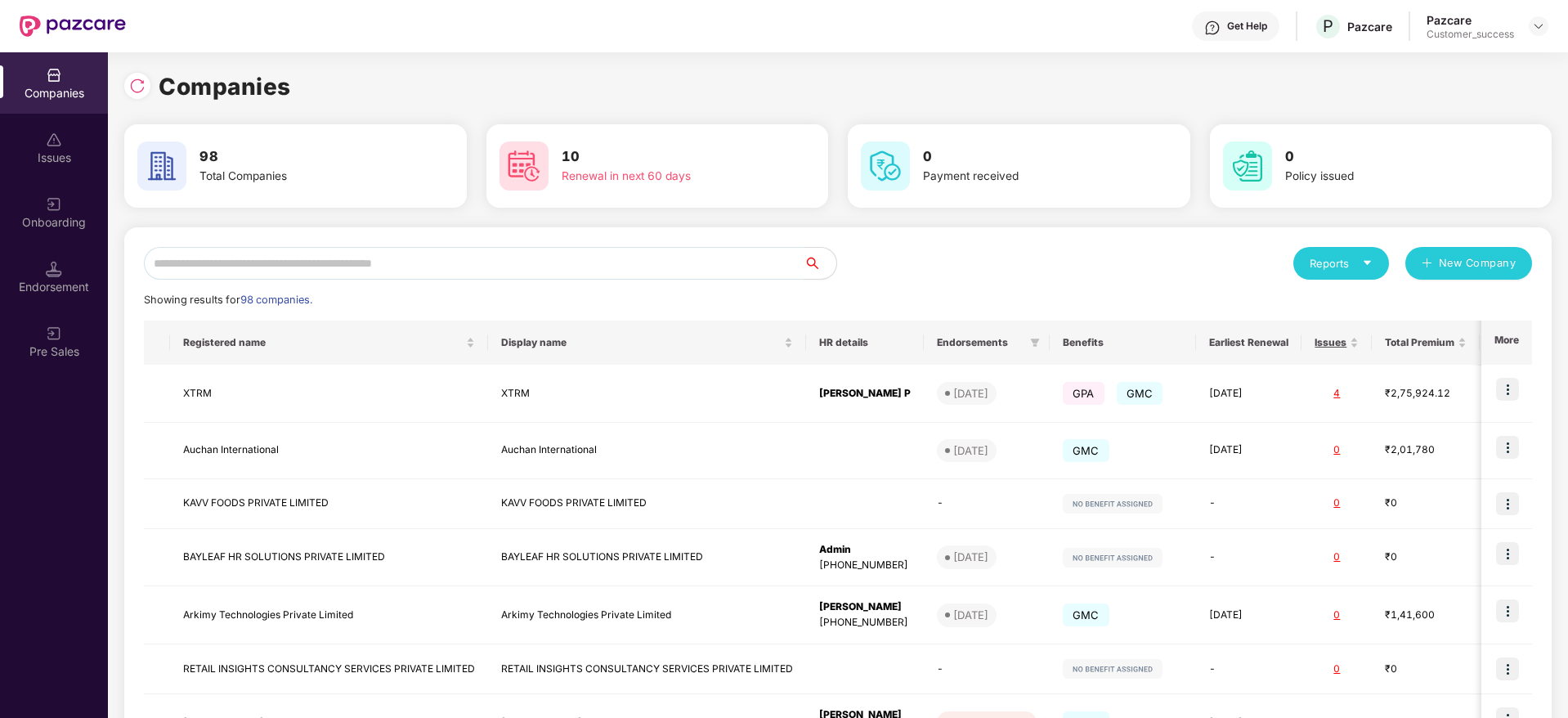
click at [316, 250] on input "text" at bounding box center [473, 263] width 659 height 32
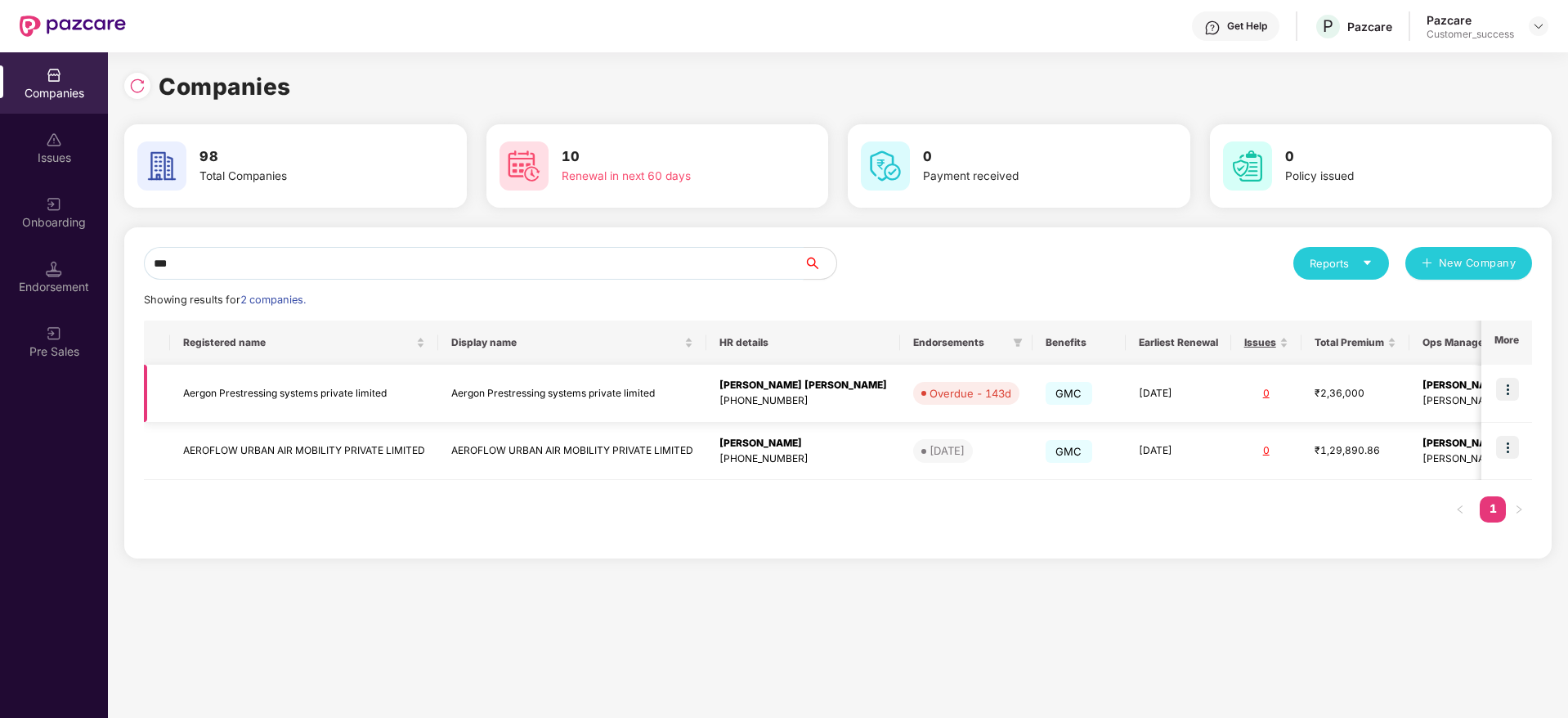
type input "***"
click at [1514, 391] on img at bounding box center [1508, 390] width 23 height 23
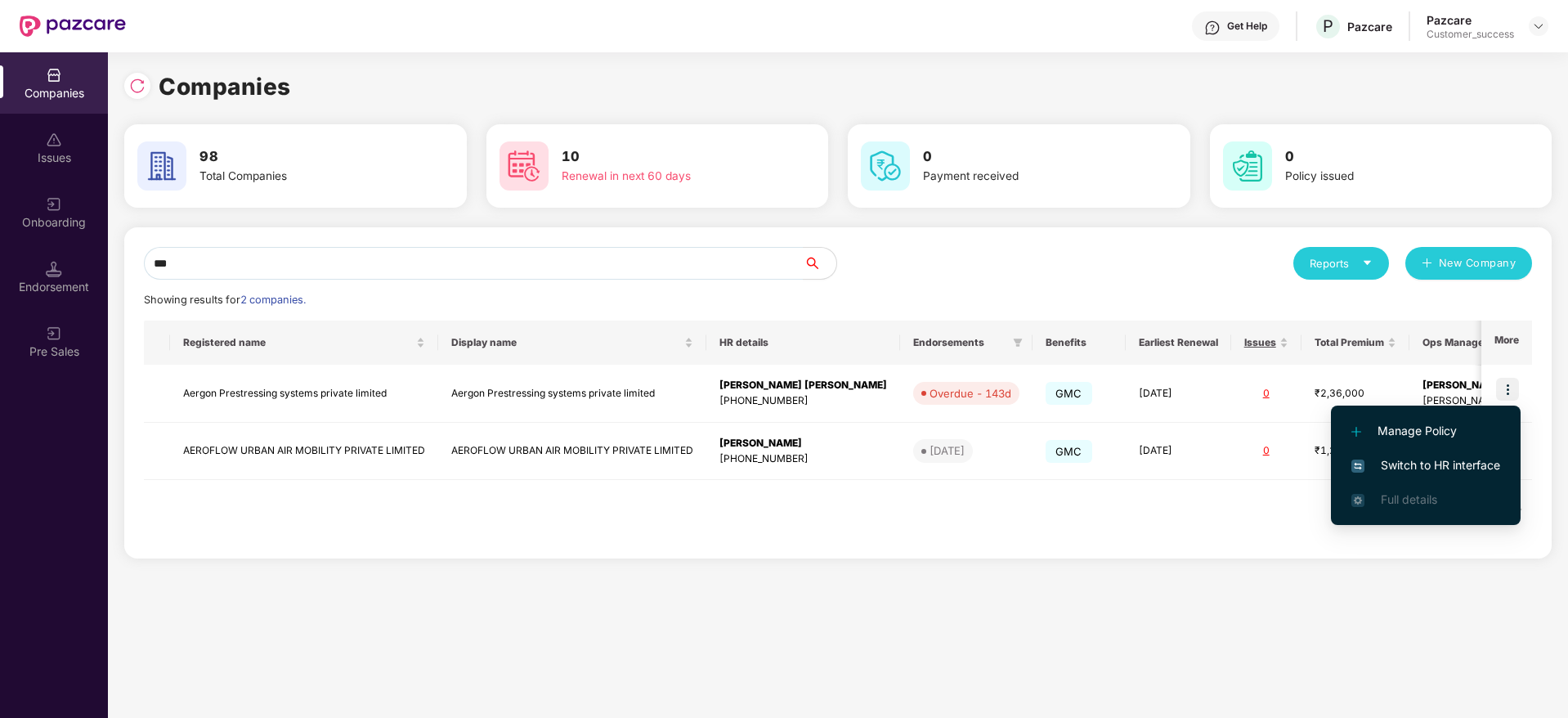
click at [1461, 466] on span "Switch to HR interface" at bounding box center [1425, 465] width 149 height 18
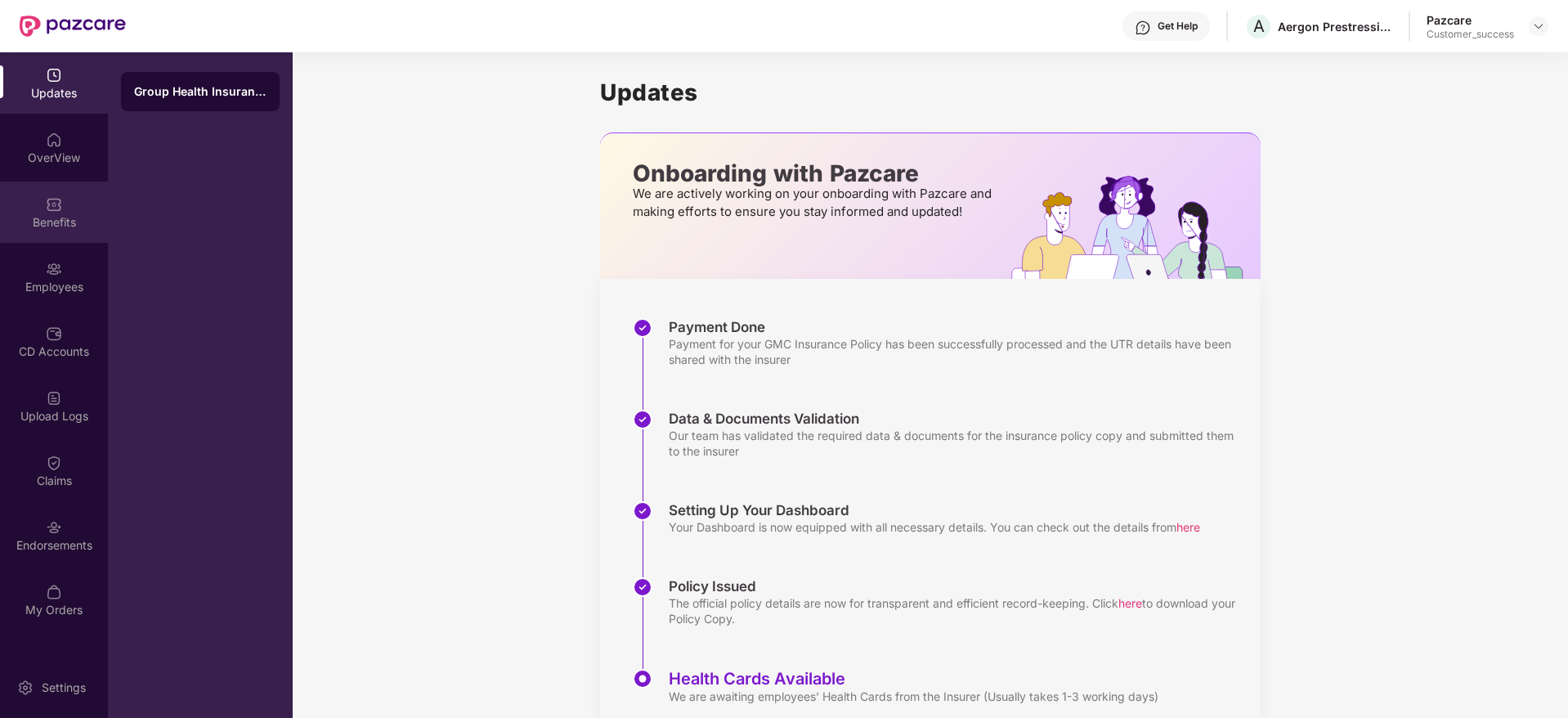
click at [46, 241] on div "Benefits" at bounding box center [54, 213] width 108 height 61
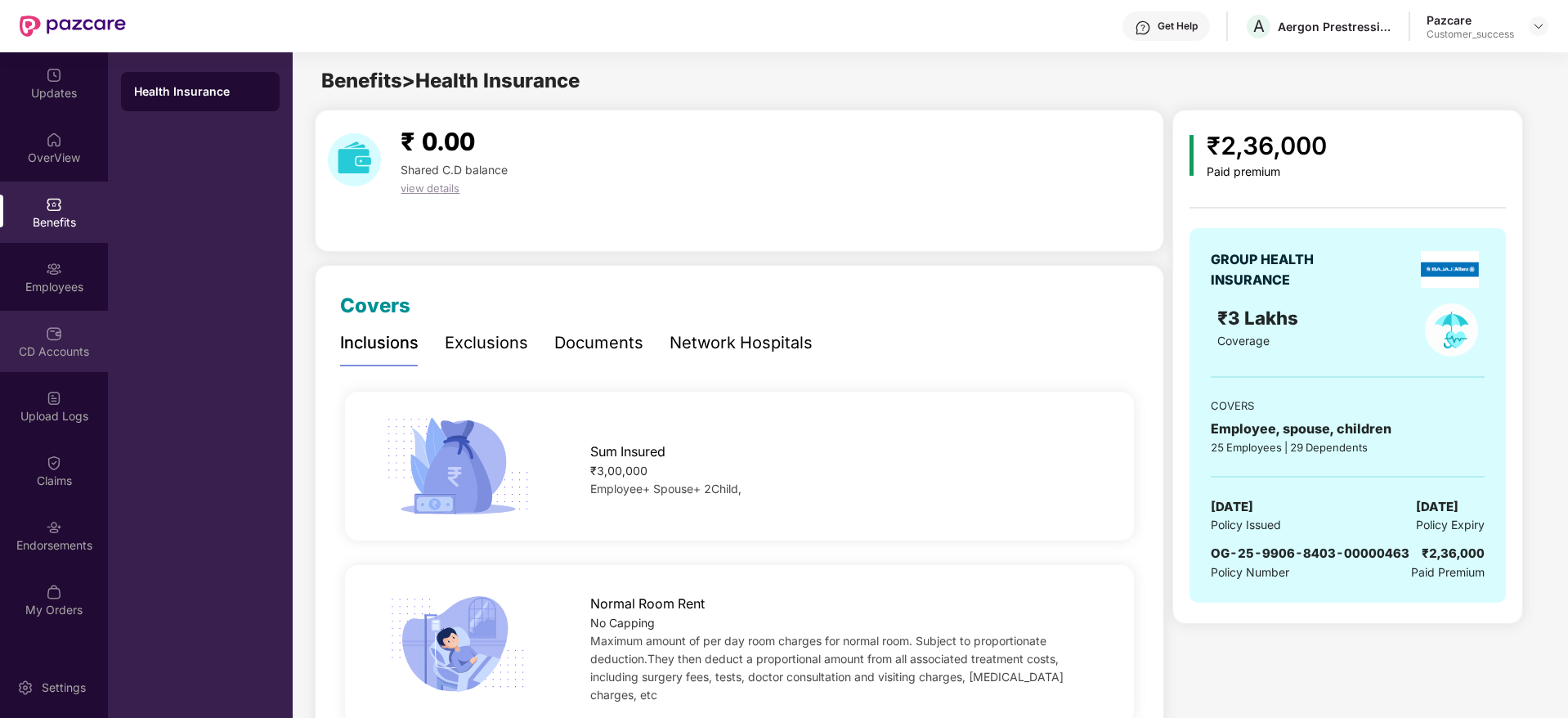
click at [83, 340] on div "CD Accounts" at bounding box center [54, 342] width 108 height 61
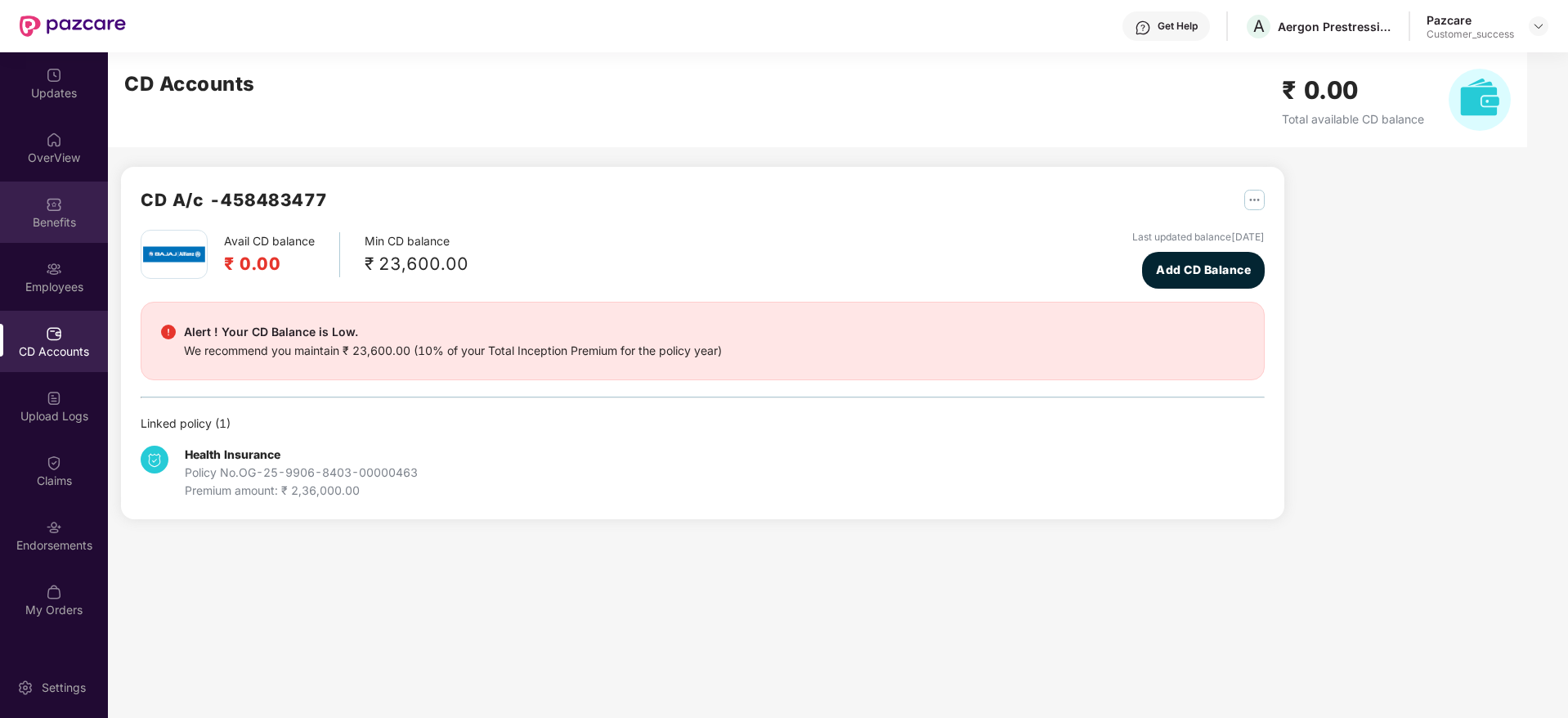
click at [61, 216] on div "Benefits" at bounding box center [54, 223] width 108 height 17
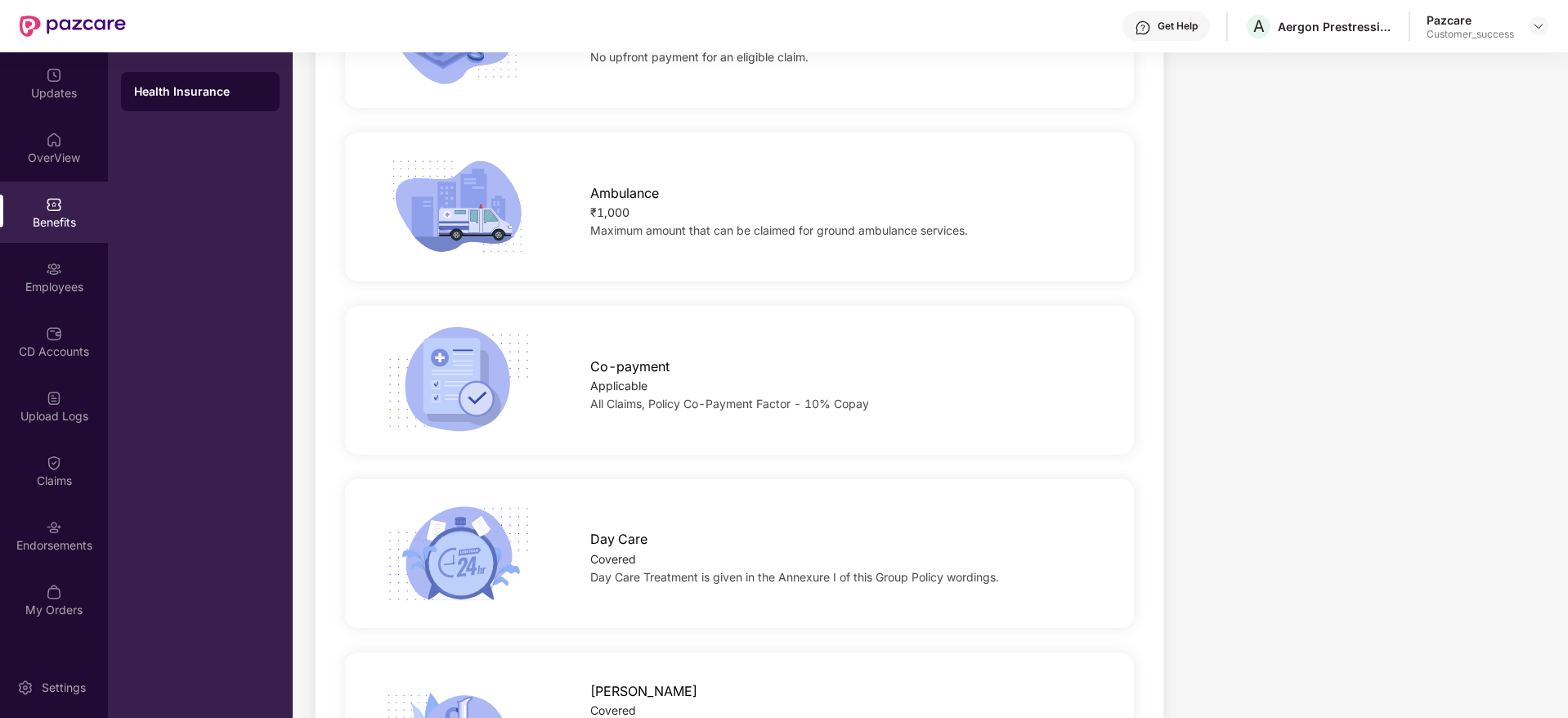
scroll to position [1429, 0]
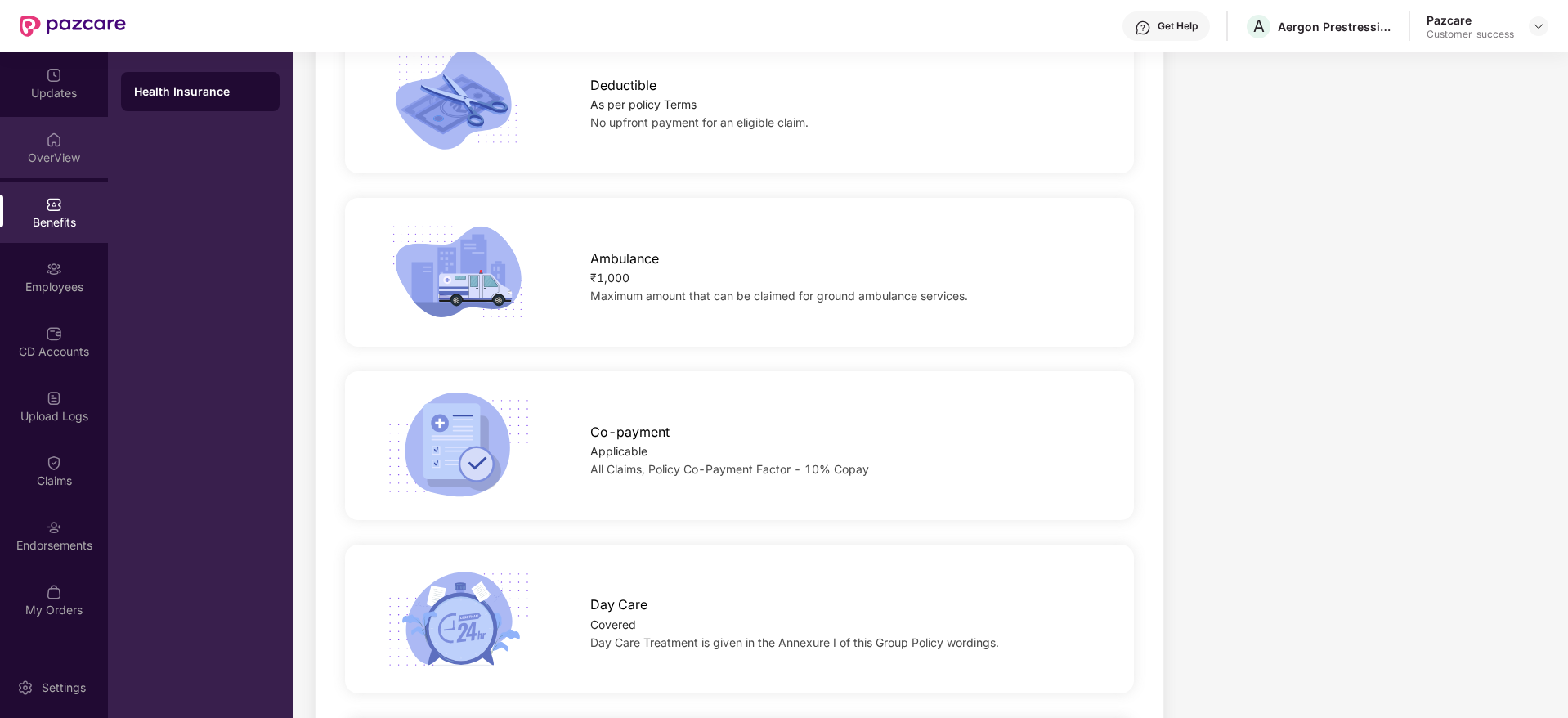
drag, startPoint x: 669, startPoint y: 424, endPoint x: 51, endPoint y: 130, distance: 684.4
click at [51, 130] on div at bounding box center [54, 139] width 17 height 17
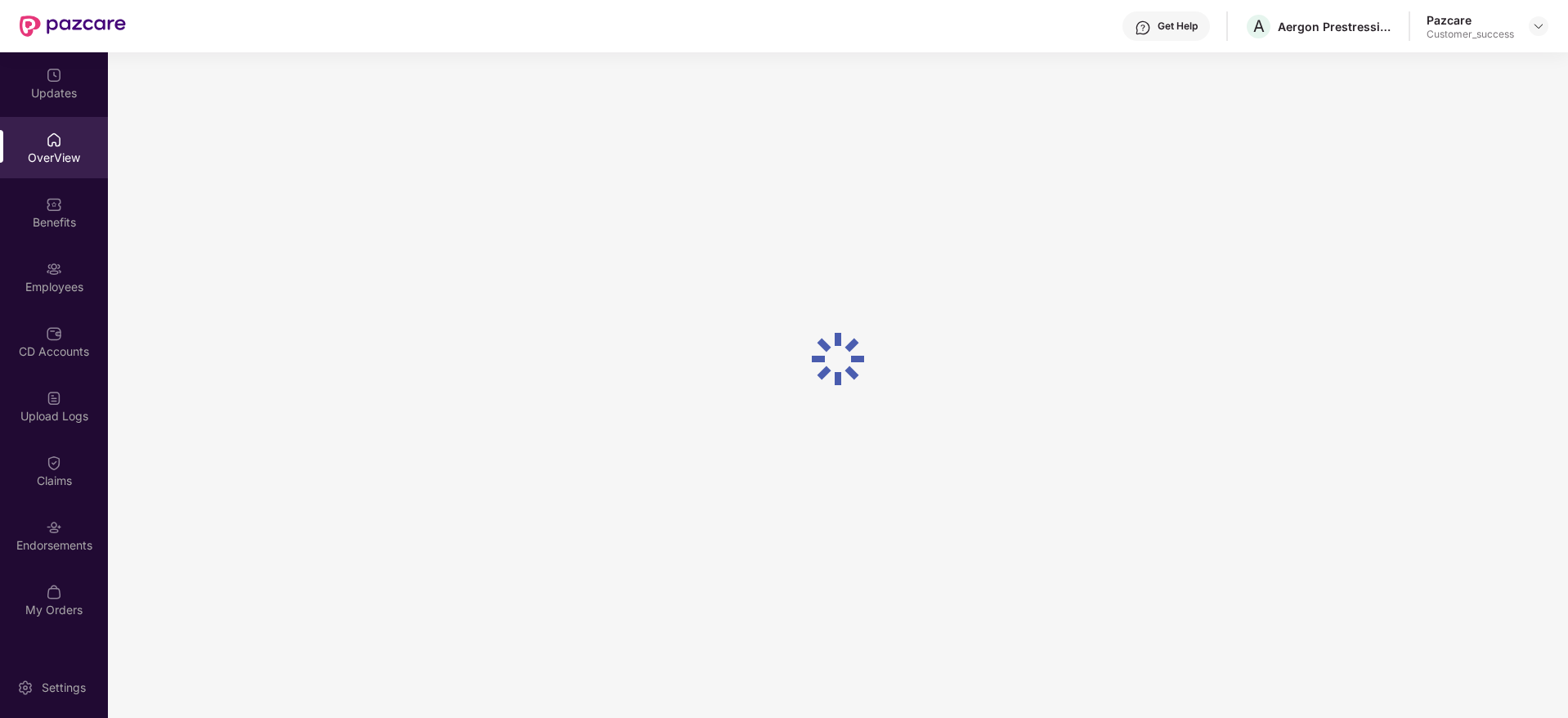
scroll to position [52, 0]
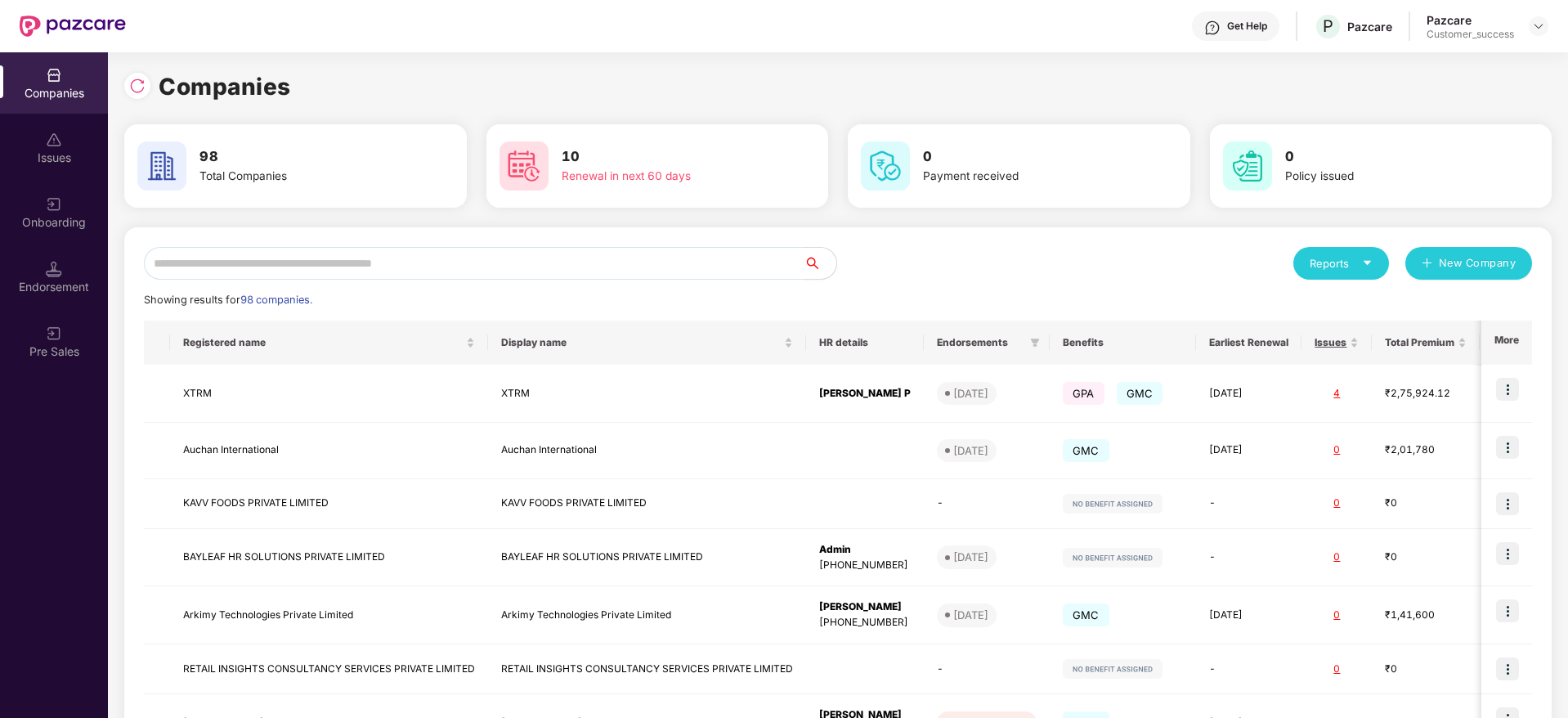
click at [235, 278] on input "text" at bounding box center [473, 263] width 659 height 32
click at [186, 268] on input "text" at bounding box center [473, 263] width 659 height 32
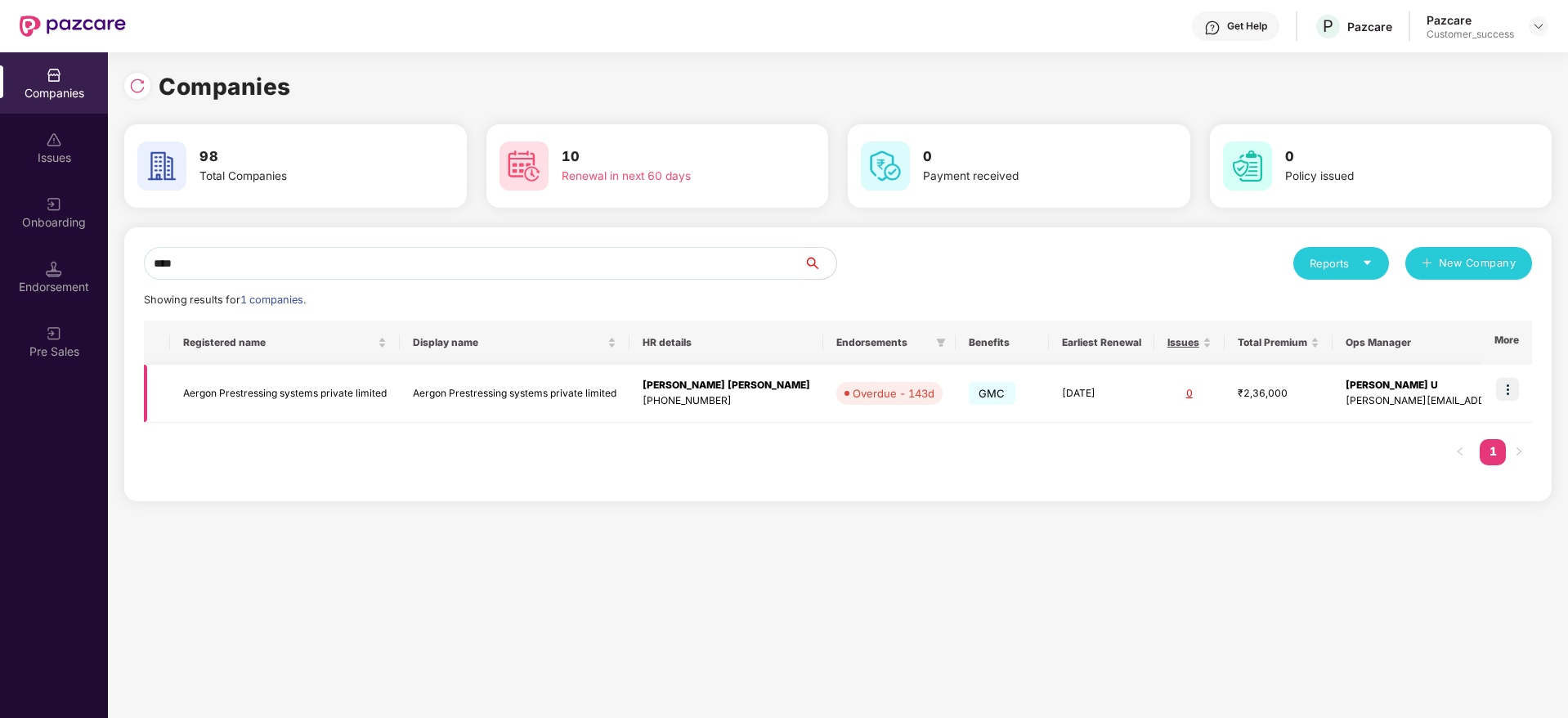
type input "****"
click at [1508, 400] on img at bounding box center [1508, 390] width 23 height 23
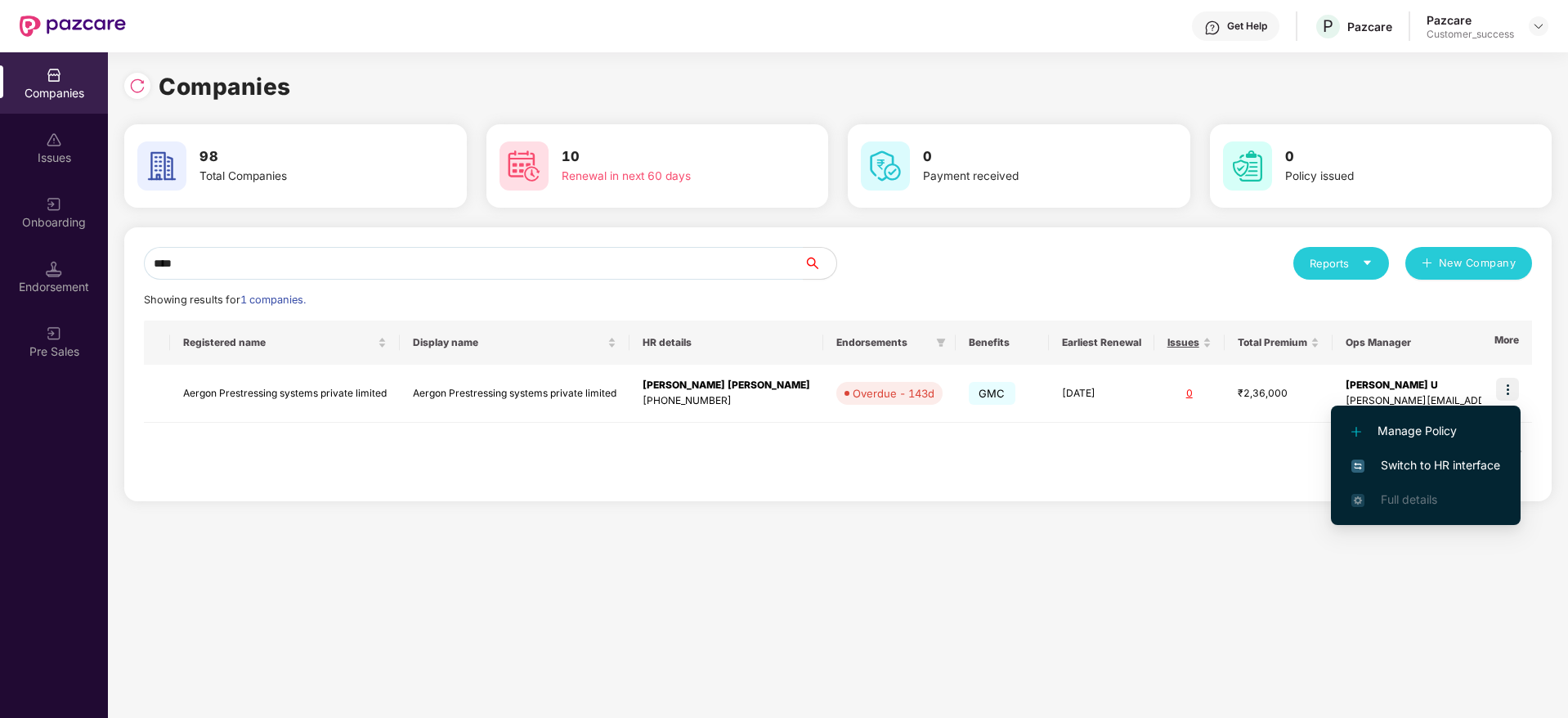
click at [1458, 466] on span "Switch to HR interface" at bounding box center [1425, 465] width 149 height 18
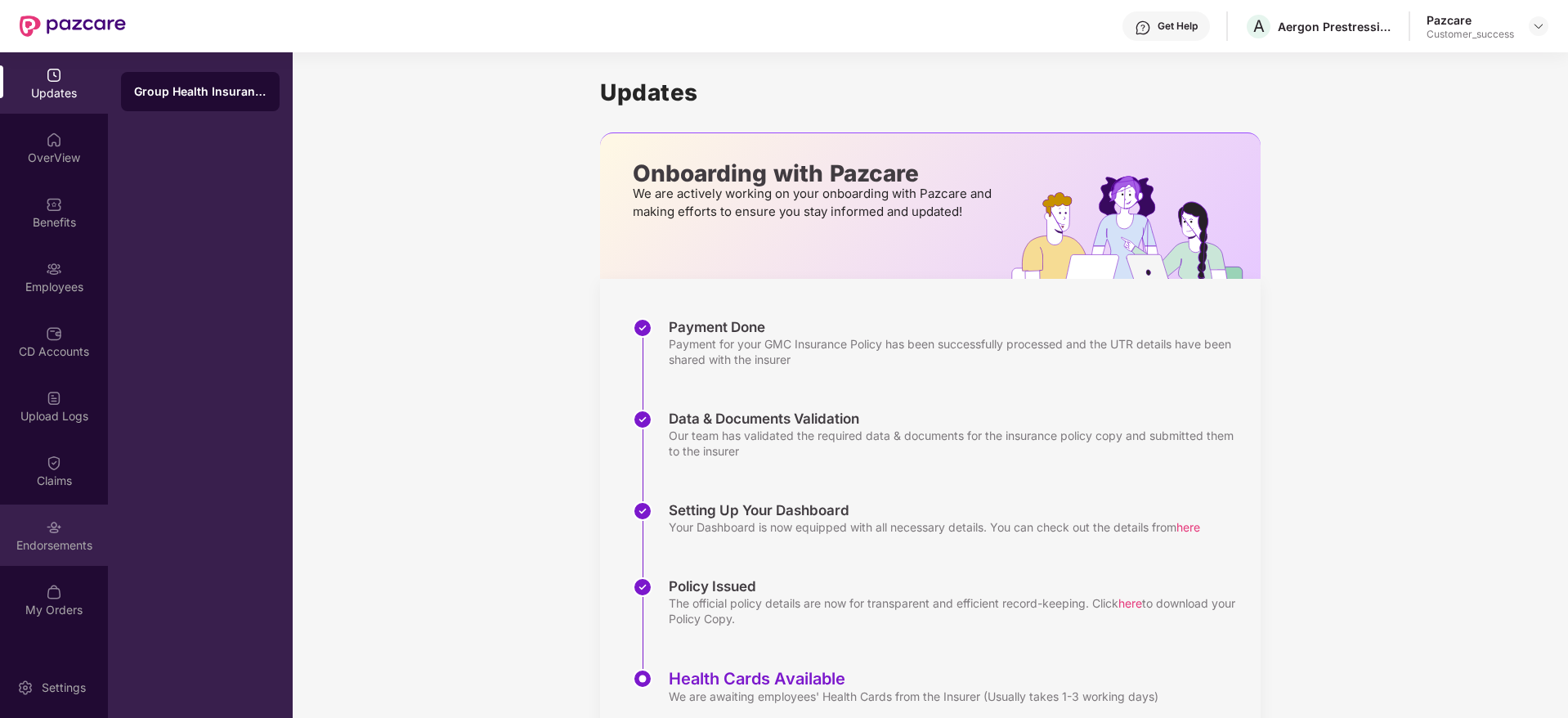
click at [51, 539] on div "Endorsements" at bounding box center [54, 546] width 108 height 17
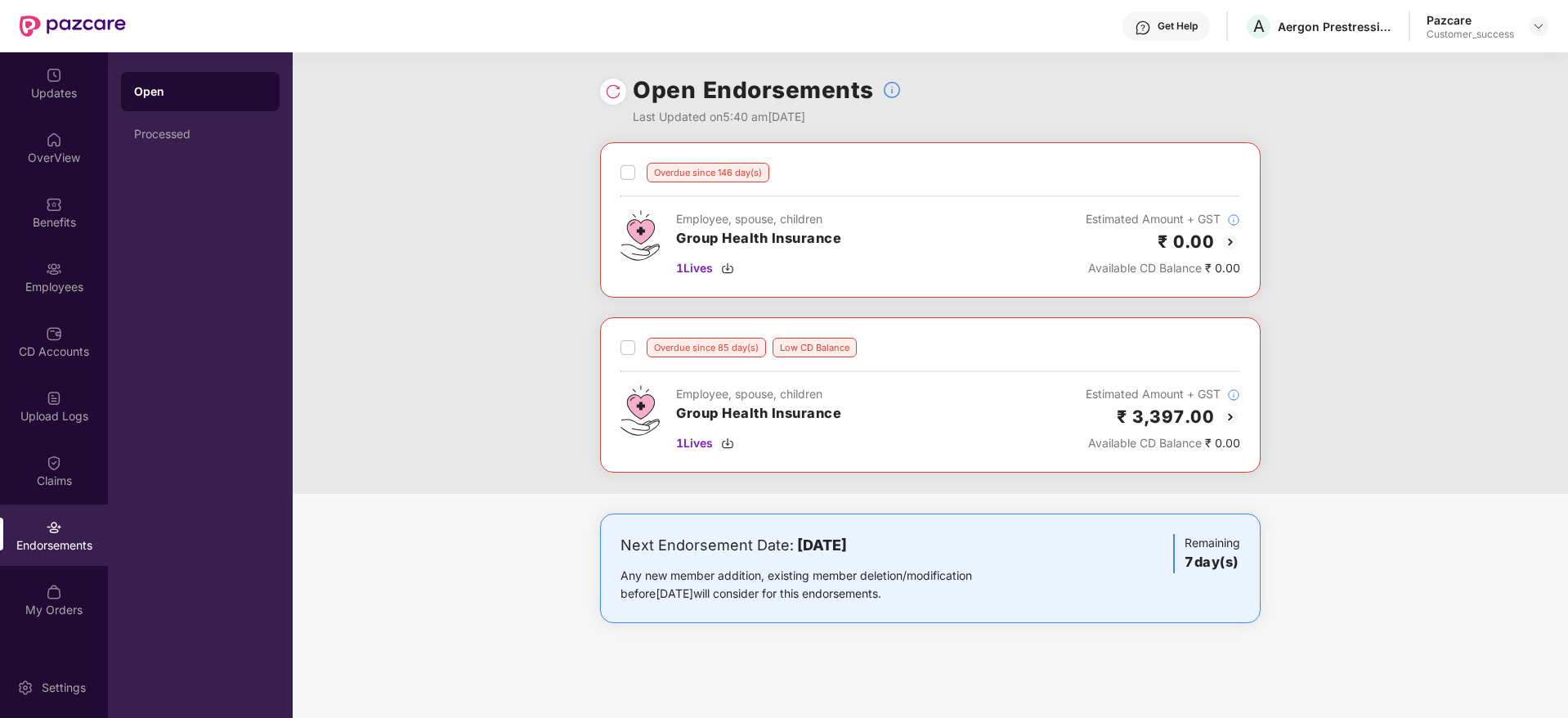
click at [1228, 243] on img at bounding box center [1231, 243] width 20 height 20
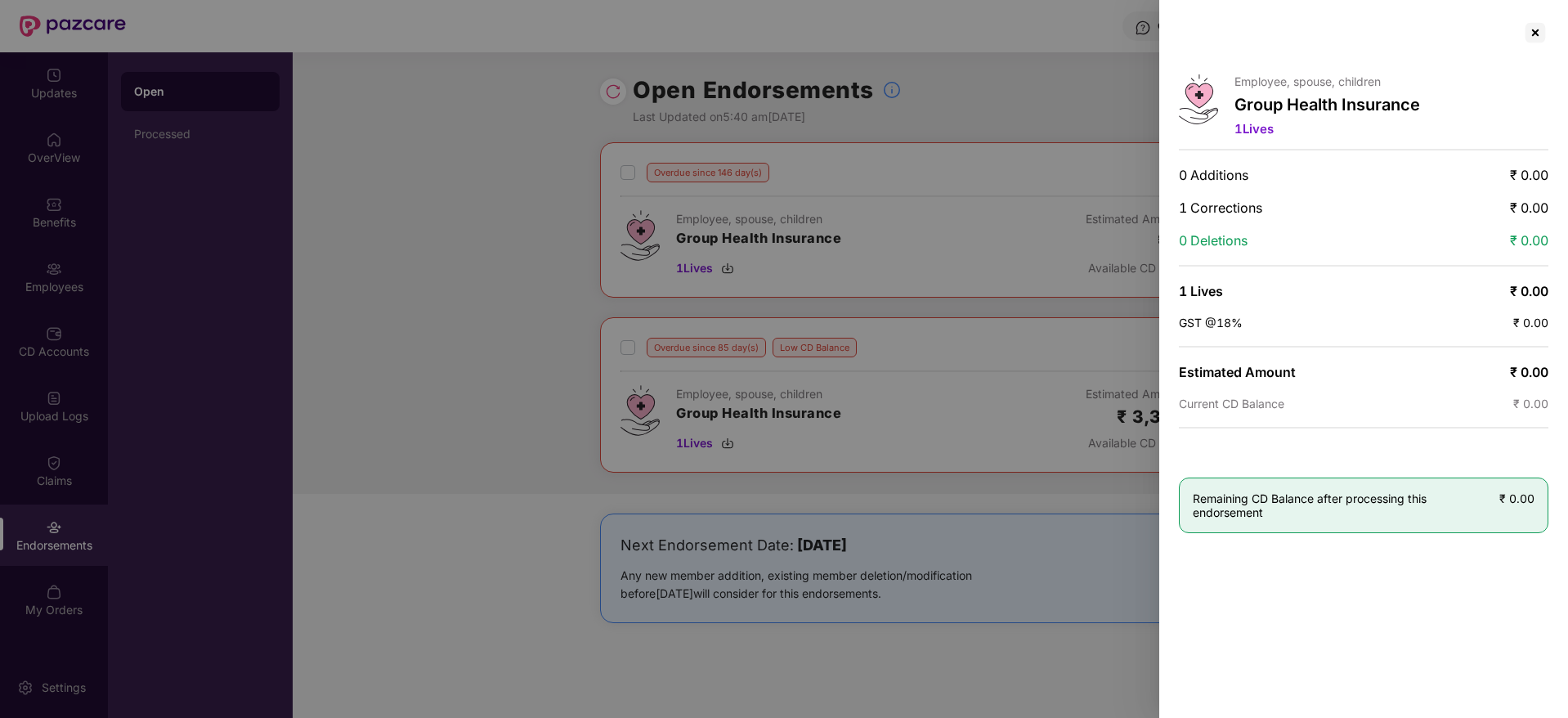
click at [1017, 60] on div at bounding box center [784, 359] width 1568 height 718
click at [1536, 45] on div at bounding box center [1536, 33] width 27 height 27
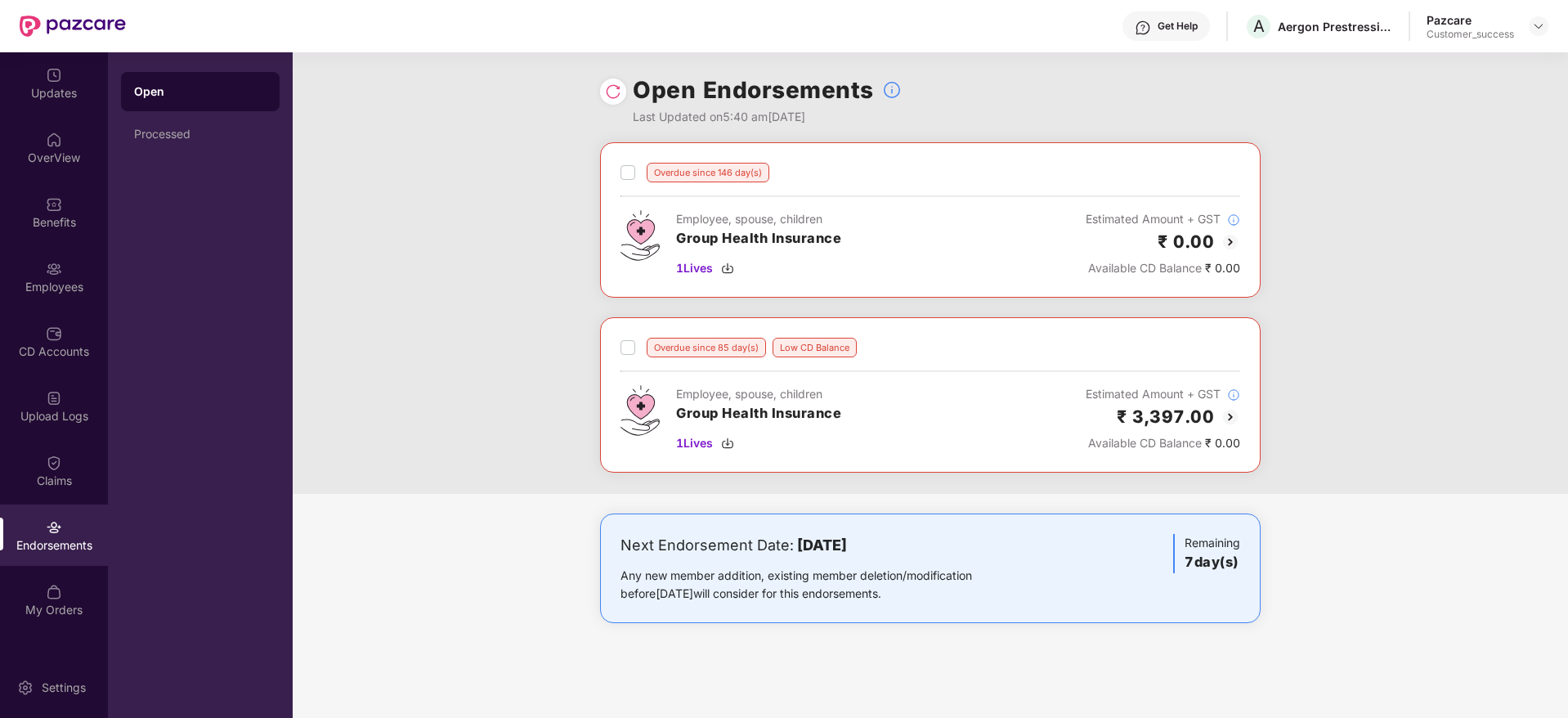
click at [1227, 406] on div "₹ 3,397.00" at bounding box center [1163, 416] width 154 height 27
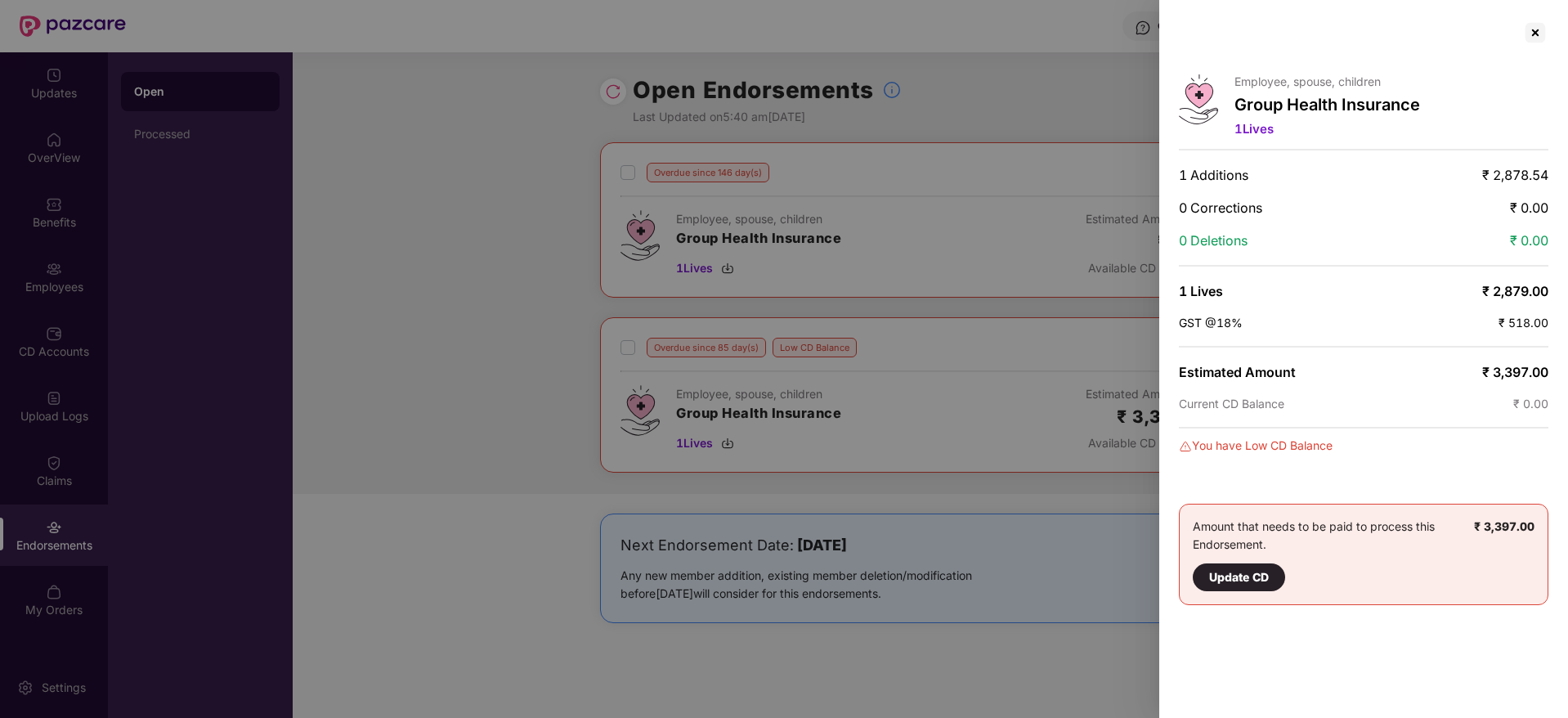
click at [992, 106] on div at bounding box center [784, 359] width 1568 height 718
click at [868, 337] on div at bounding box center [784, 359] width 1568 height 718
click at [1544, 40] on div at bounding box center [1536, 33] width 27 height 27
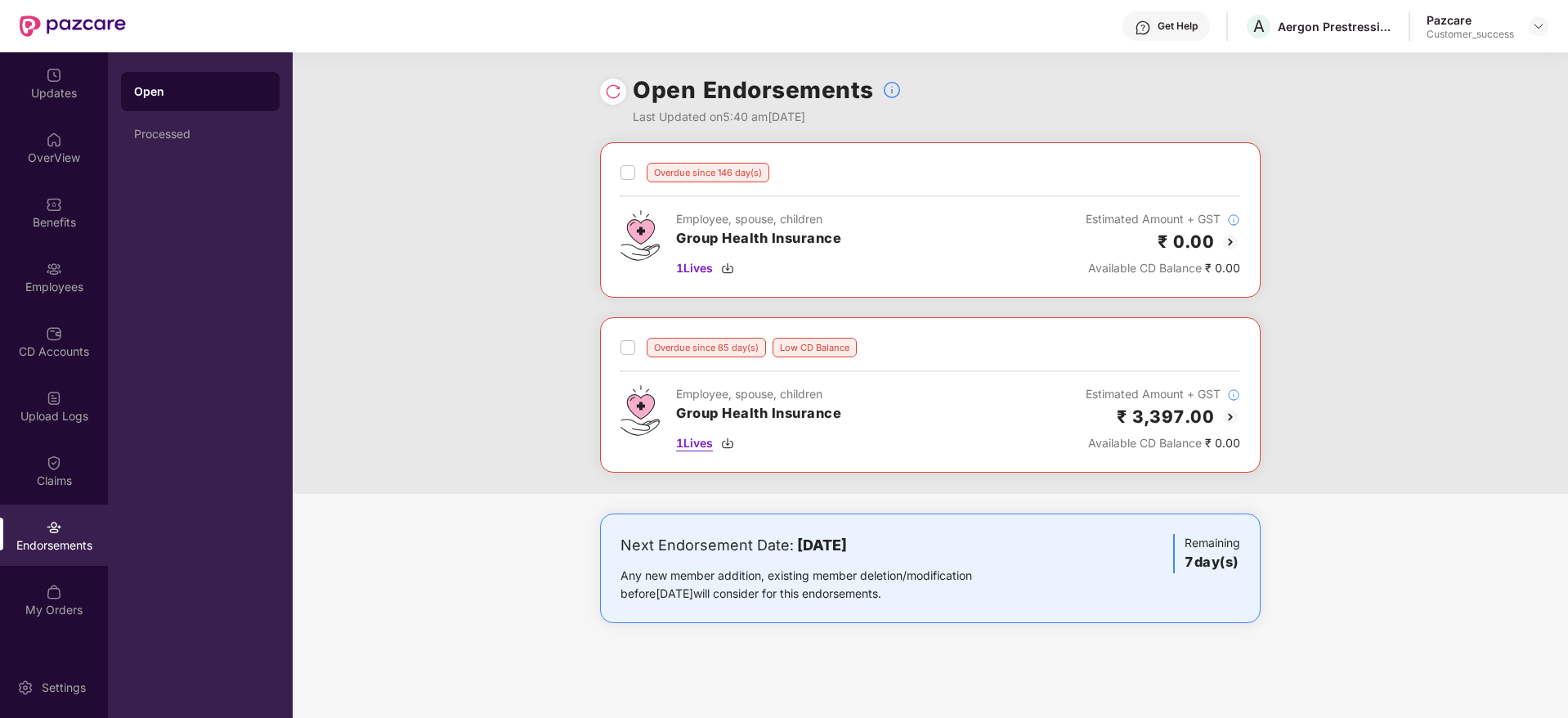
click at [733, 441] on img at bounding box center [728, 444] width 13 height 13
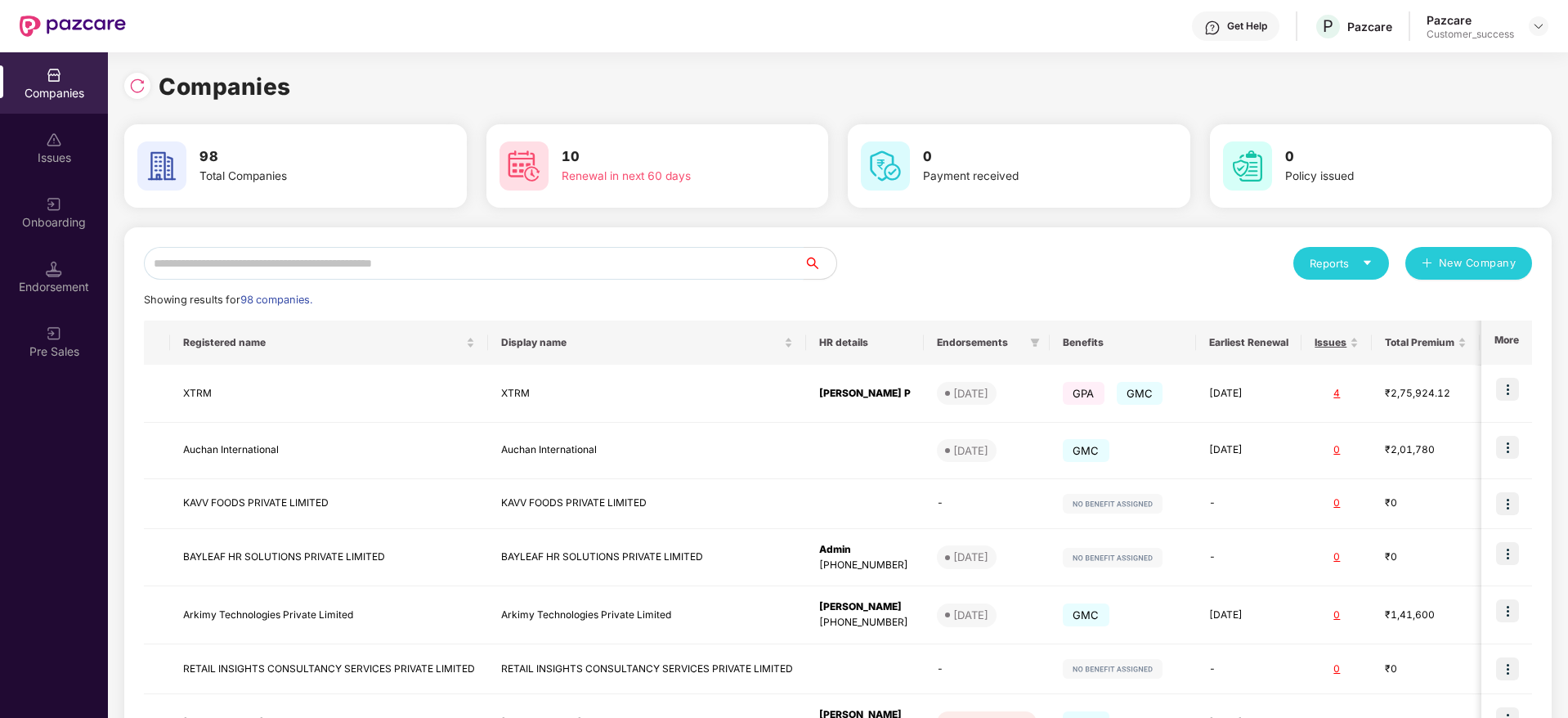
click at [227, 261] on input "text" at bounding box center [473, 263] width 659 height 32
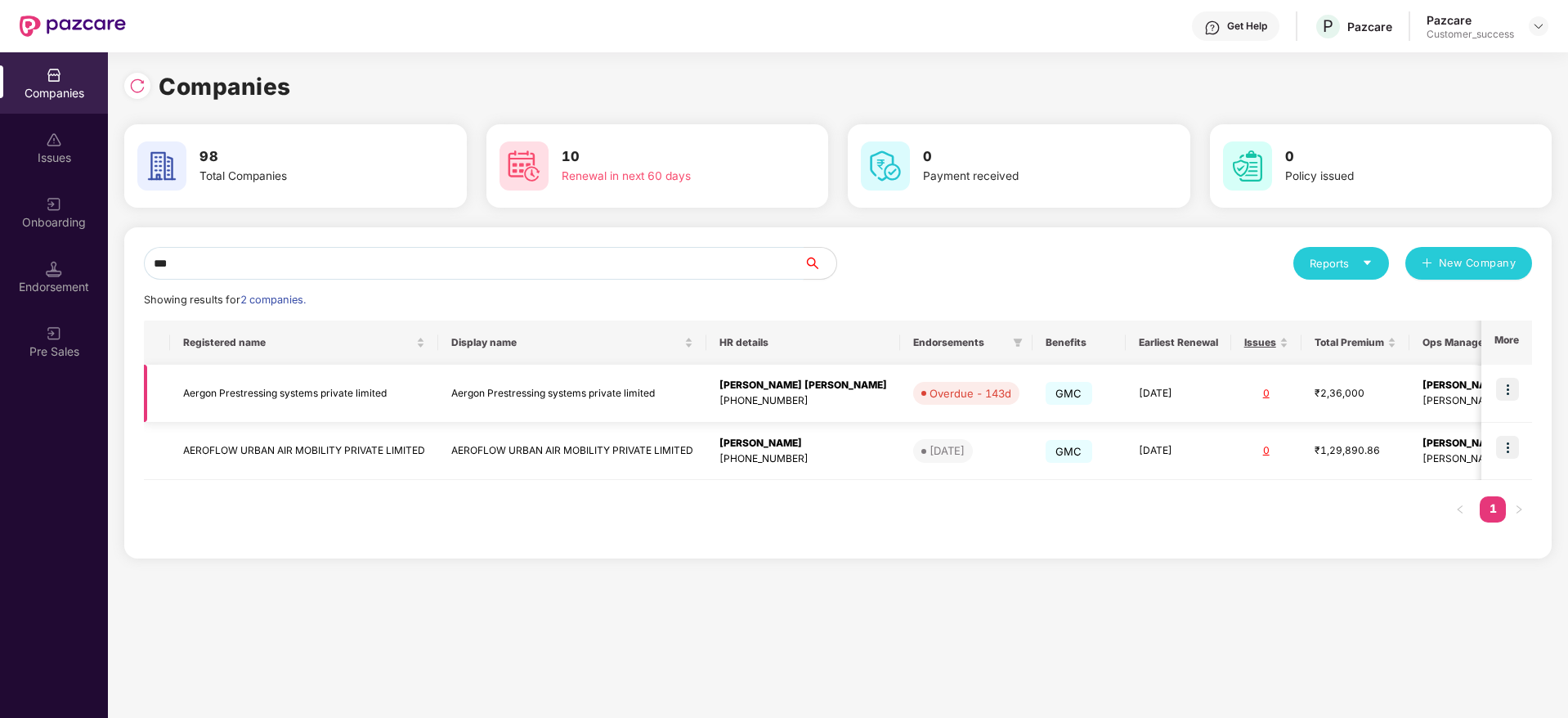
type input "***"
click at [1512, 382] on img at bounding box center [1508, 390] width 23 height 23
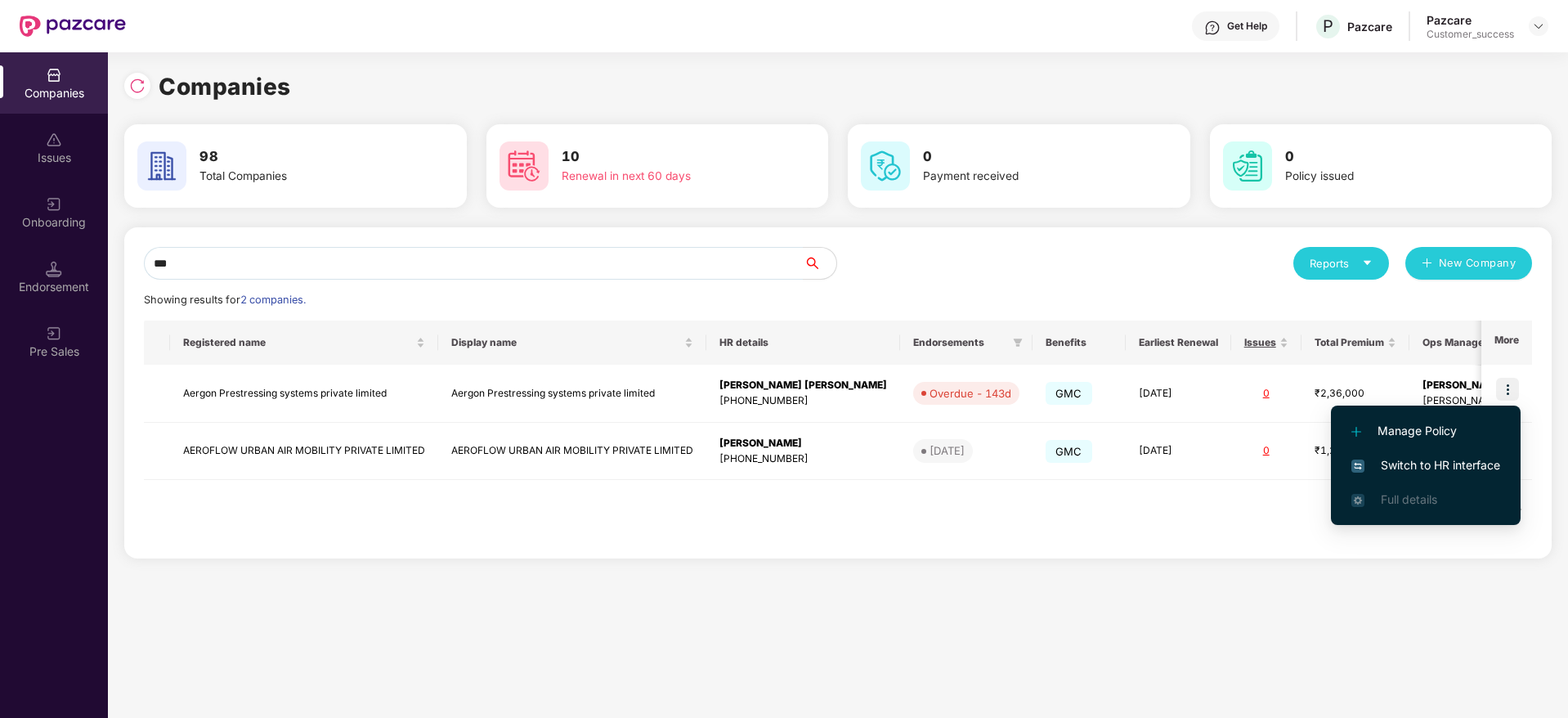
click at [1468, 458] on span "Switch to HR interface" at bounding box center [1425, 465] width 149 height 18
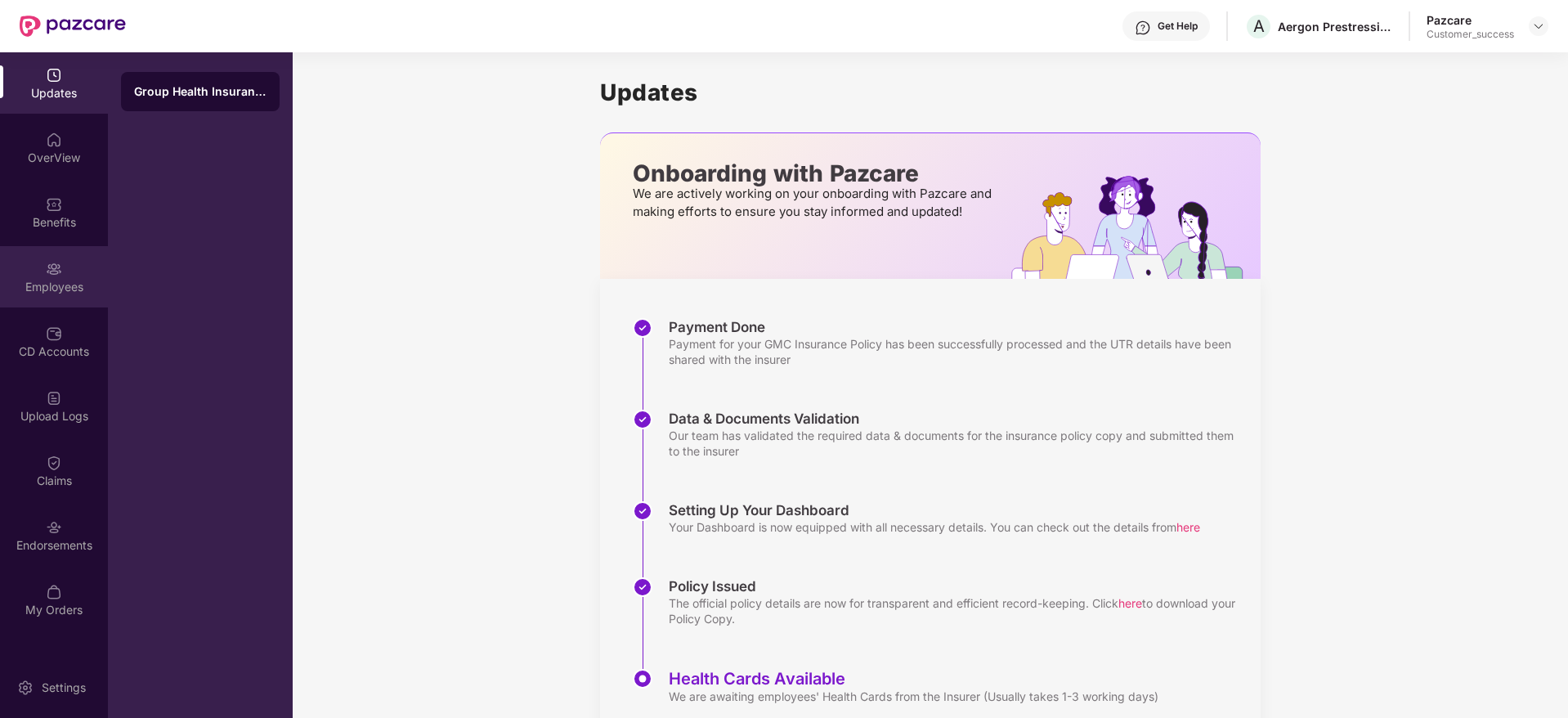
click at [84, 275] on div "Employees" at bounding box center [54, 277] width 108 height 61
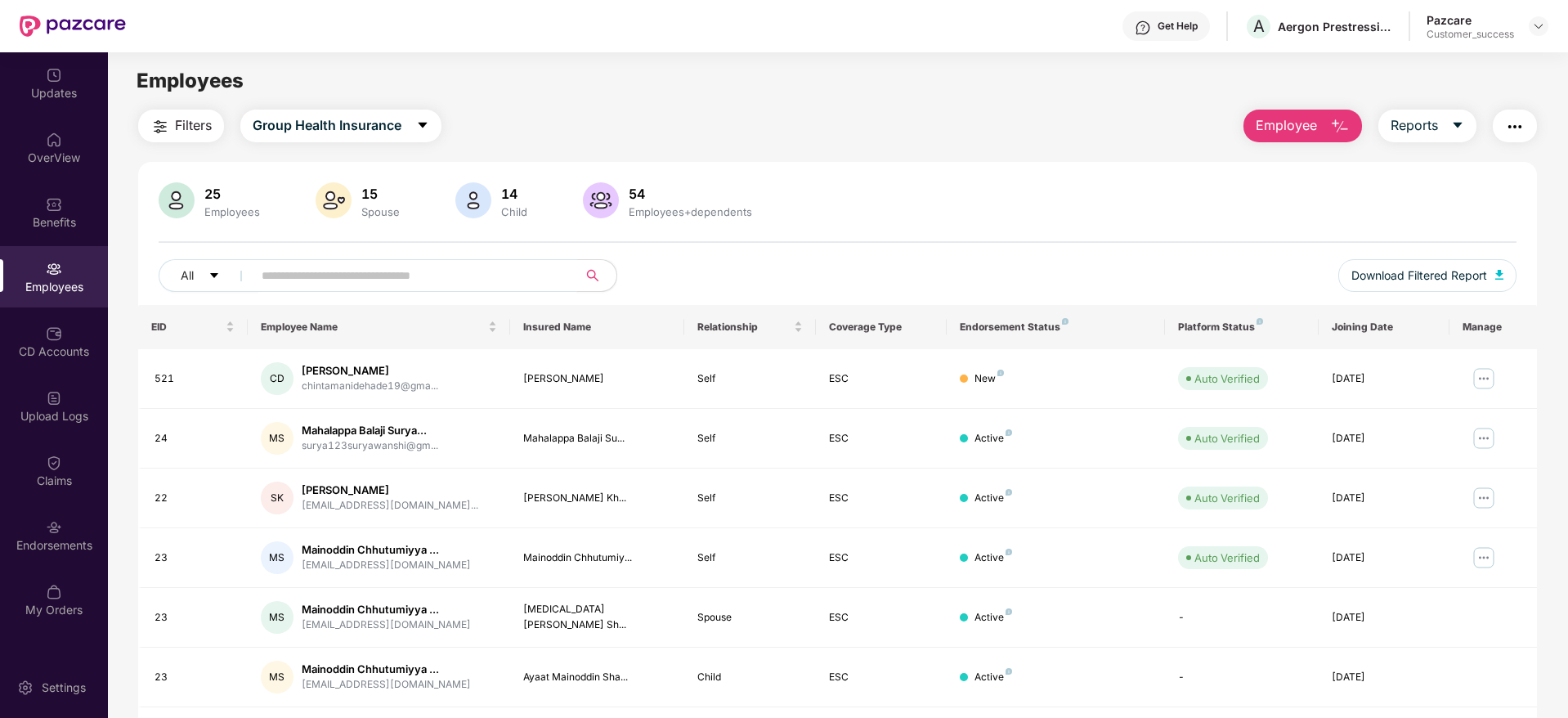
click at [373, 288] on input "text" at bounding box center [408, 276] width 293 height 25
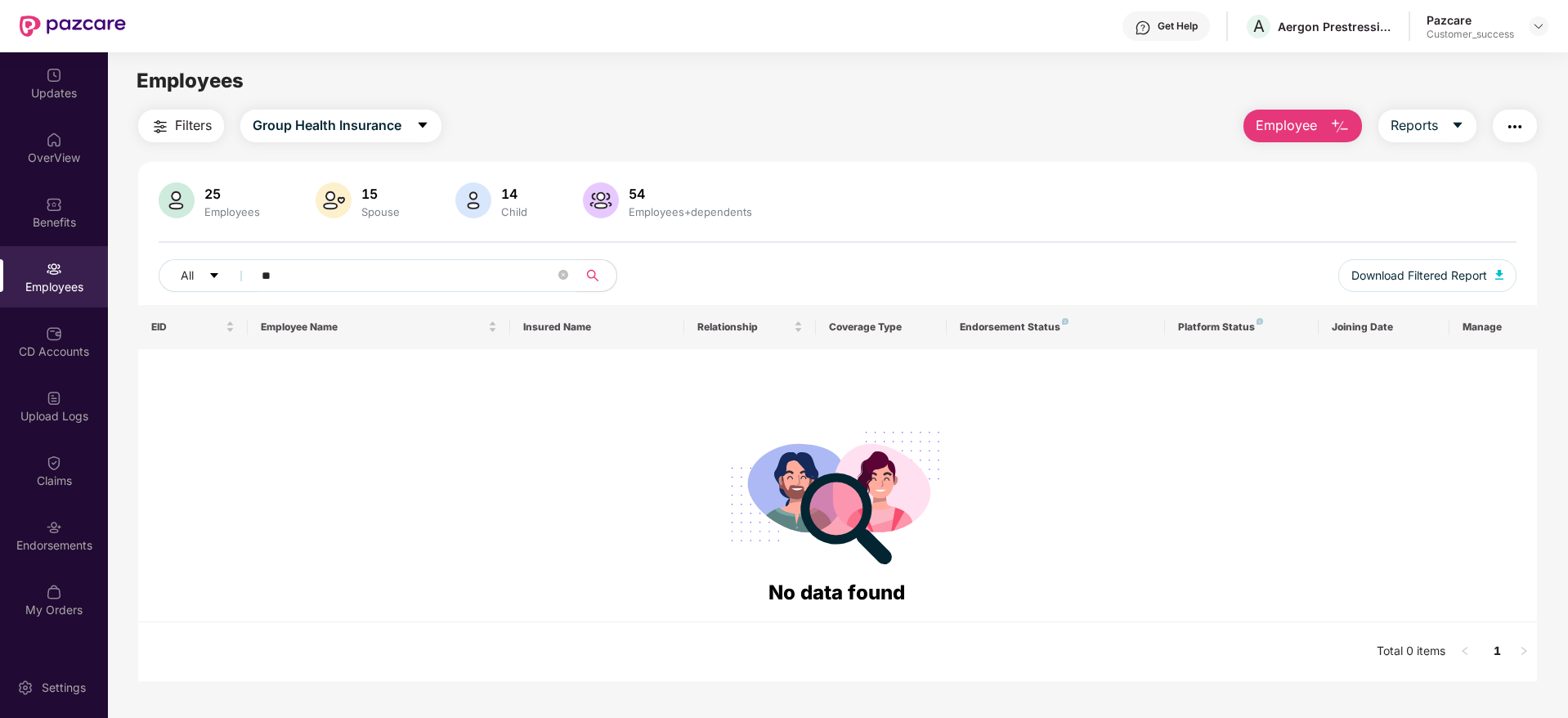
type input "*"
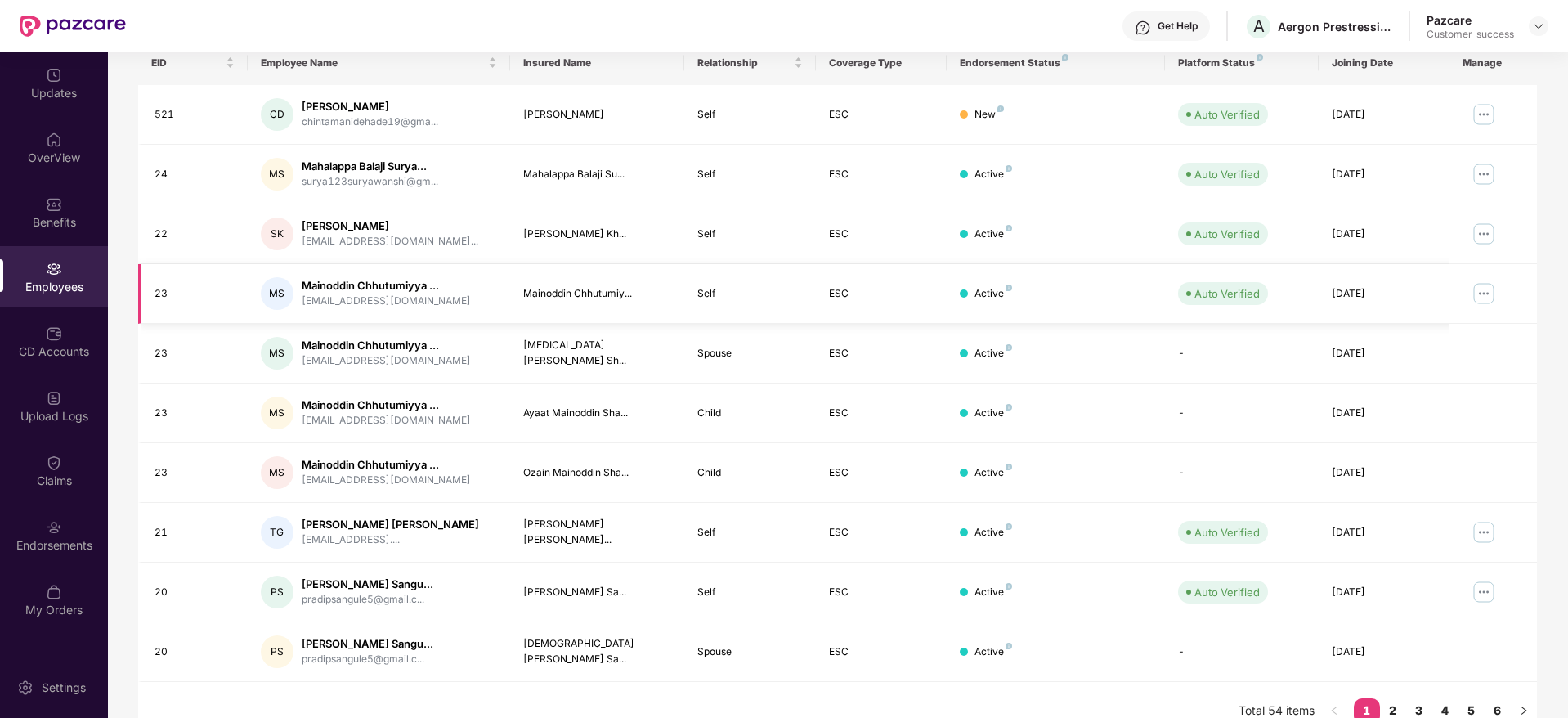
scroll to position [288, 0]
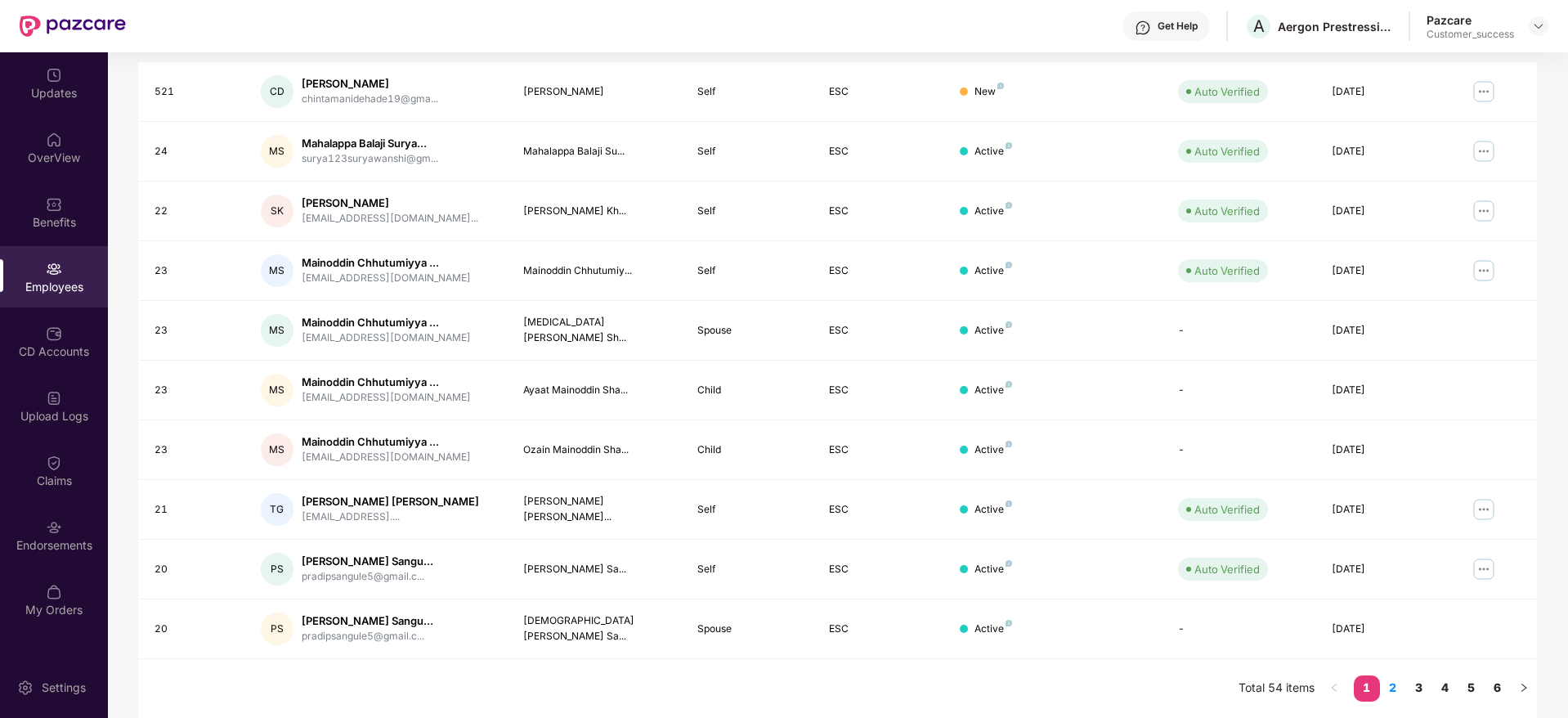
click at [1385, 701] on li "2" at bounding box center [1394, 689] width 27 height 27
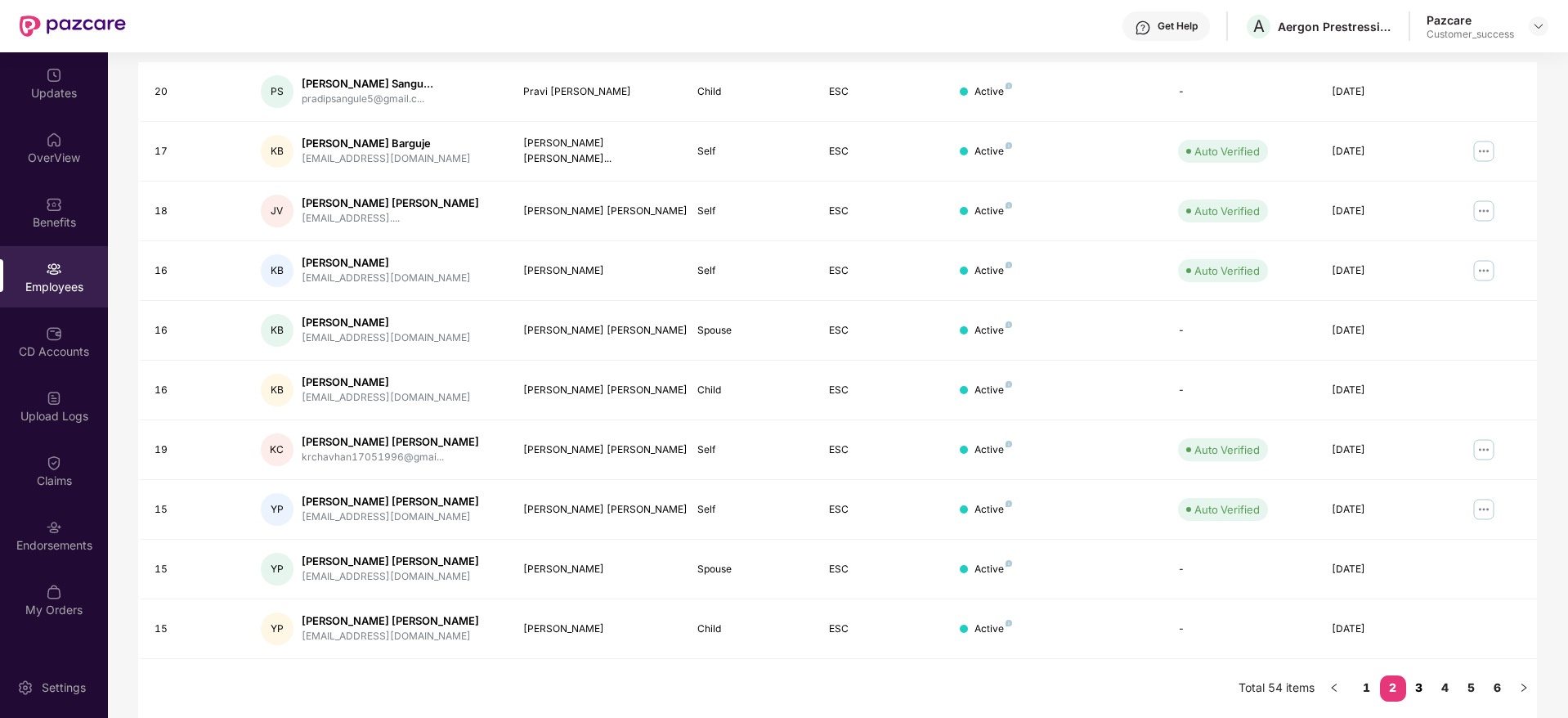
click at [1423, 688] on link "3" at bounding box center [1419, 688] width 27 height 25
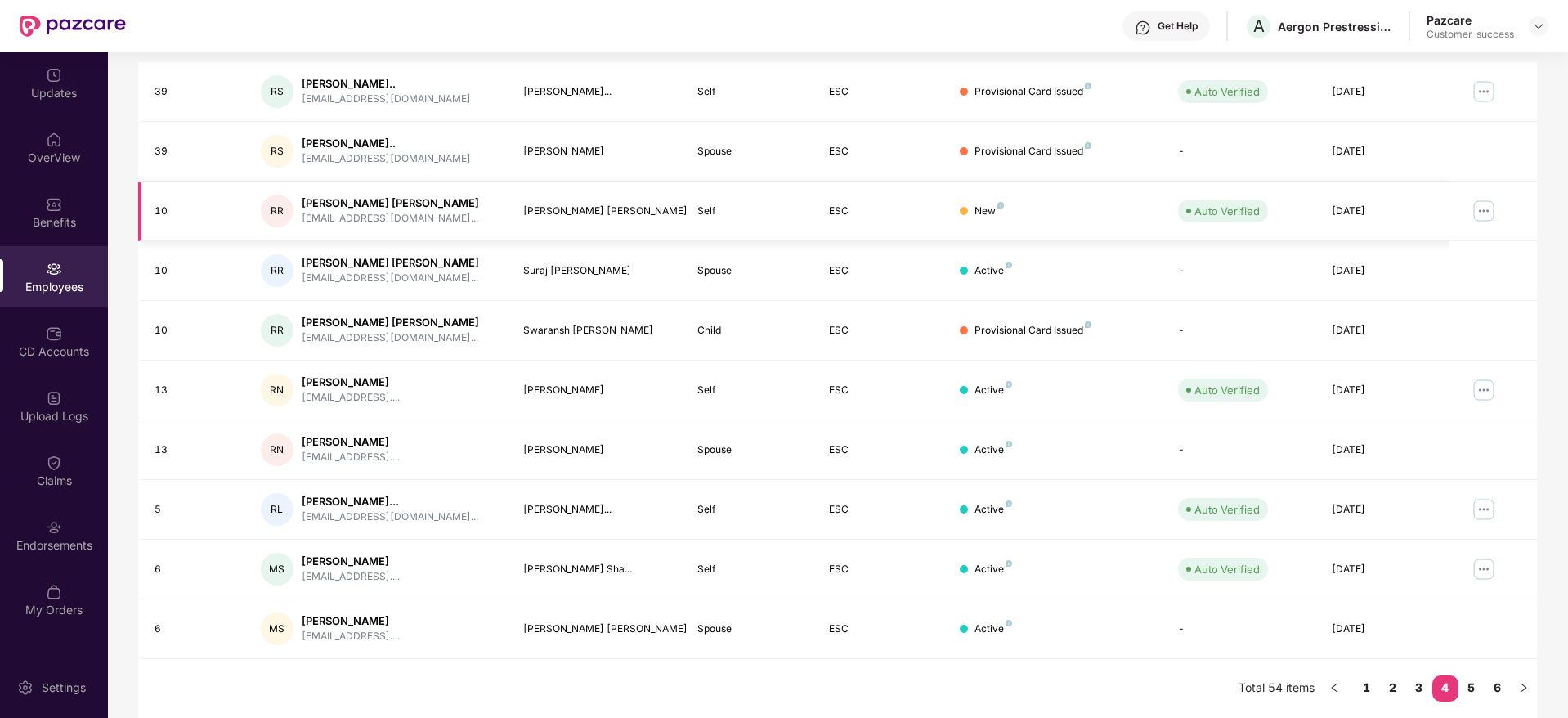
click at [1482, 212] on img at bounding box center [1484, 211] width 27 height 27
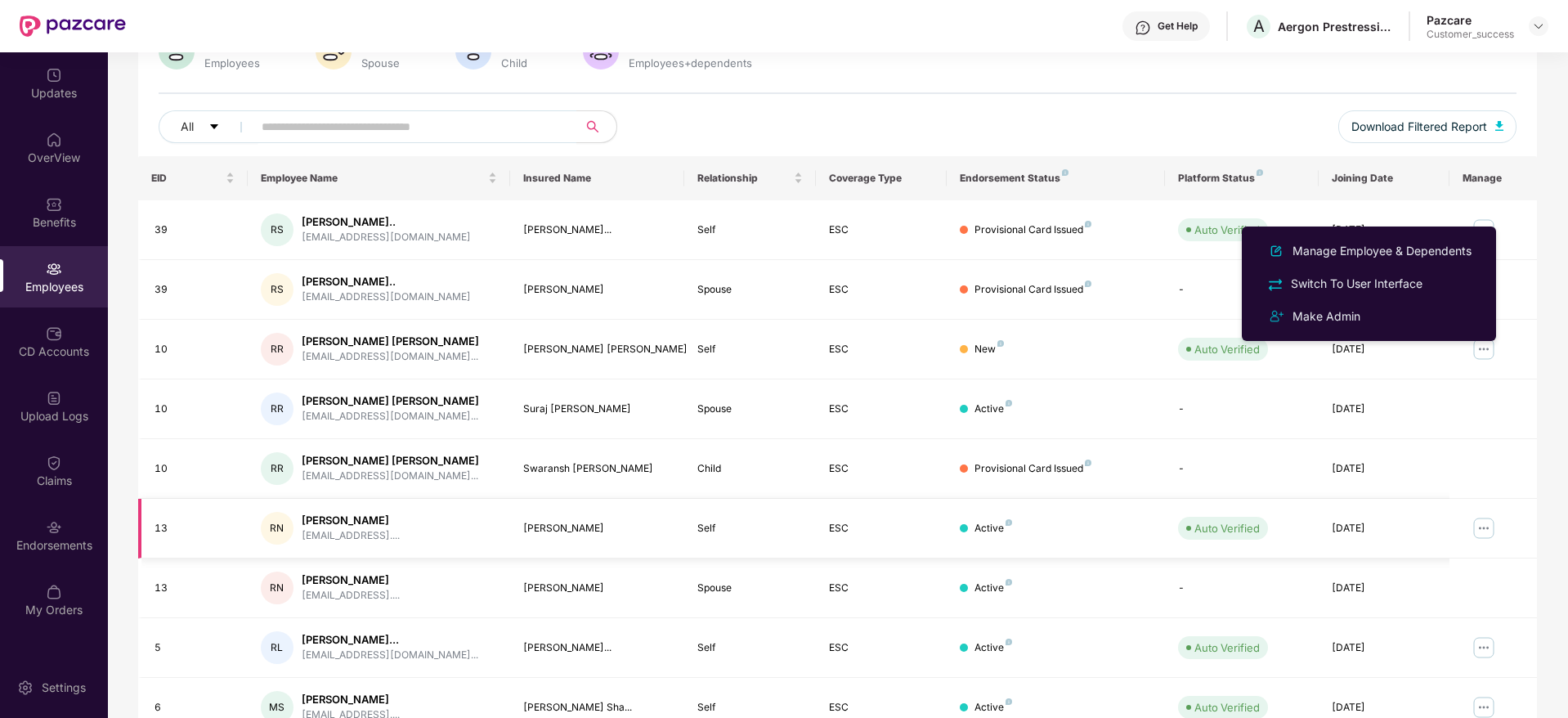
scroll to position [147, 0]
click at [92, 543] on div "Endorsements" at bounding box center [54, 546] width 108 height 17
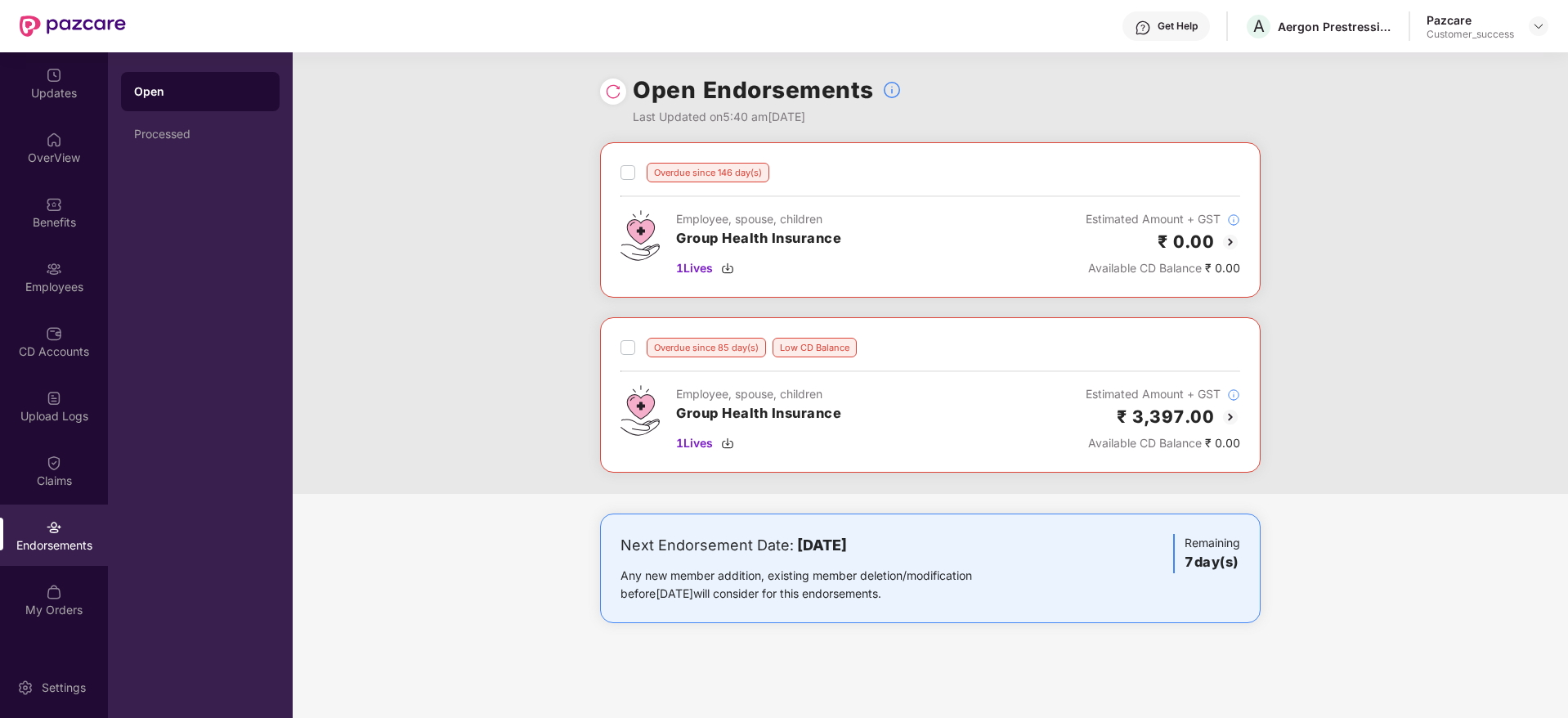
click at [1231, 243] on img at bounding box center [1231, 243] width 20 height 20
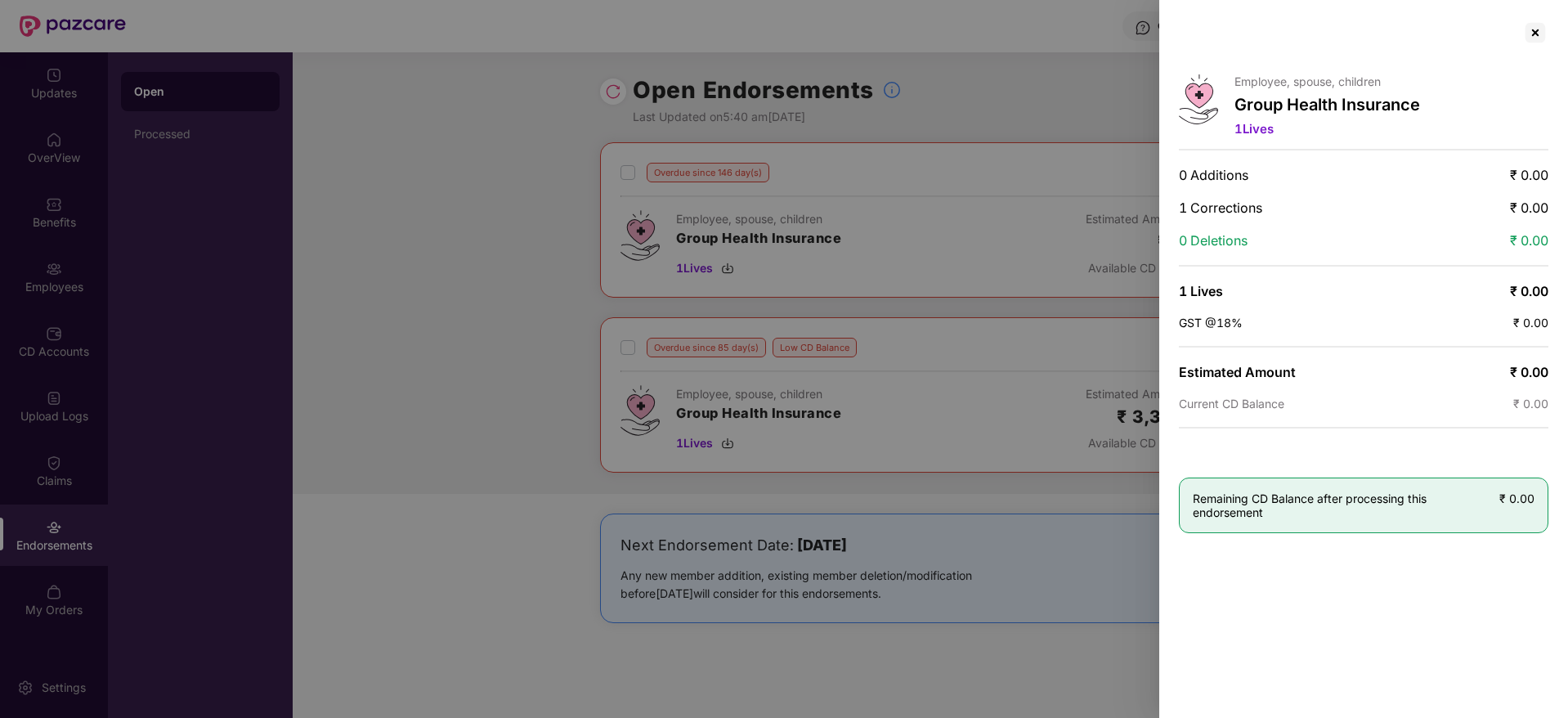
click at [388, 396] on div at bounding box center [784, 359] width 1568 height 718
drag, startPoint x: 527, startPoint y: 218, endPoint x: 582, endPoint y: 553, distance: 339.5
click at [582, 553] on div at bounding box center [784, 359] width 1568 height 718
click at [606, 110] on div at bounding box center [784, 359] width 1568 height 718
click at [1521, 31] on div at bounding box center [1364, 33] width 370 height 27
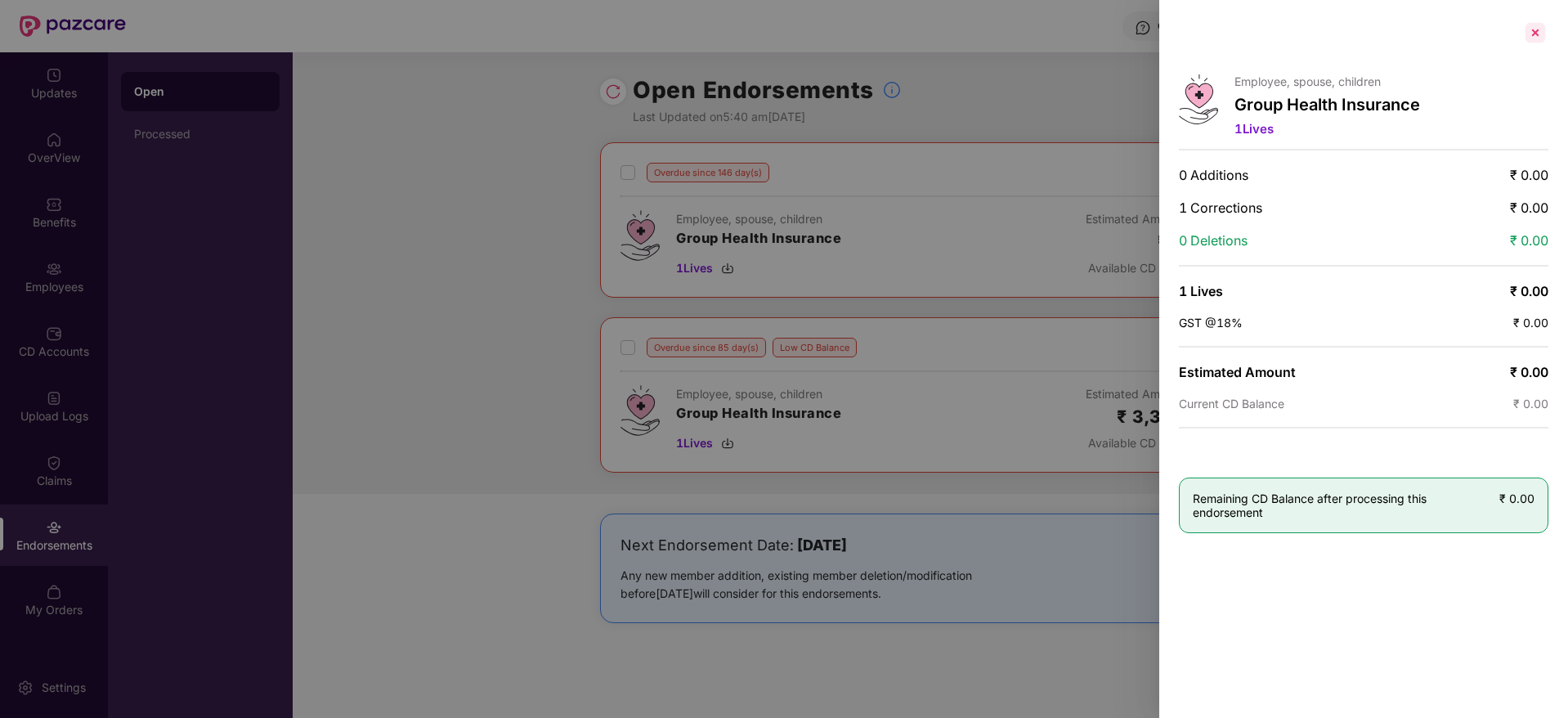
click at [1536, 31] on div at bounding box center [1536, 33] width 27 height 27
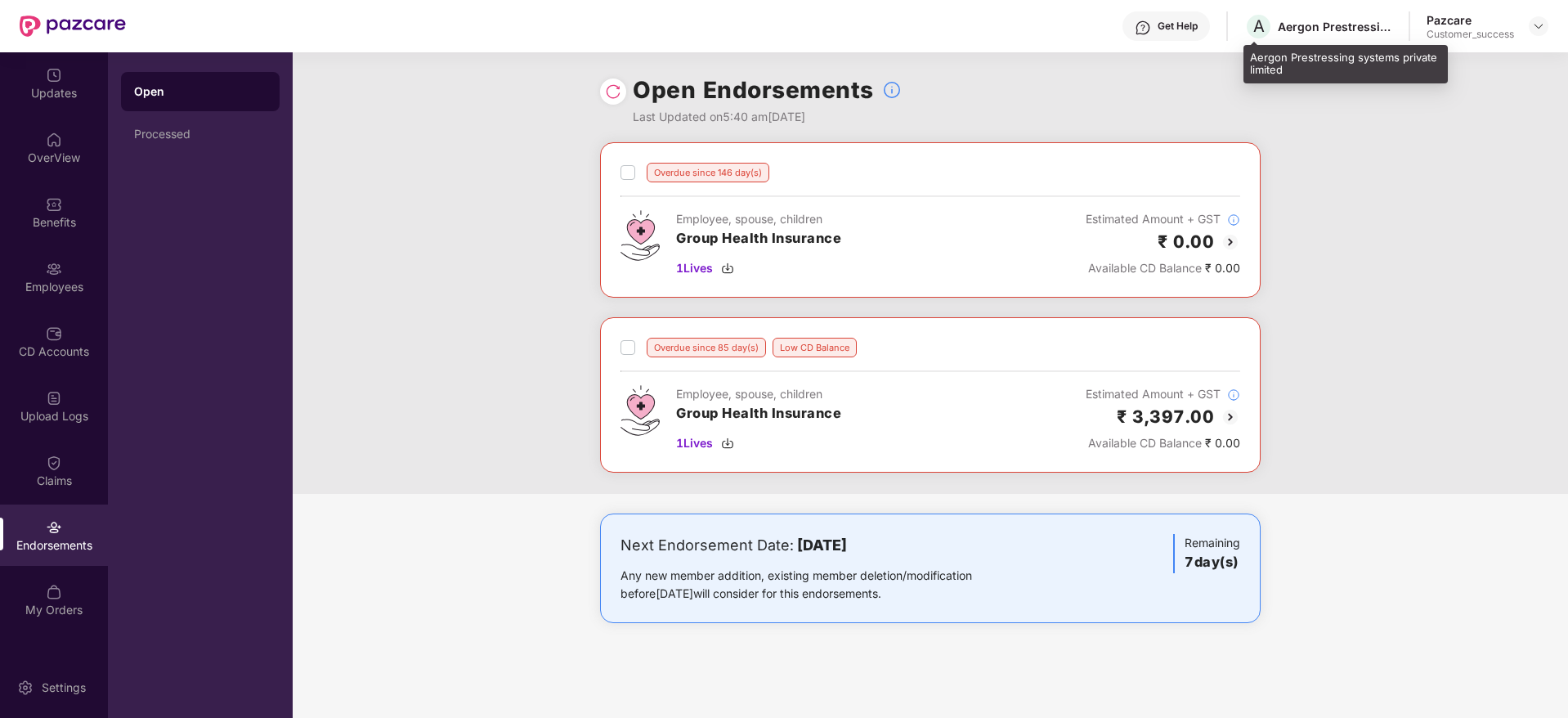
click at [1306, 27] on div "Aergon Prestressing systems private limited" at bounding box center [1335, 27] width 115 height 16
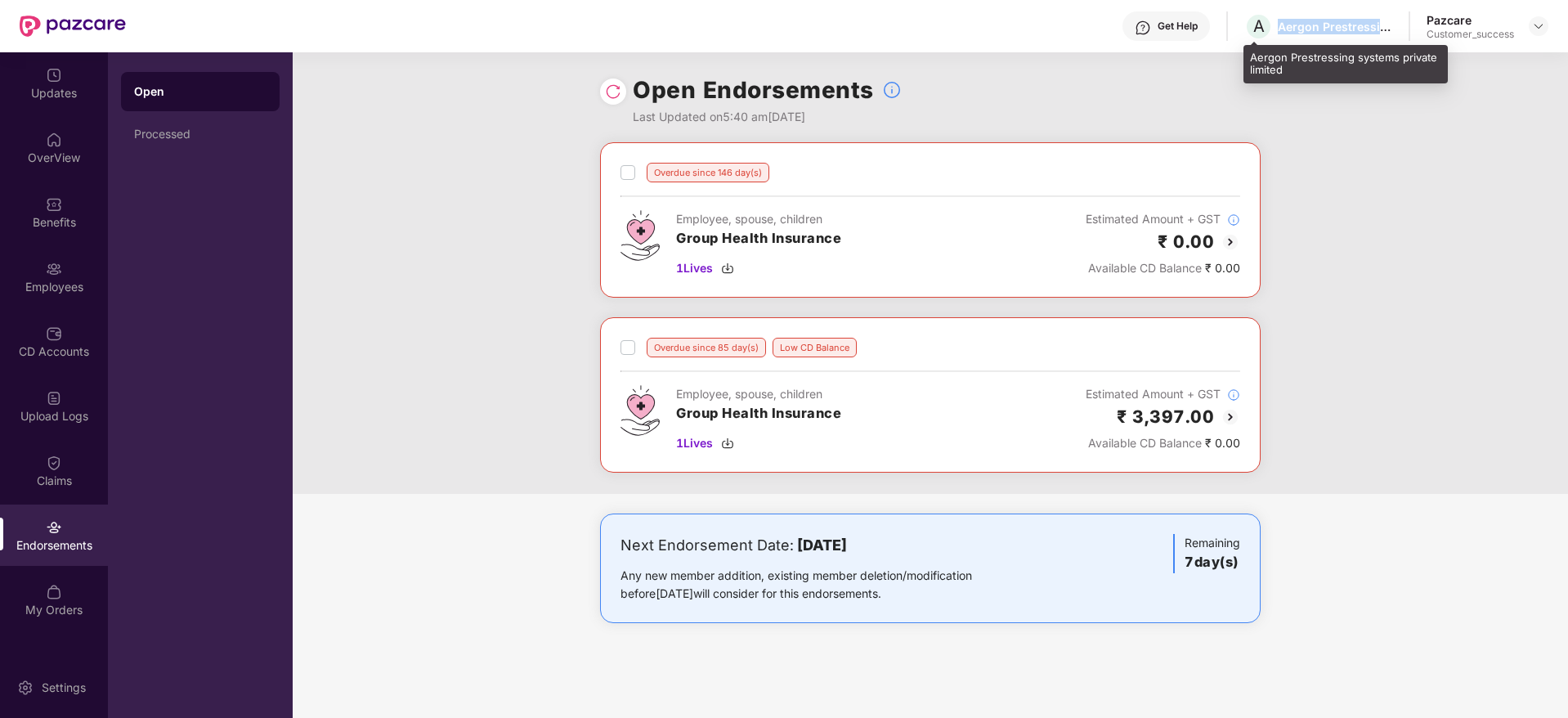
click at [1306, 27] on div "Aergon Prestressing systems private limited" at bounding box center [1335, 27] width 115 height 16
copy div "Aergon Prestressing systems private limited"
